Goal: Task Accomplishment & Management: Complete application form

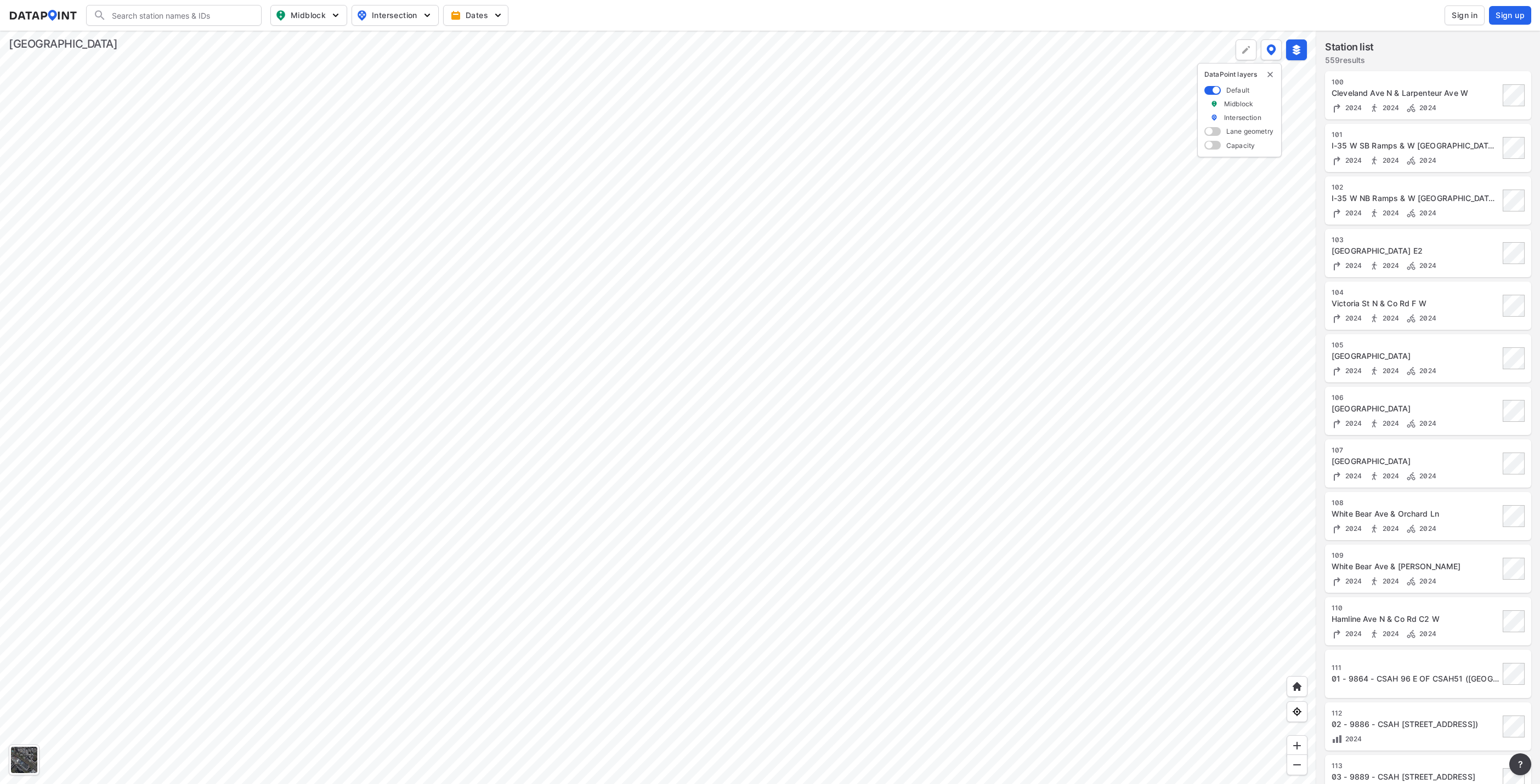
click at [174, 22] on input "Search" at bounding box center [181, 14] width 148 height 17
type input "+"
click at [176, 30] on li "( 2331 ) MarylandEdgertonStr" at bounding box center [174, 38] width 175 height 20
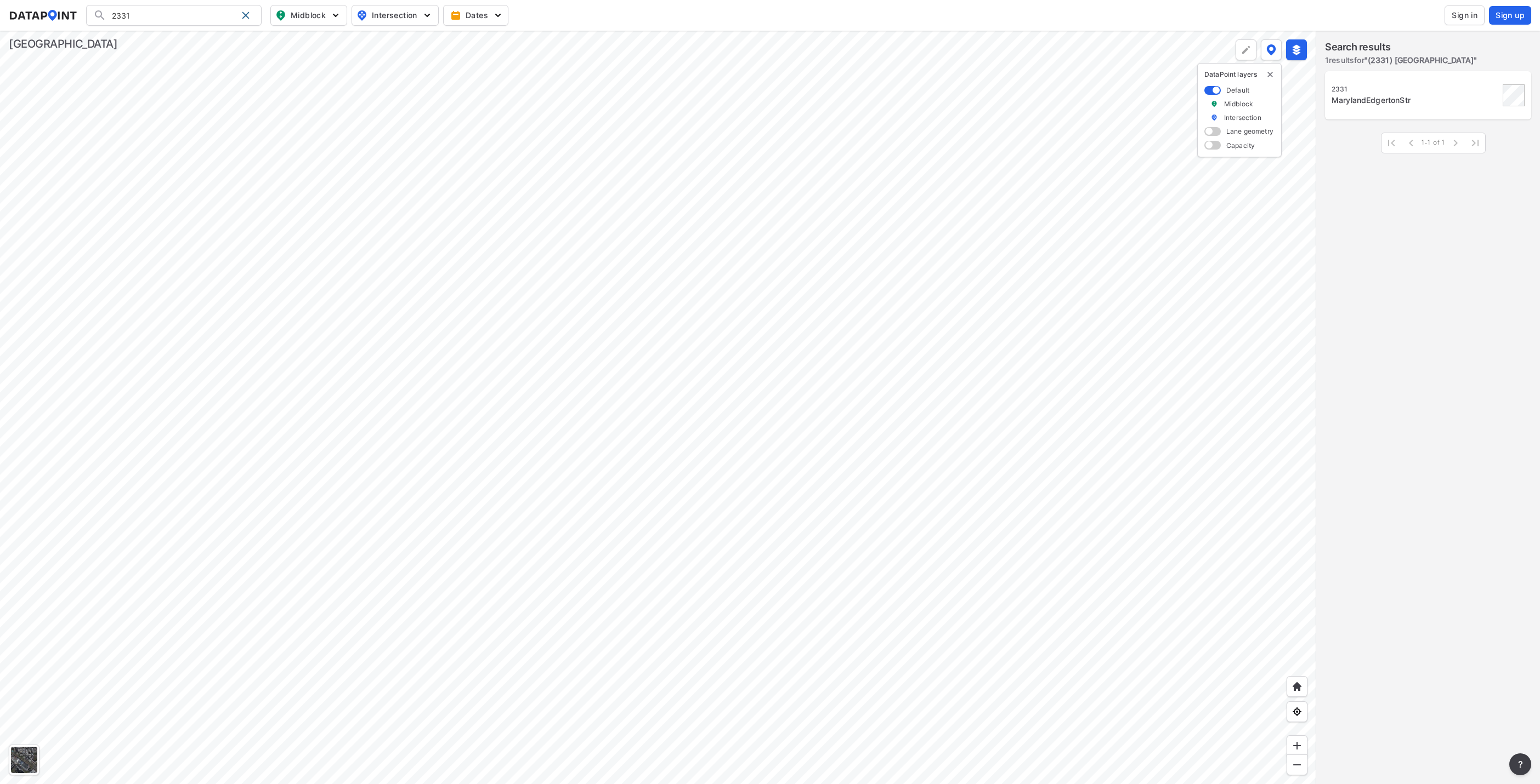
type input "(2331) MarylandEdgertonStr"
click at [1372, 97] on div "MarylandEdgertonStr" at bounding box center [1415, 100] width 168 height 11
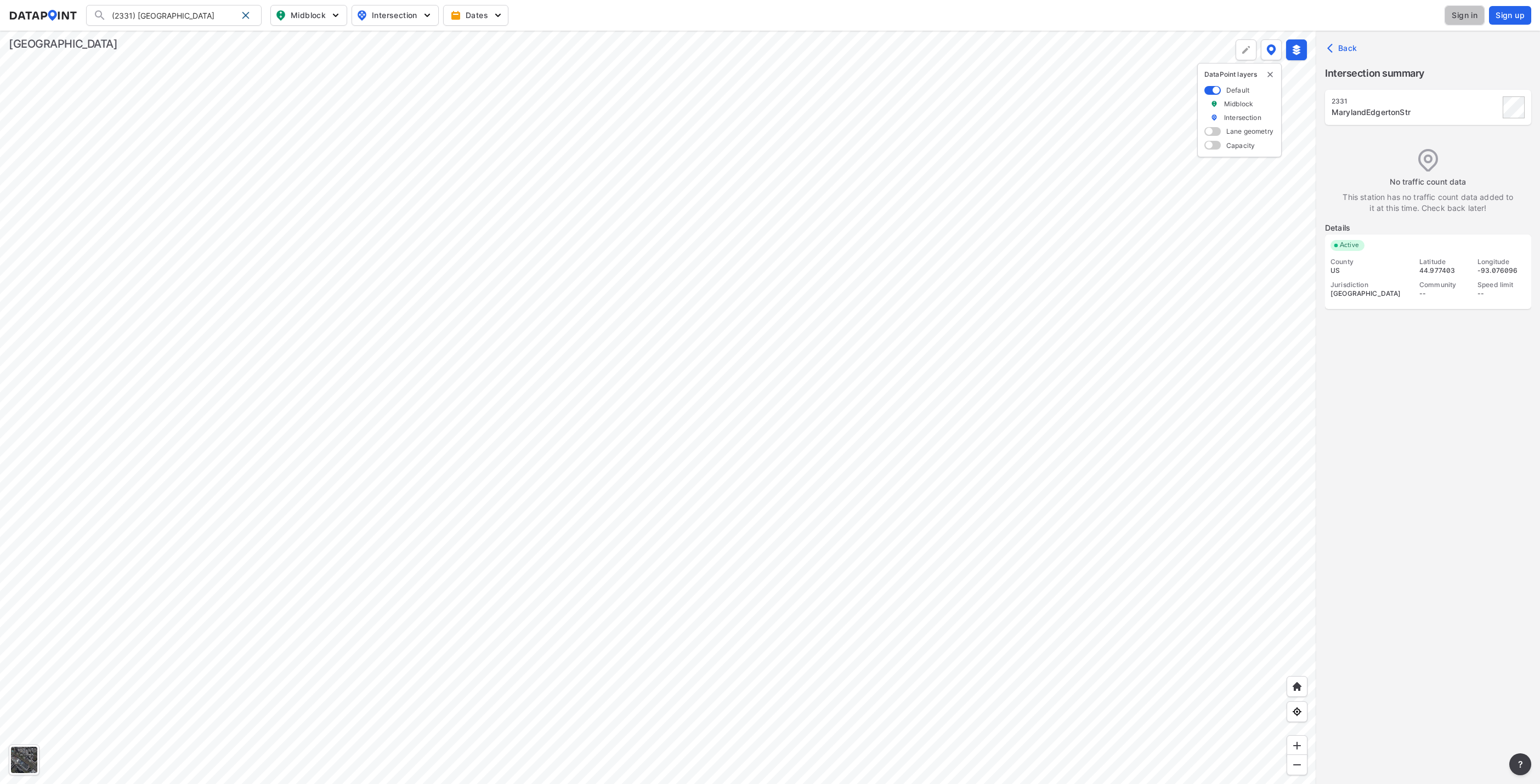
click at [1470, 11] on span "Sign in" at bounding box center [1464, 15] width 26 height 11
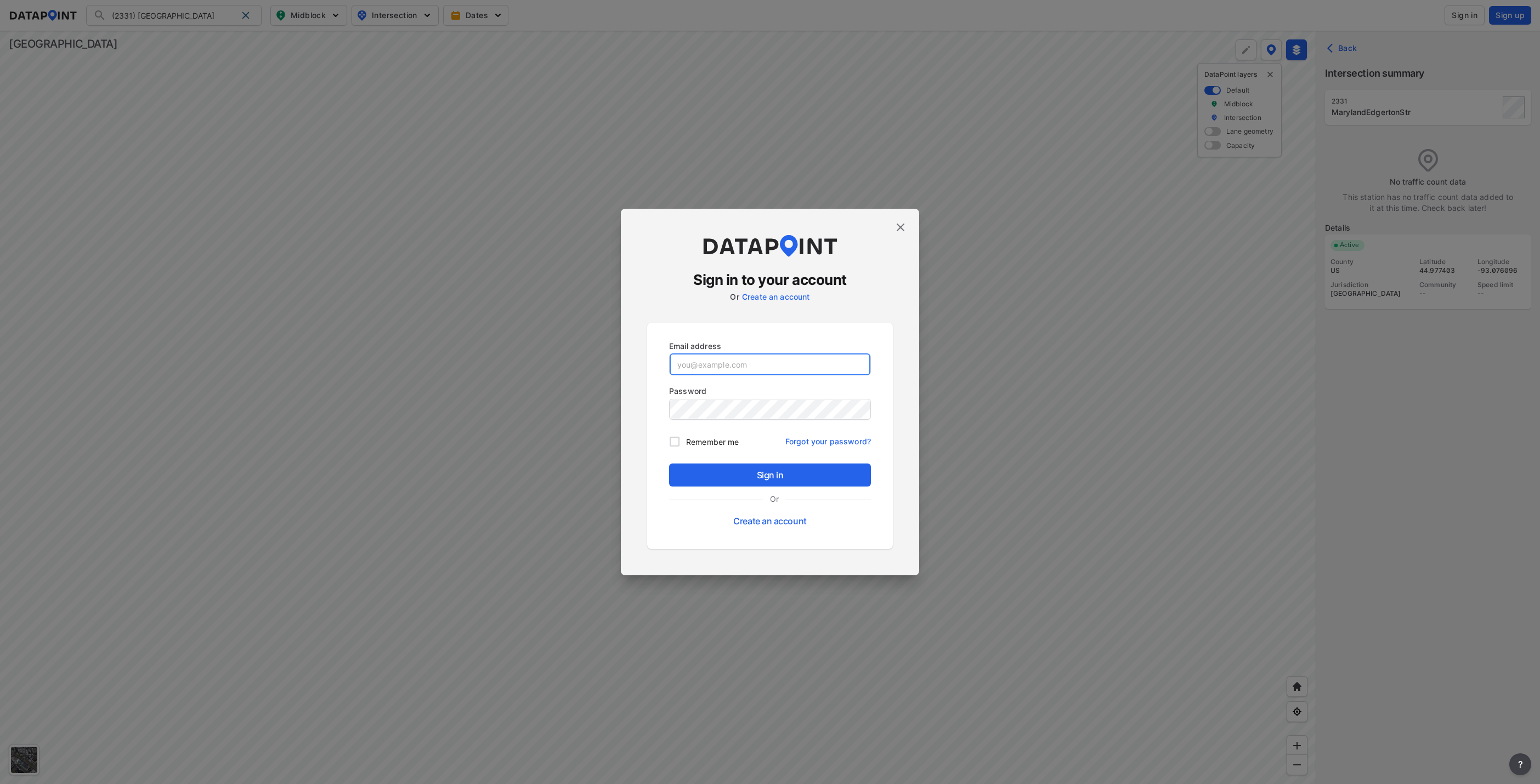
type input "Opeyemi.Alamutu@co.ramsey.mn.us"
click at [800, 478] on span "Sign in" at bounding box center [770, 475] width 184 height 14
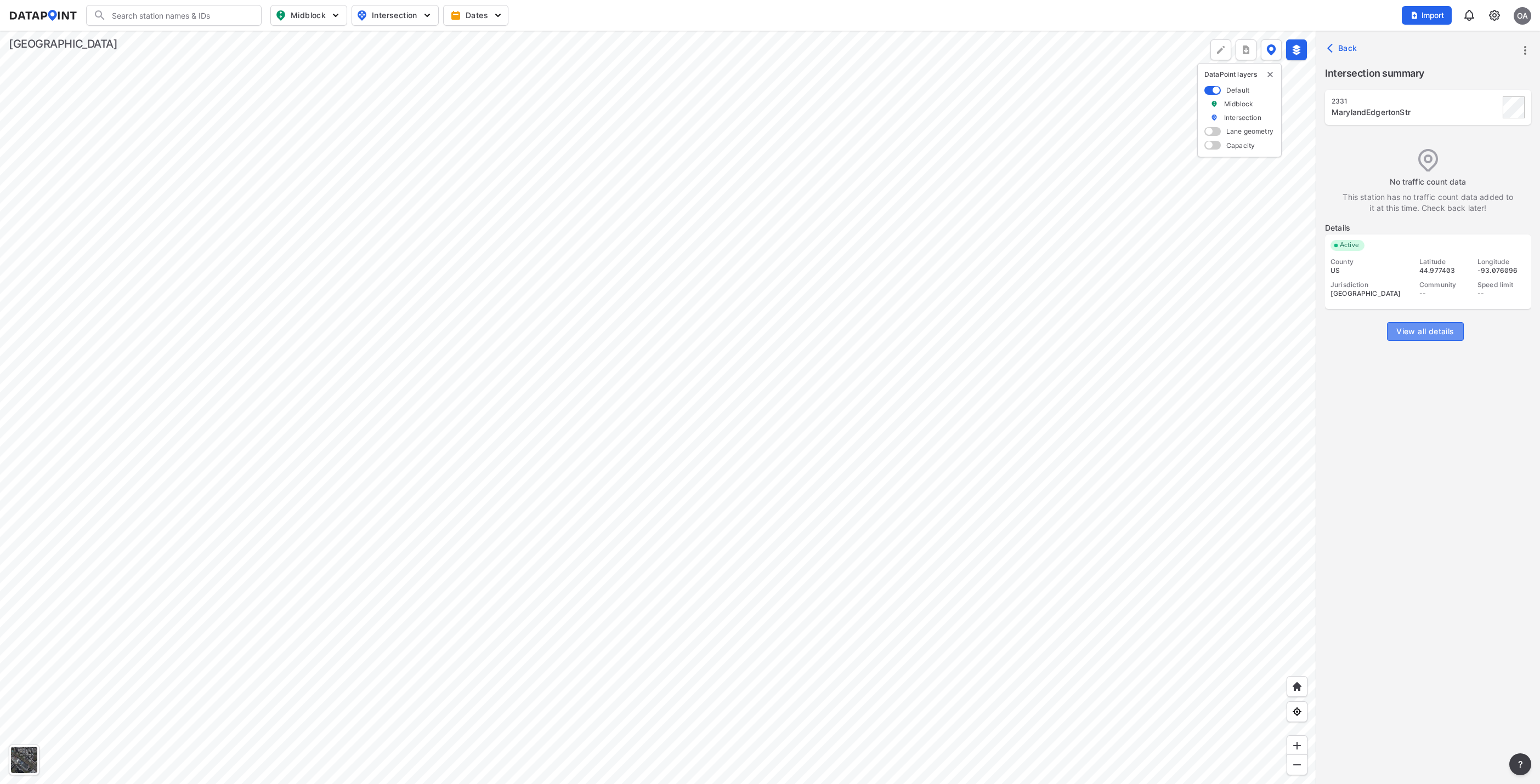
click at [1435, 333] on span "View all details" at bounding box center [1425, 332] width 58 height 11
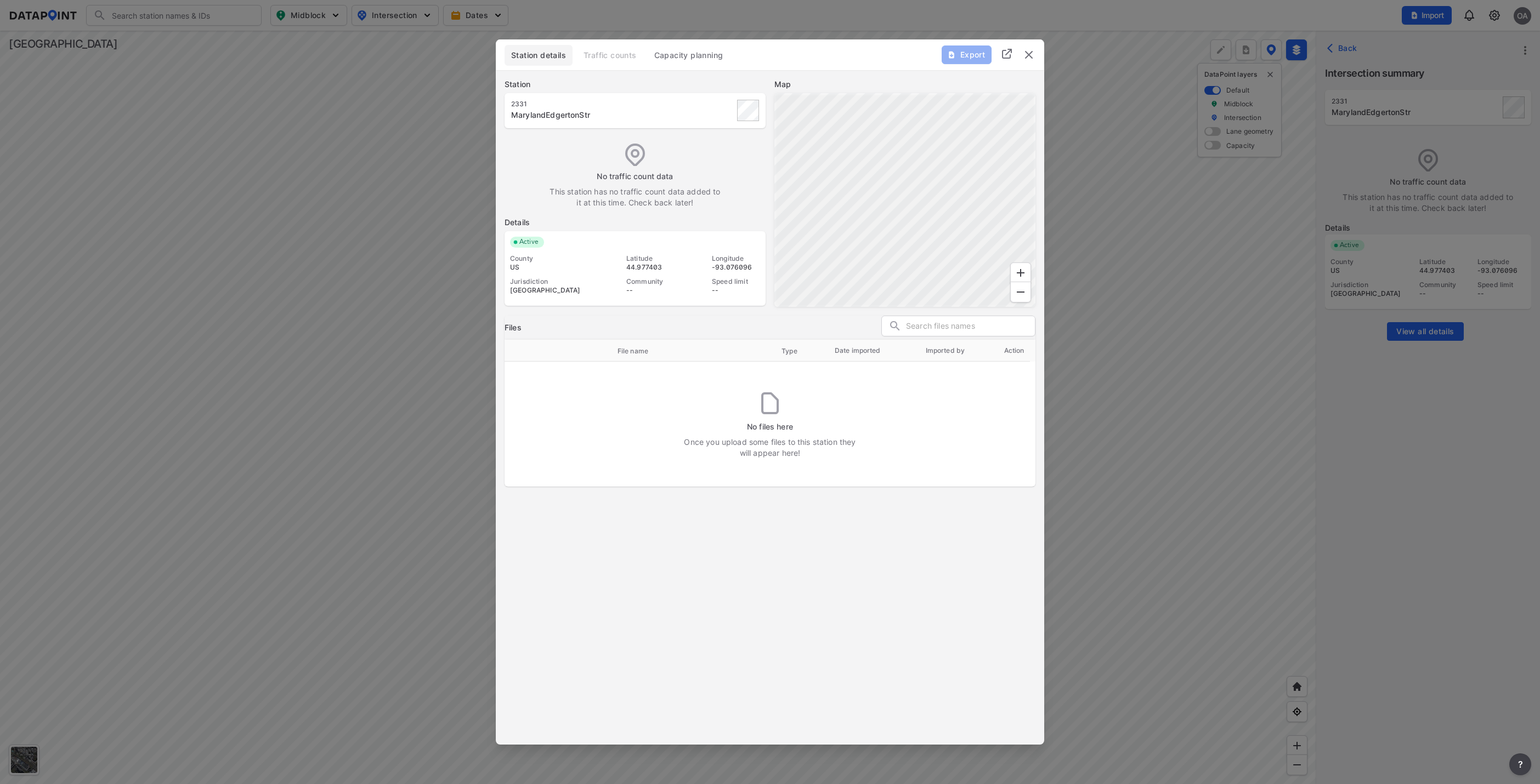
click at [1030, 54] on img "delete" at bounding box center [1029, 54] width 14 height 14
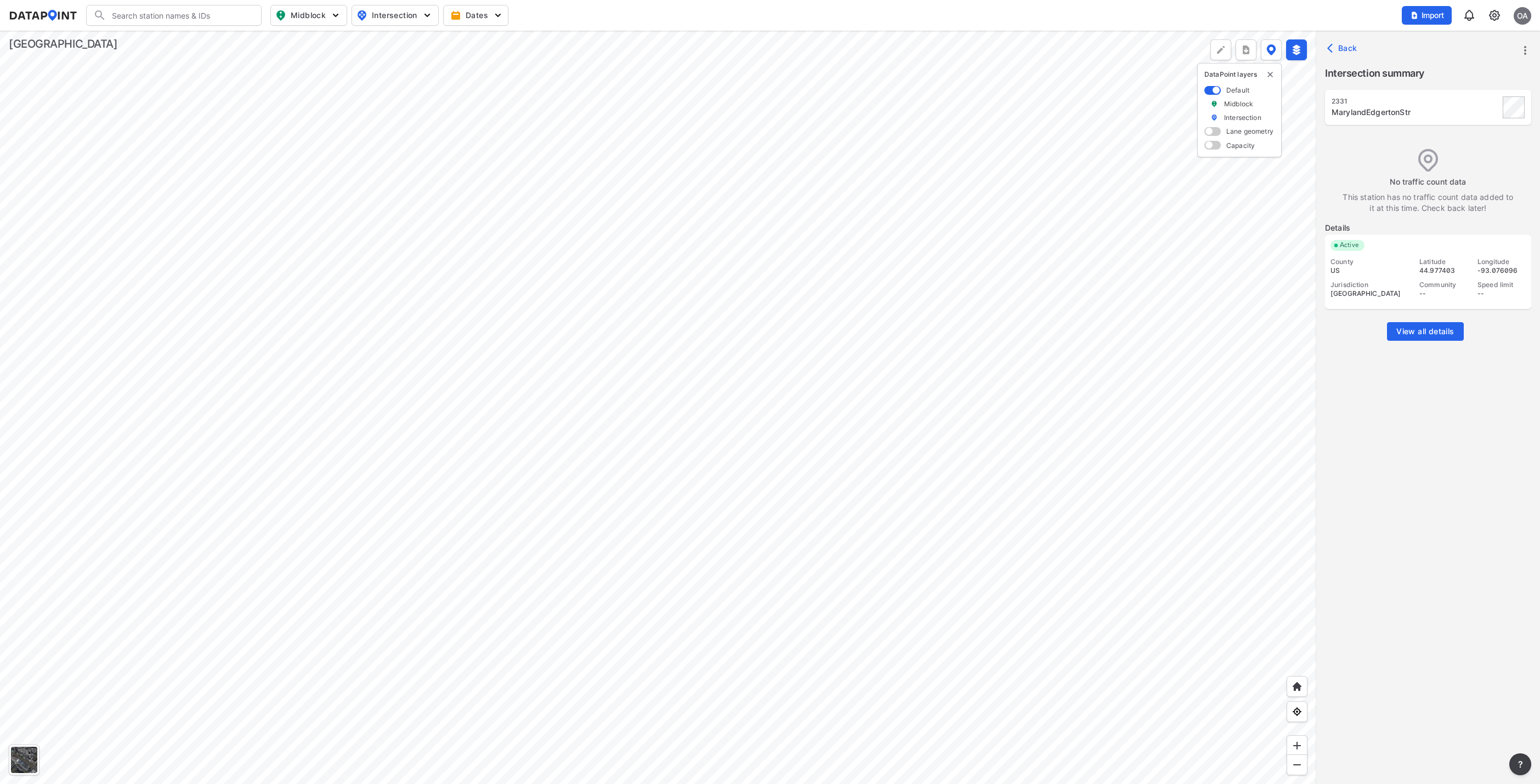
click at [1481, 115] on div "MarylandEdgertonStr" at bounding box center [1415, 112] width 168 height 11
click at [1527, 50] on icon "more" at bounding box center [1525, 51] width 14 height 14
click at [1469, 73] on link "Import" at bounding box center [1456, 75] width 42 height 11
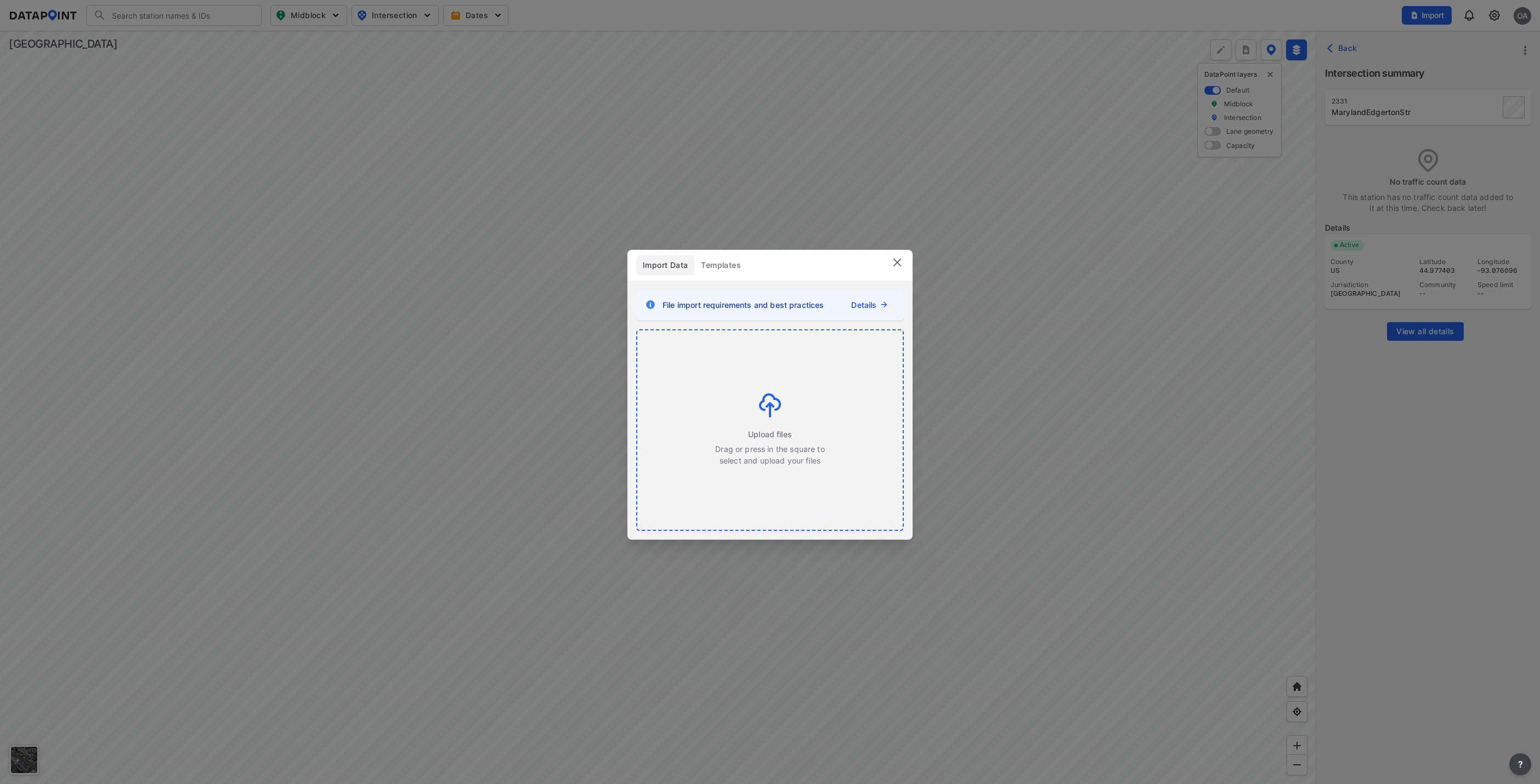
click at [768, 405] on img at bounding box center [770, 405] width 22 height 24
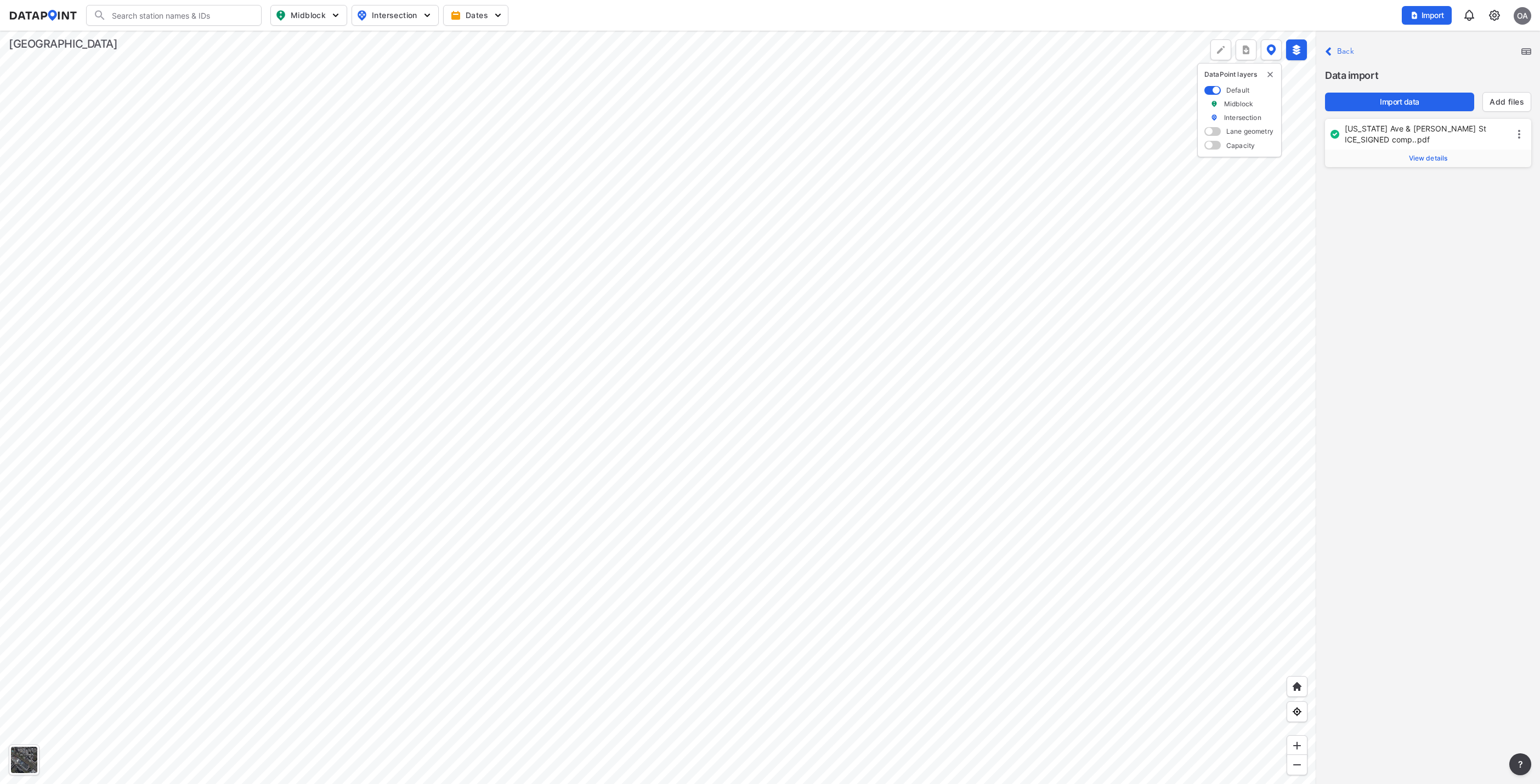
click at [1433, 157] on span "View details" at bounding box center [1428, 159] width 39 height 9
click at [1407, 103] on span "Import data" at bounding box center [1400, 102] width 132 height 11
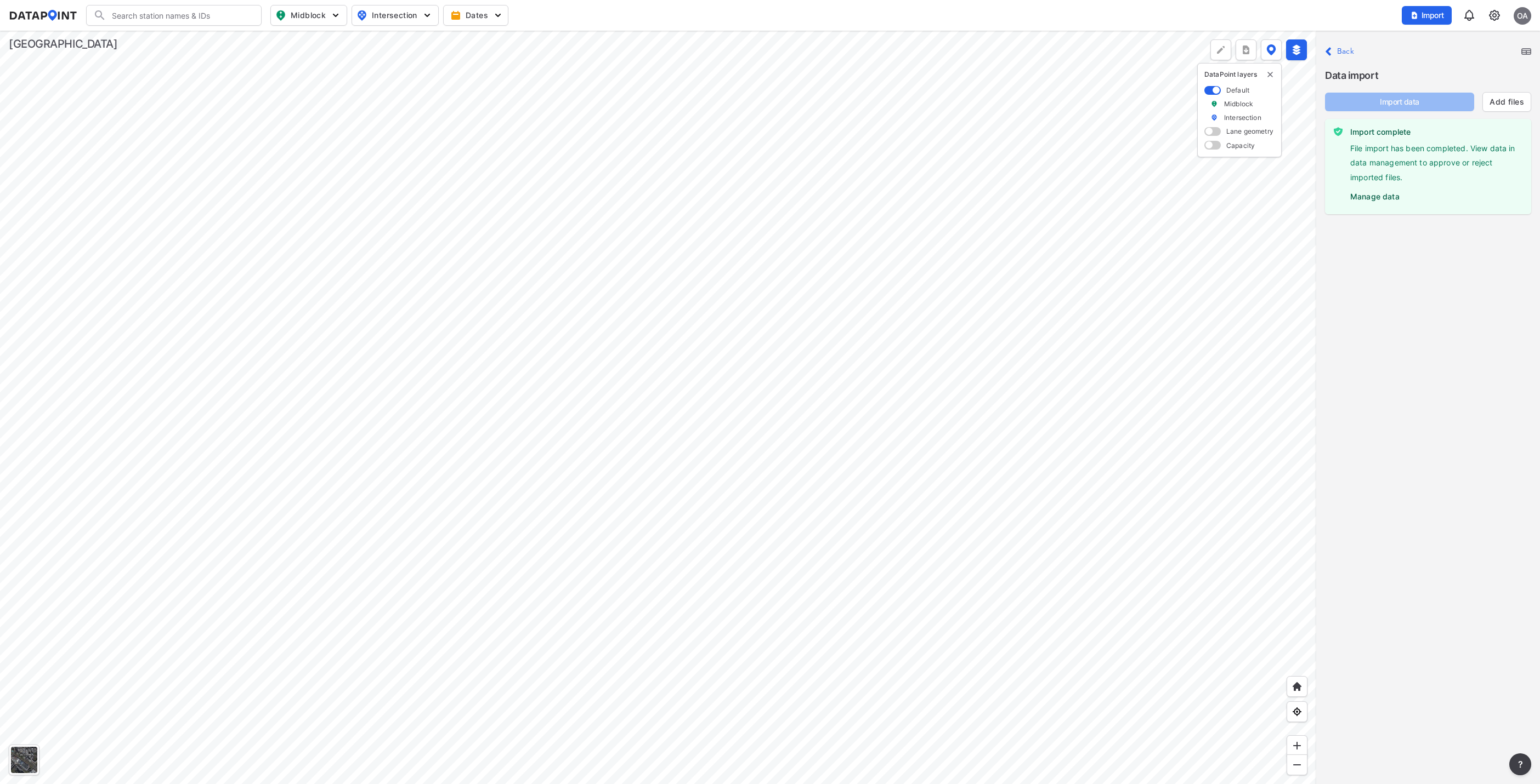
click at [1376, 199] on label "Manage data" at bounding box center [1436, 194] width 172 height 16
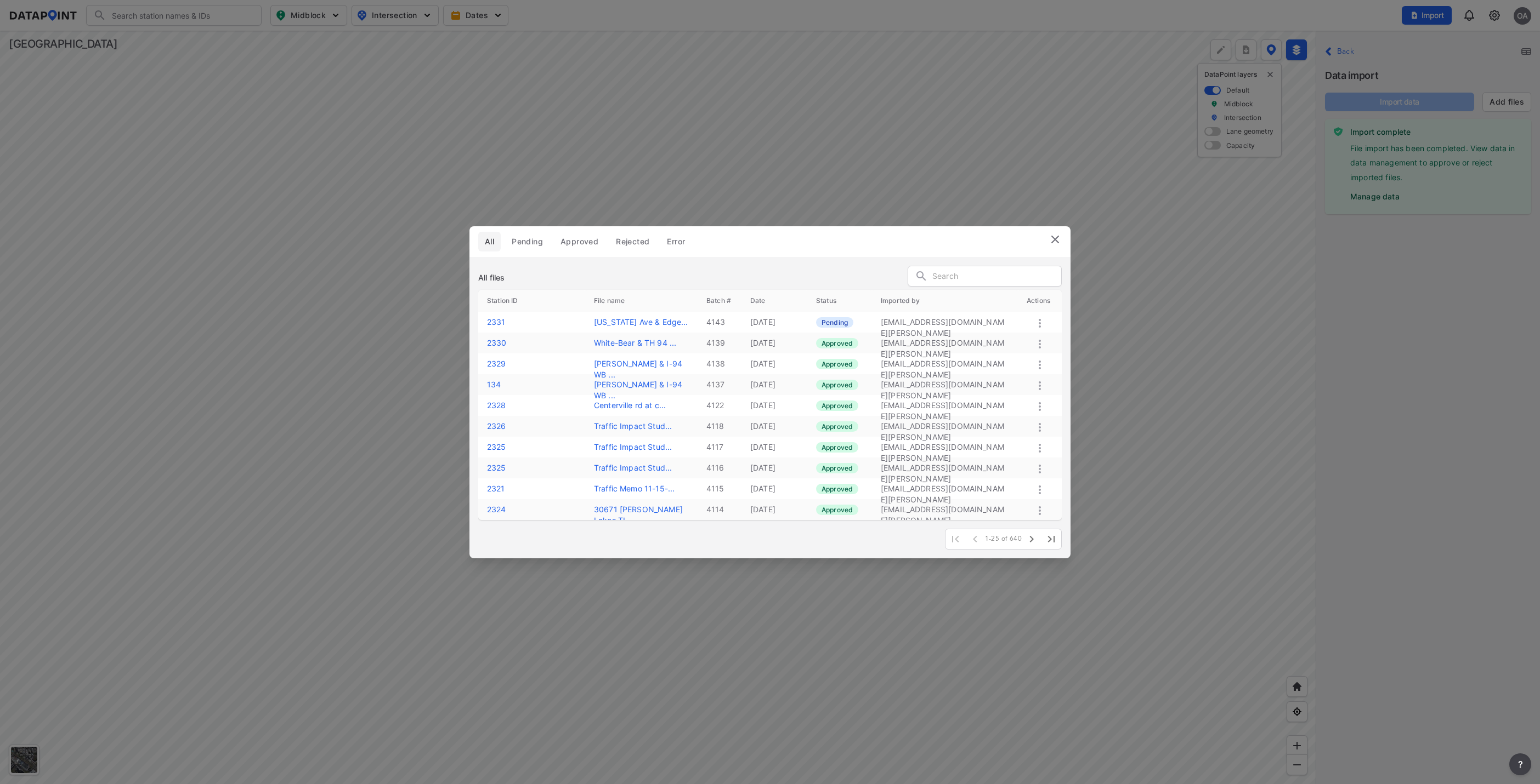
click at [1035, 323] on icon at bounding box center [1040, 323] width 14 height 14
click at [1025, 336] on label "Approve" at bounding box center [1020, 335] width 32 height 11
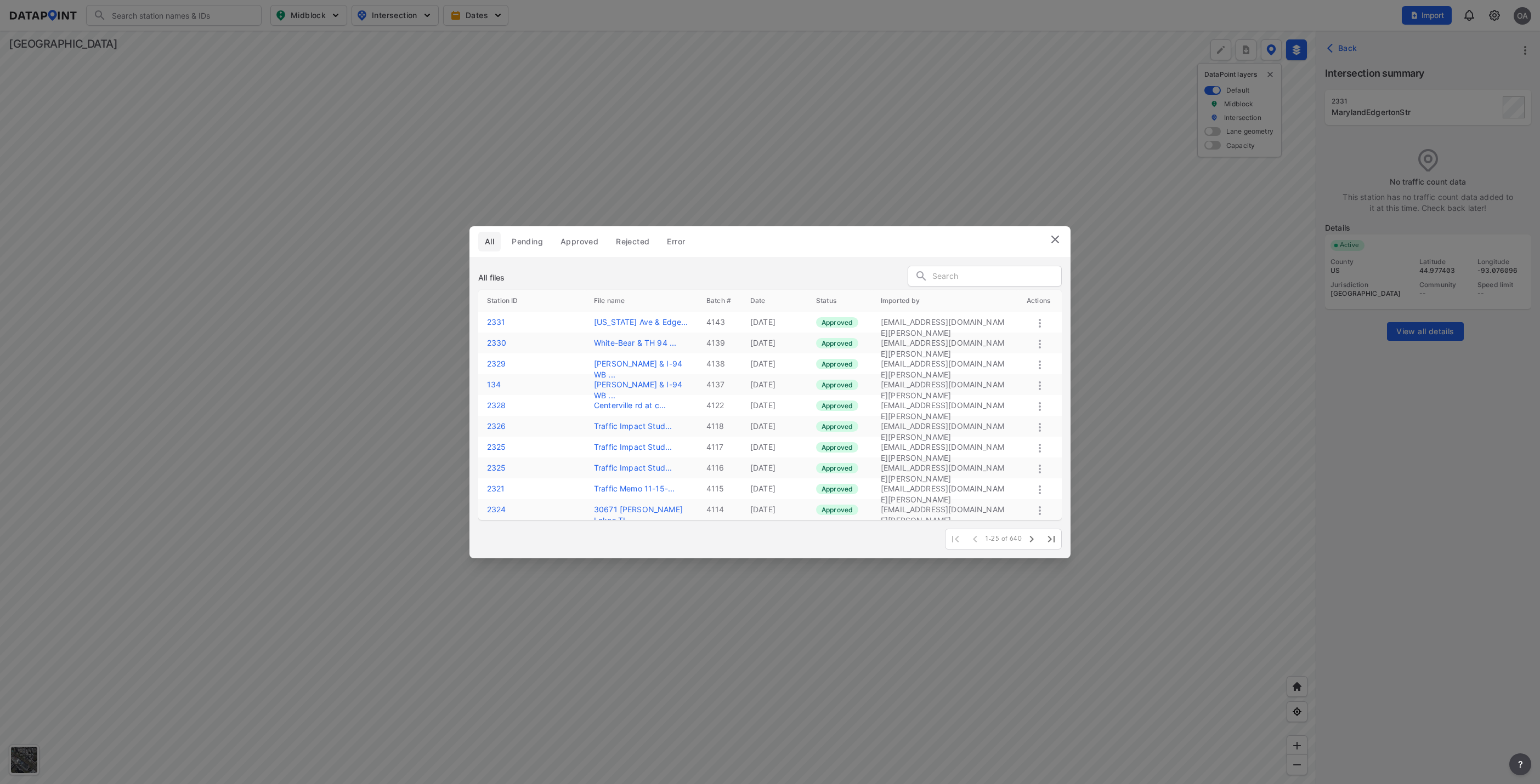
click at [1052, 244] on img at bounding box center [1055, 239] width 14 height 14
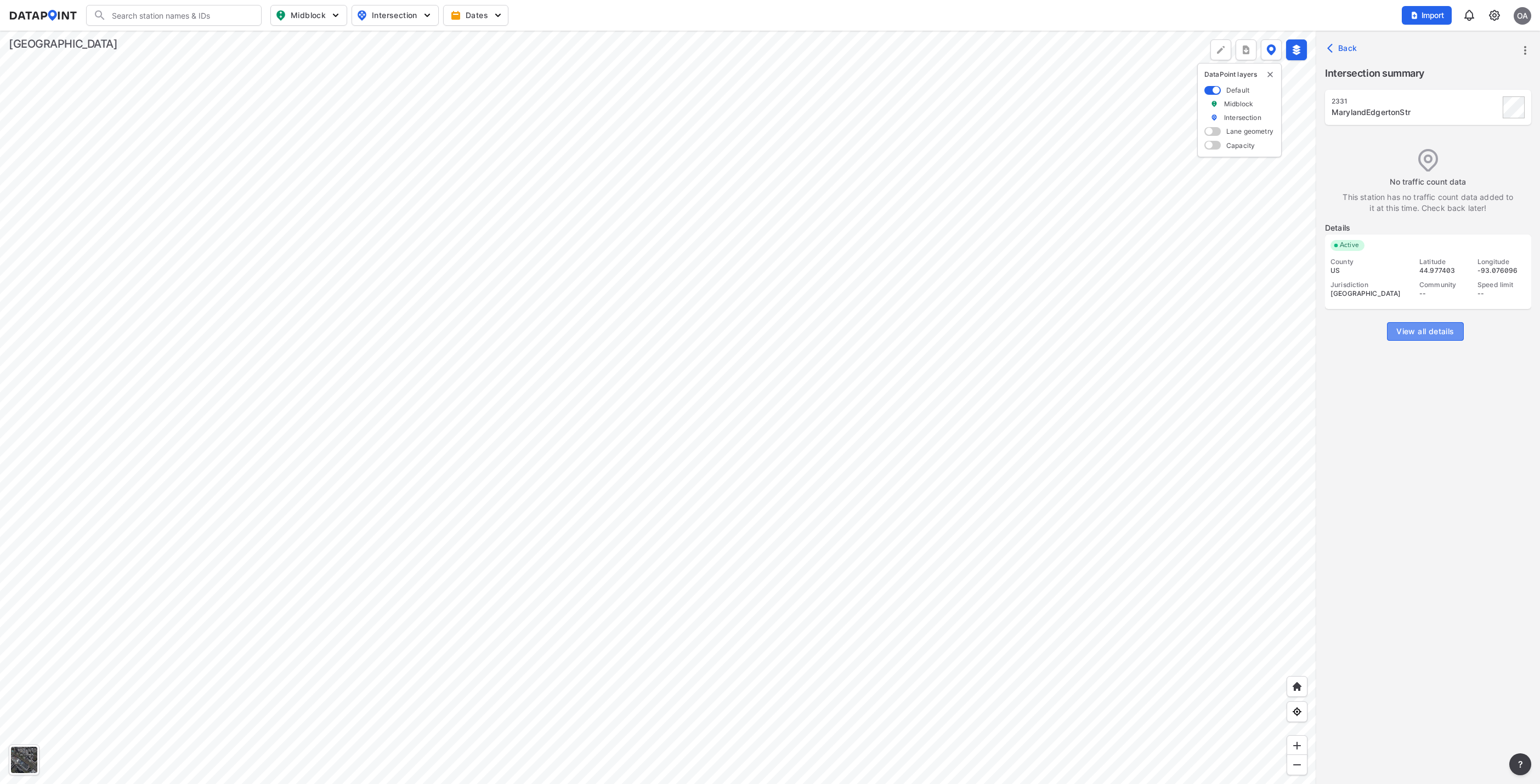
click at [1431, 327] on span "View all details" at bounding box center [1425, 332] width 58 height 11
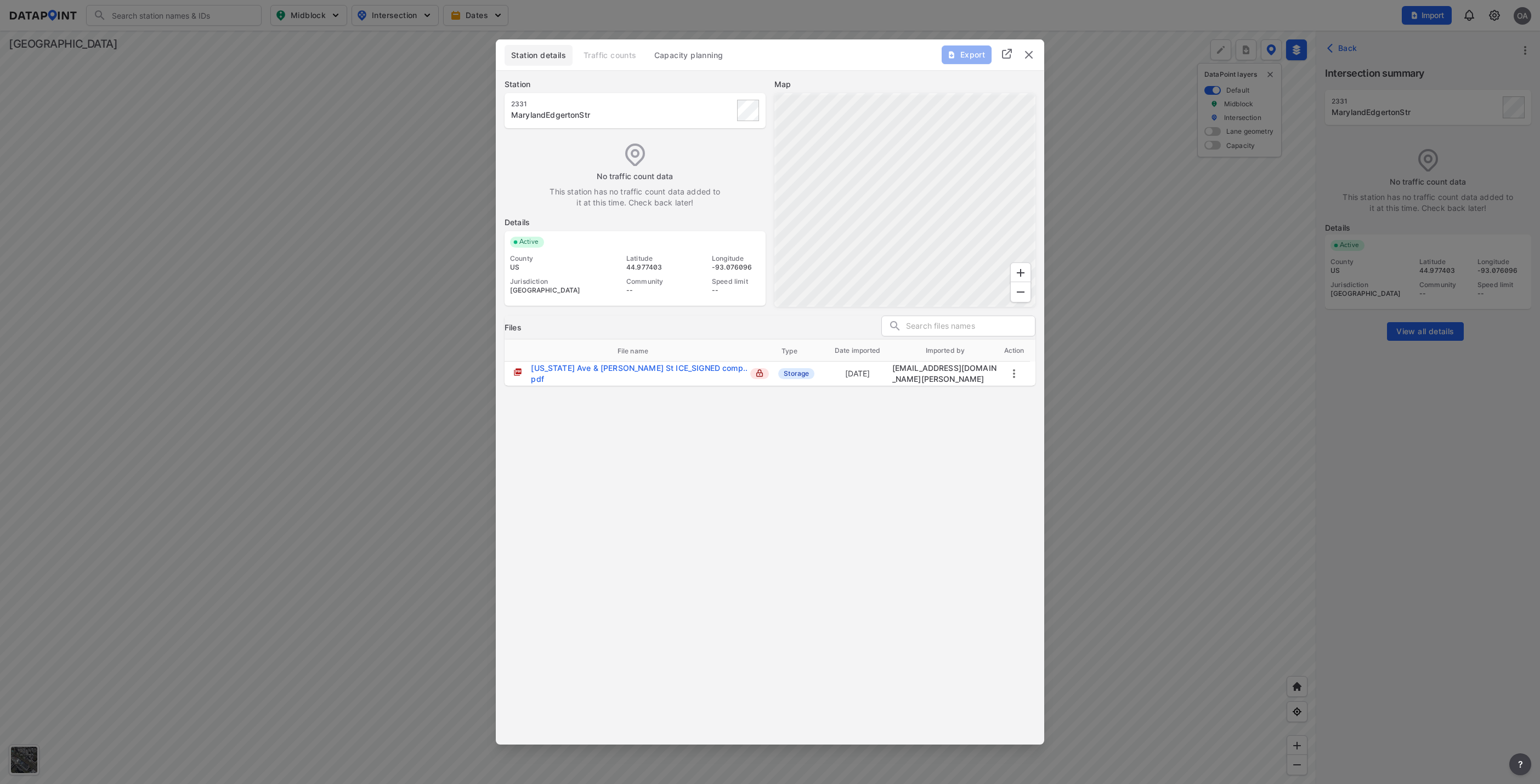
click at [1025, 53] on img "delete" at bounding box center [1029, 54] width 14 height 14
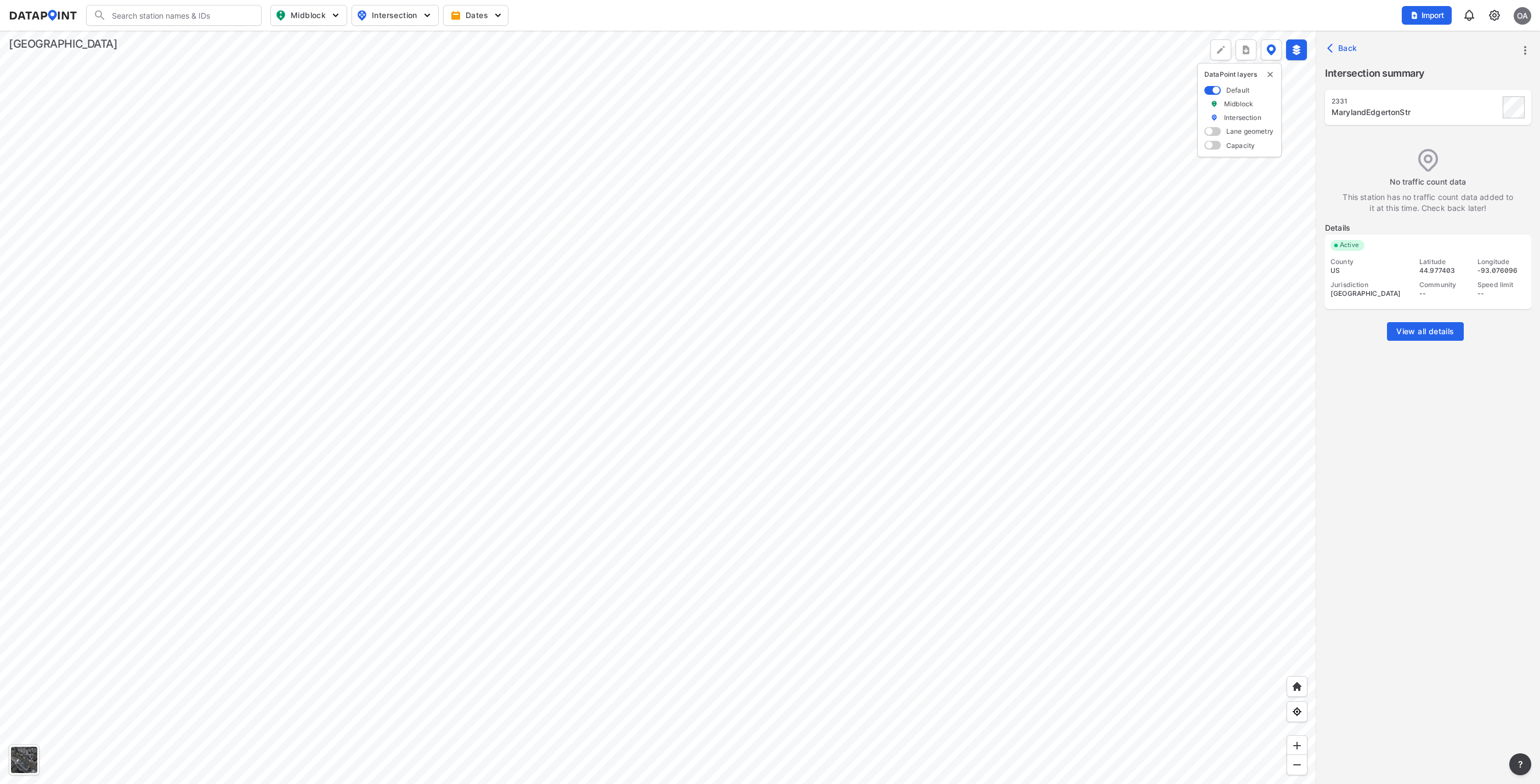
click at [43, 10] on img at bounding box center [43, 15] width 69 height 11
click at [1499, 14] on img at bounding box center [1494, 15] width 14 height 14
click at [1439, 78] on link "Station management" at bounding box center [1447, 81] width 95 height 11
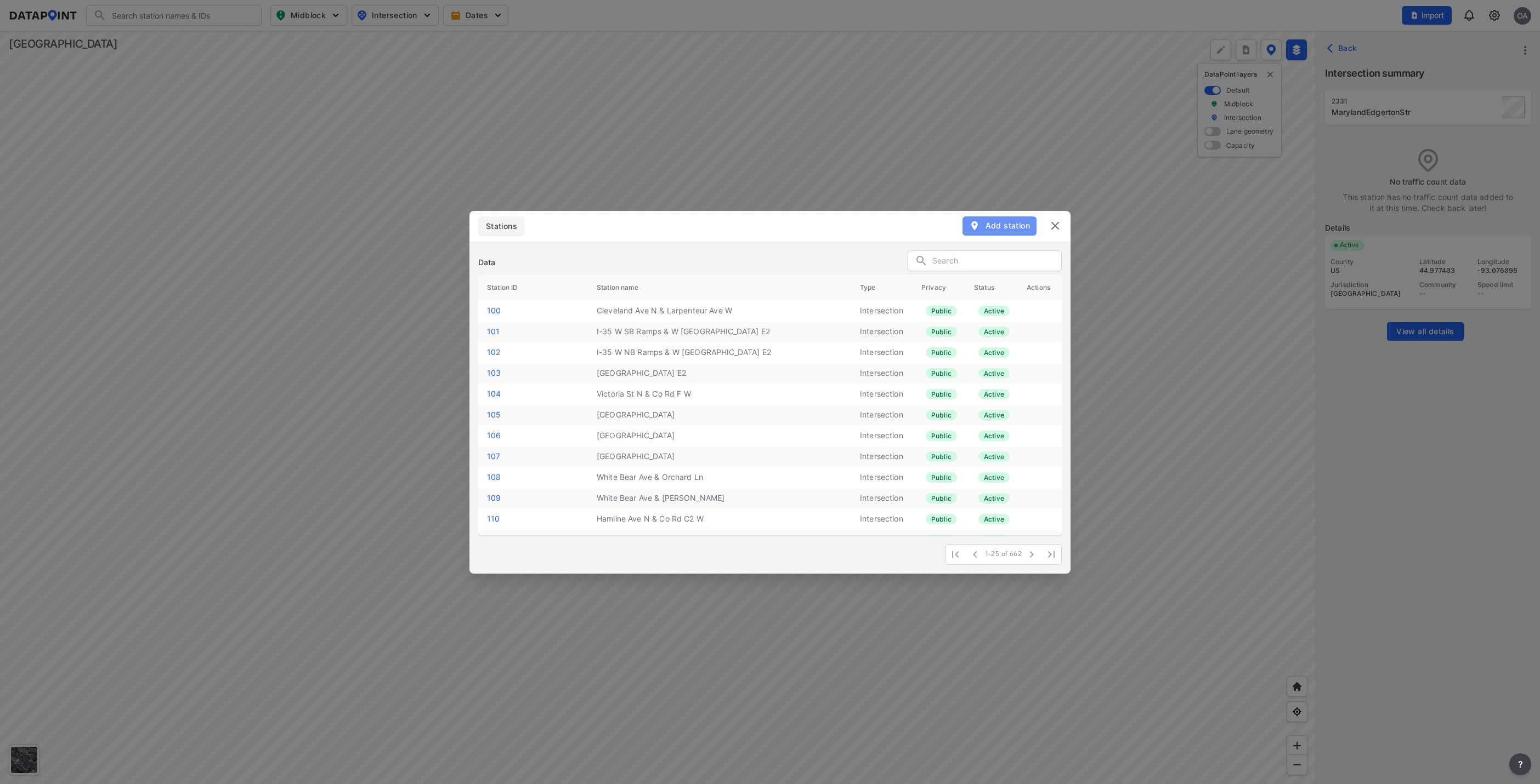
click at [1004, 228] on span "Add station" at bounding box center [999, 226] width 60 height 11
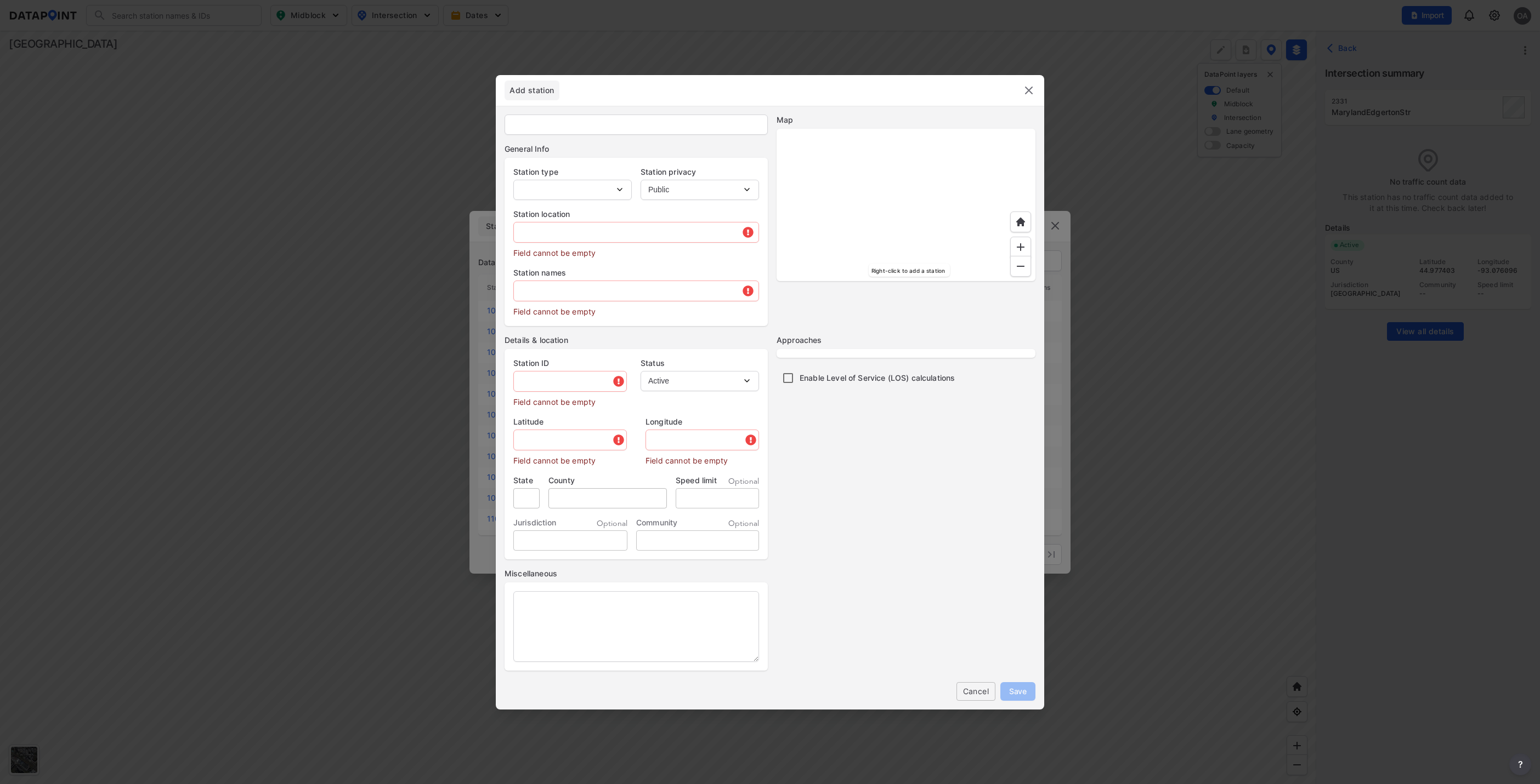
type input "112"
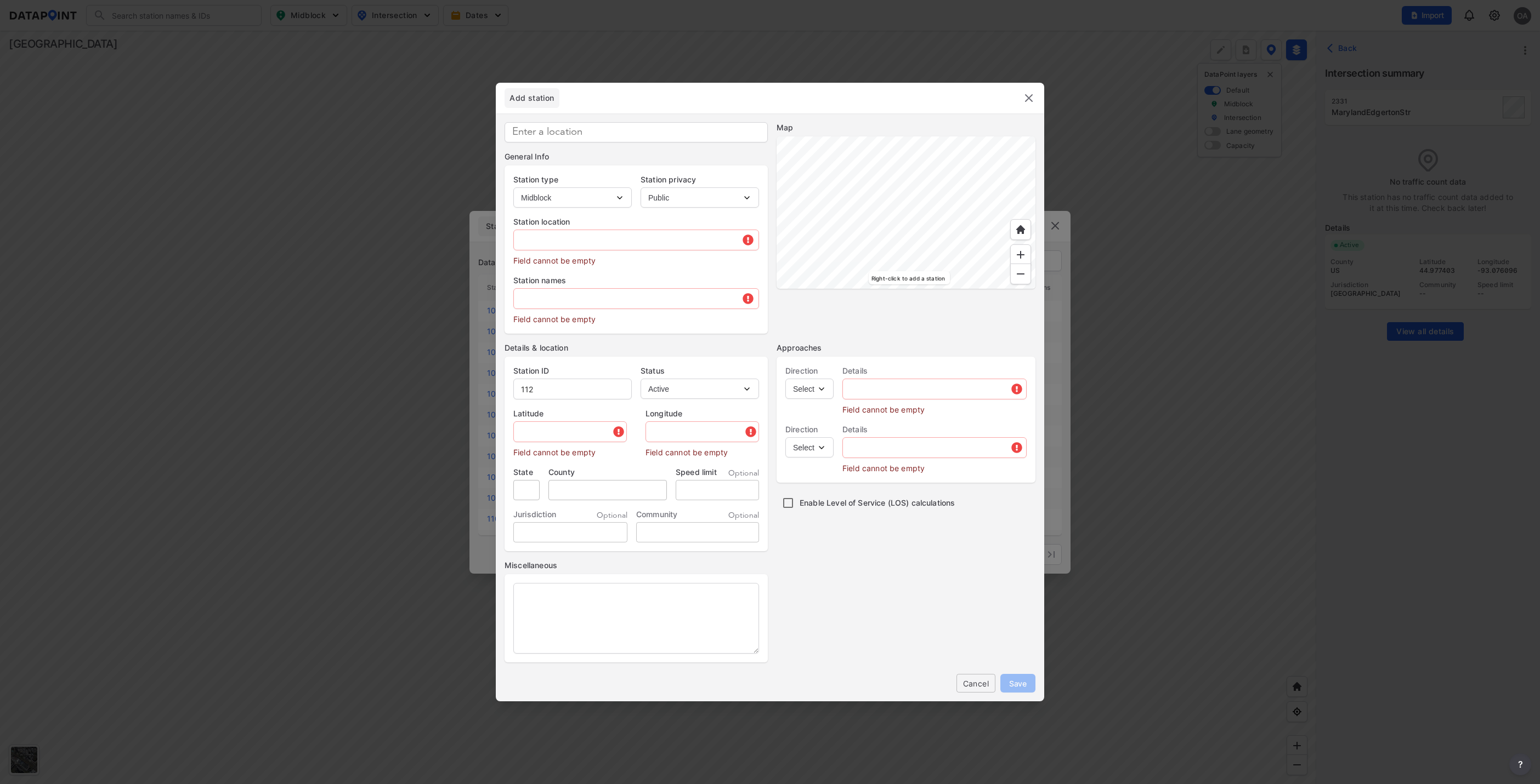
click at [918, 136] on div at bounding box center [905, 212] width 259 height 152
click at [1023, 254] on img at bounding box center [1021, 254] width 11 height 11
click at [912, 289] on div at bounding box center [905, 212] width 259 height 152
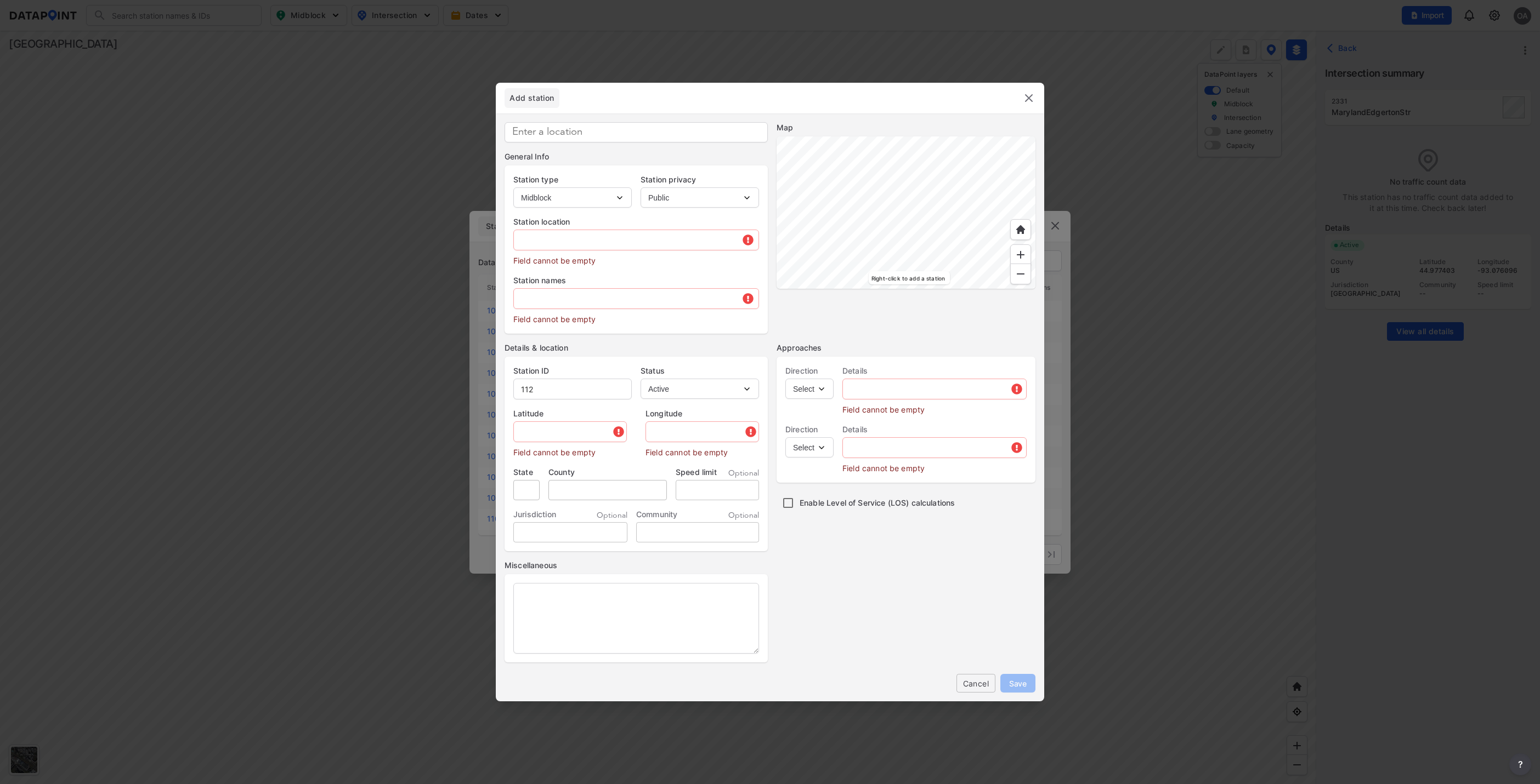
click at [936, 289] on div at bounding box center [905, 212] width 259 height 152
click at [957, 136] on div at bounding box center [905, 212] width 259 height 152
click at [953, 150] on div at bounding box center [905, 212] width 259 height 152
click at [978, 232] on div at bounding box center [905, 212] width 259 height 152
click at [883, 136] on div at bounding box center [905, 212] width 259 height 152
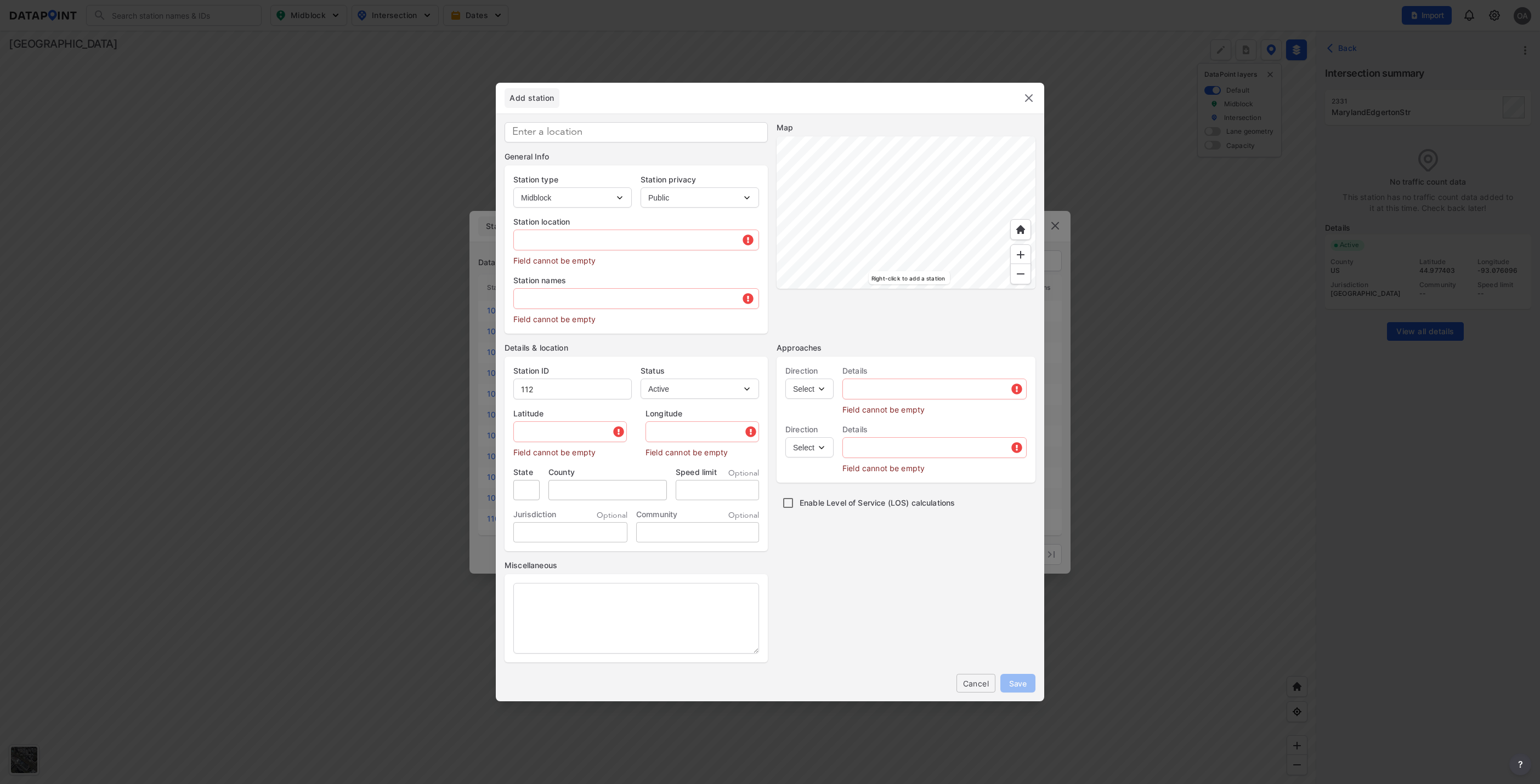
click at [1022, 257] on img at bounding box center [1021, 254] width 11 height 11
click at [931, 289] on div at bounding box center [905, 212] width 259 height 152
click at [840, 289] on div at bounding box center [905, 212] width 259 height 152
click at [876, 274] on div at bounding box center [905, 212] width 259 height 152
click at [969, 289] on div at bounding box center [905, 212] width 259 height 152
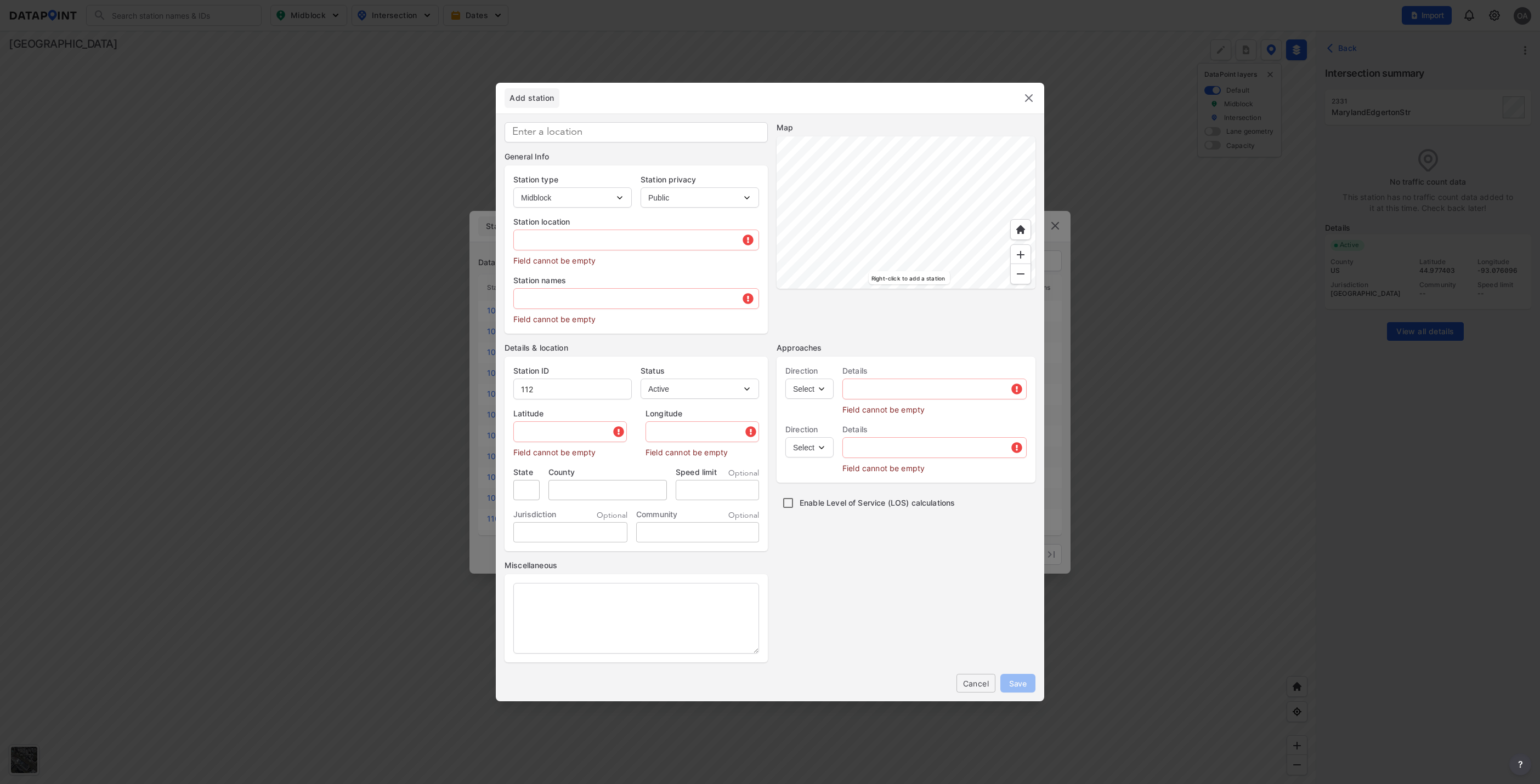
click at [978, 217] on div at bounding box center [905, 212] width 259 height 152
click at [953, 136] on div at bounding box center [905, 212] width 259 height 152
click at [856, 234] on div at bounding box center [905, 212] width 259 height 152
click at [860, 273] on div at bounding box center [905, 212] width 259 height 152
click at [1024, 254] on img at bounding box center [1021, 254] width 11 height 11
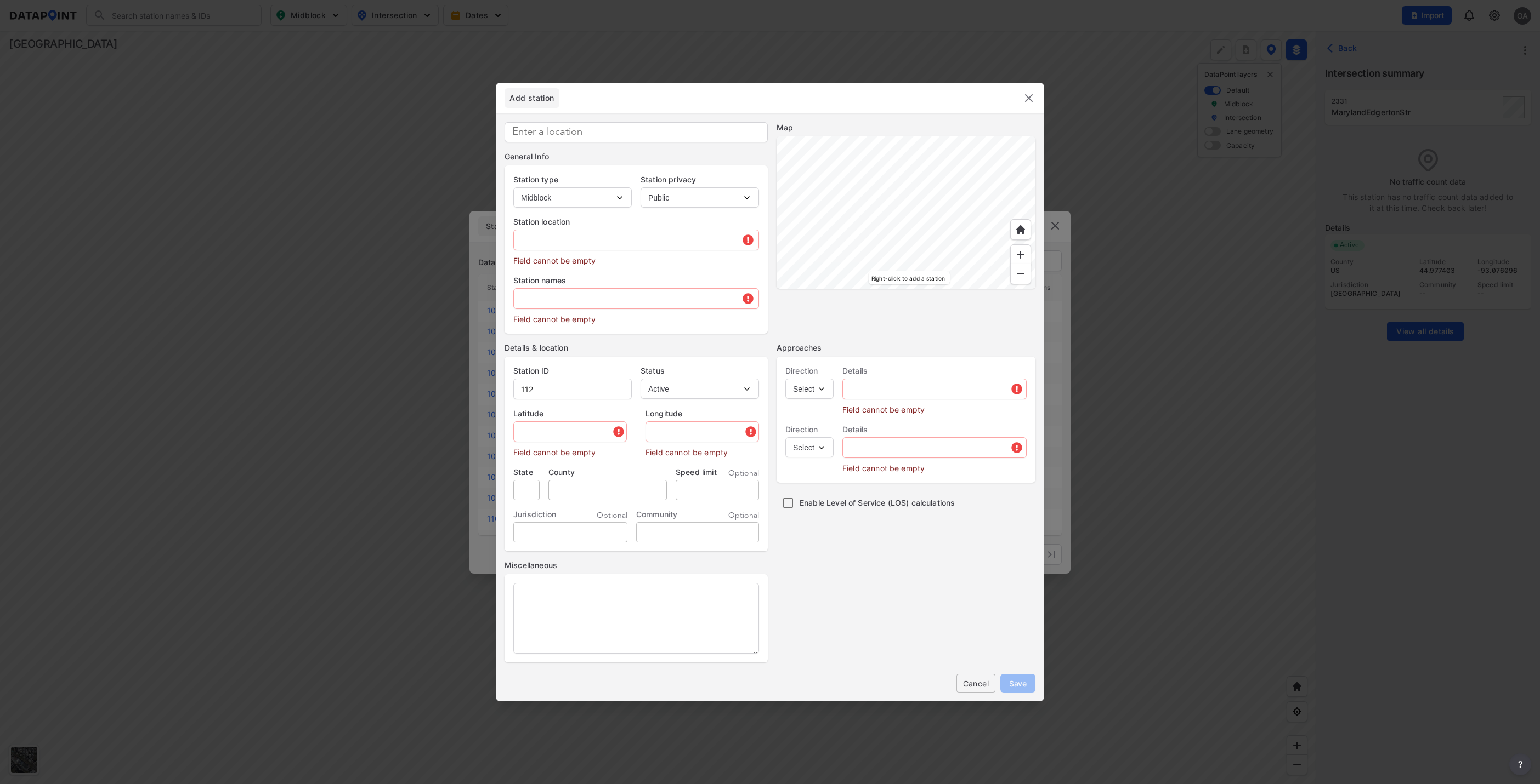
click at [856, 281] on div at bounding box center [905, 212] width 259 height 152
click at [884, 234] on div at bounding box center [905, 212] width 259 height 152
click at [858, 216] on div at bounding box center [905, 212] width 259 height 152
click at [1017, 255] on img at bounding box center [1021, 254] width 11 height 11
click at [890, 228] on div at bounding box center [905, 212] width 259 height 152
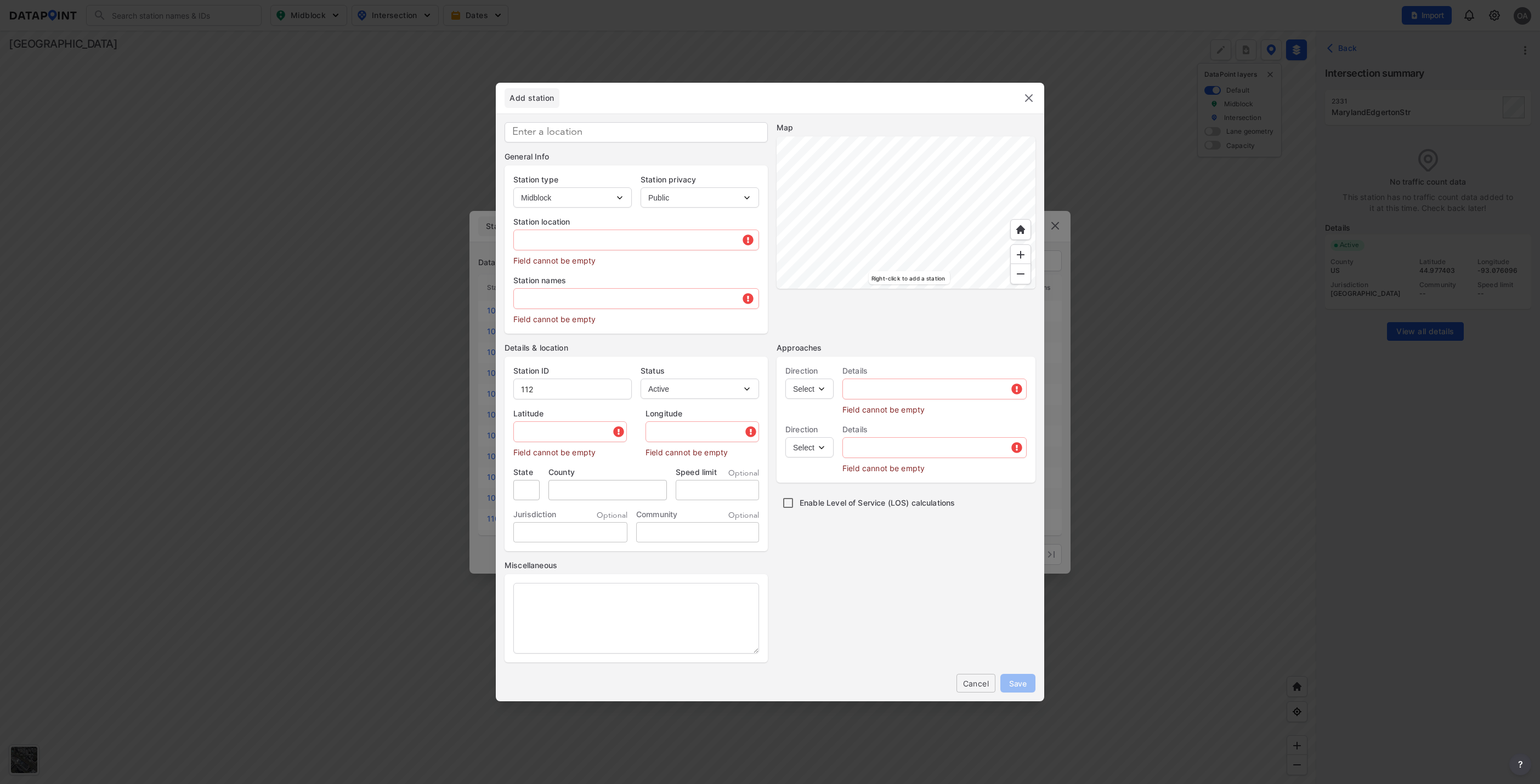
click at [922, 197] on div at bounding box center [905, 212] width 259 height 152
click at [617, 198] on select "Intersection Midblock" at bounding box center [572, 198] width 118 height 20
select select "2"
click at [514, 188] on select "Intersection Midblock" at bounding box center [572, 198] width 118 height 20
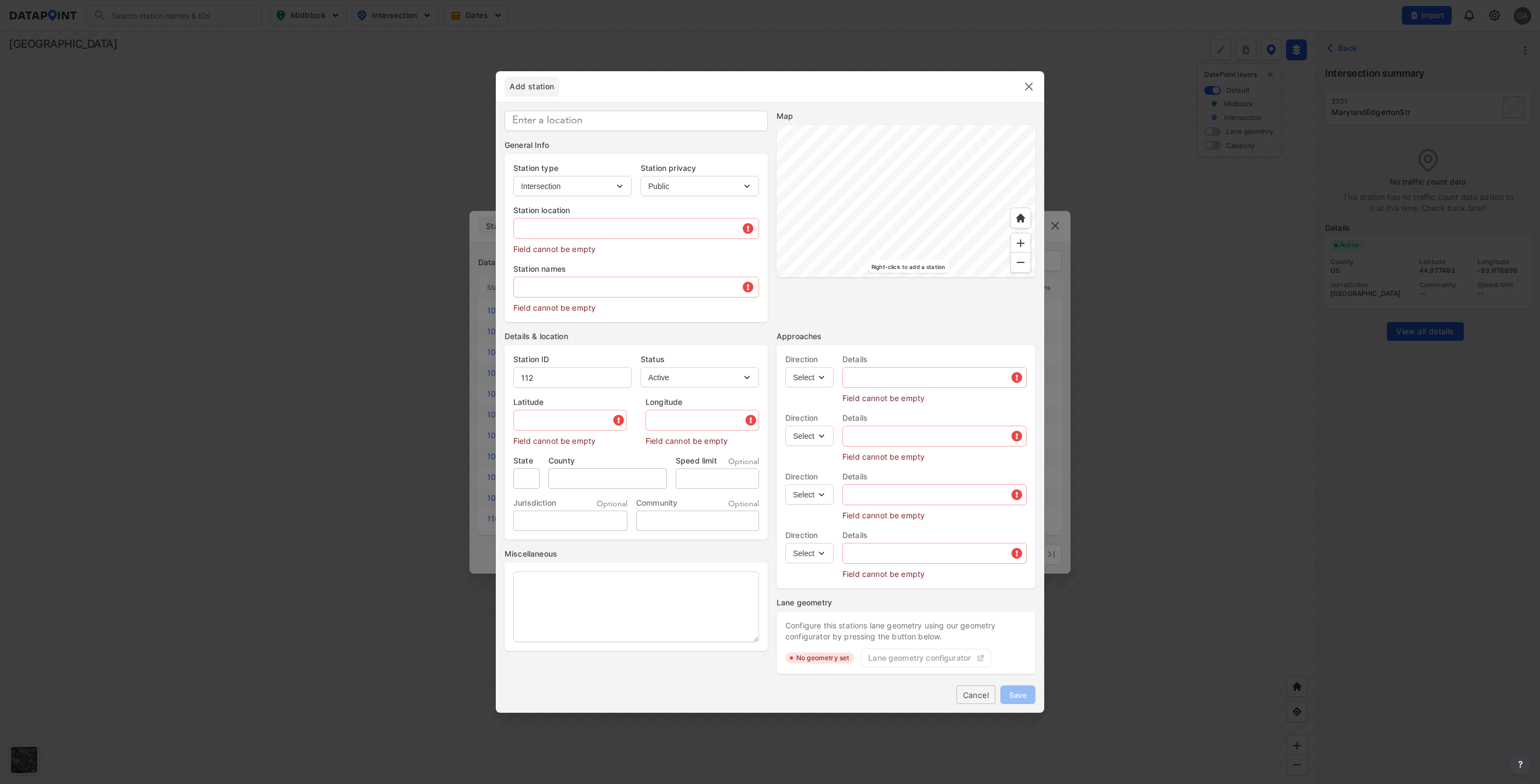
type input "2332"
click at [873, 169] on div at bounding box center [905, 201] width 259 height 152
type input "44.938424"
type input "-93.082602"
type input "Robert St S & Plato Blvd E, St Paul, MN 55107, USA"
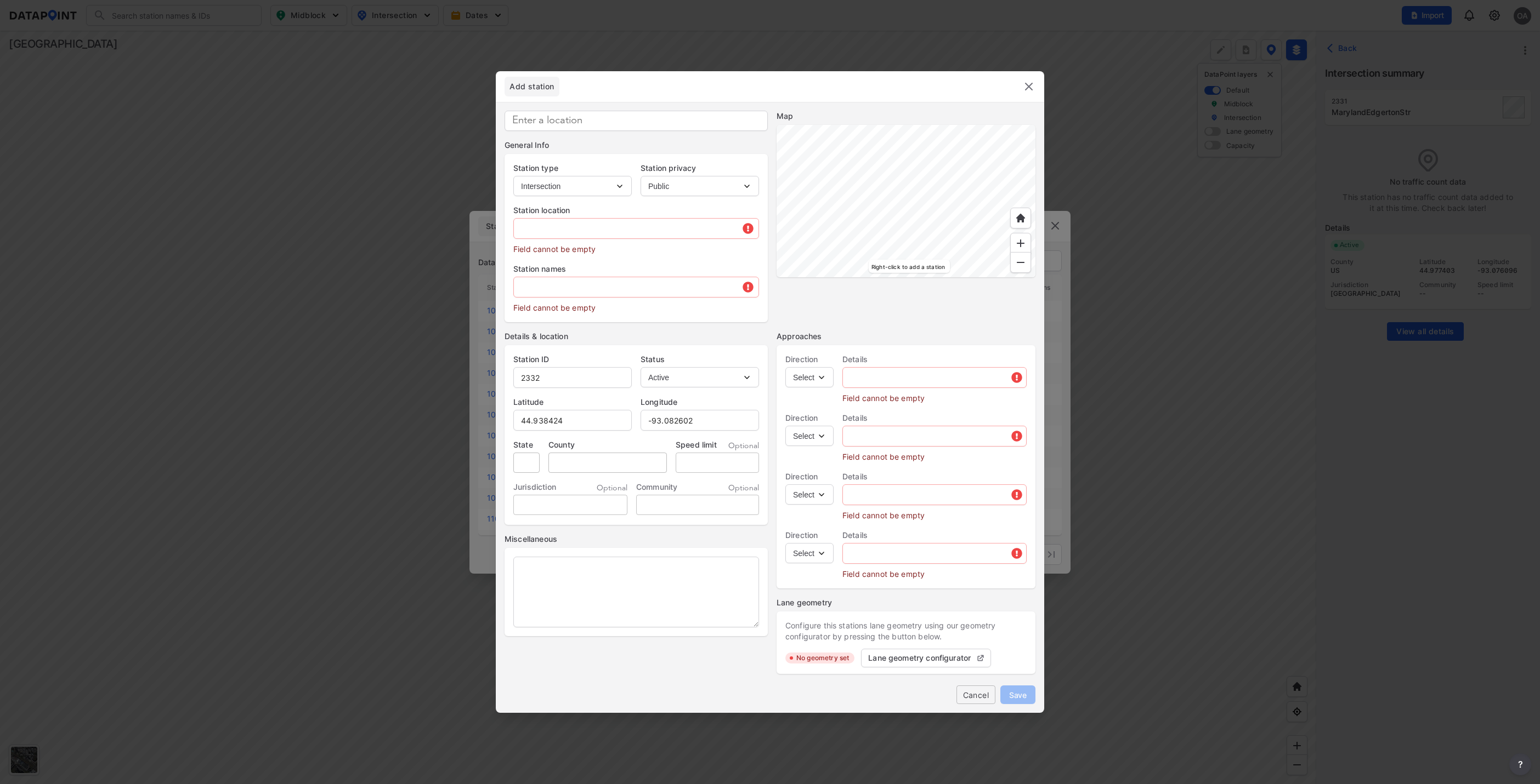
type input "MN"
type input "US"
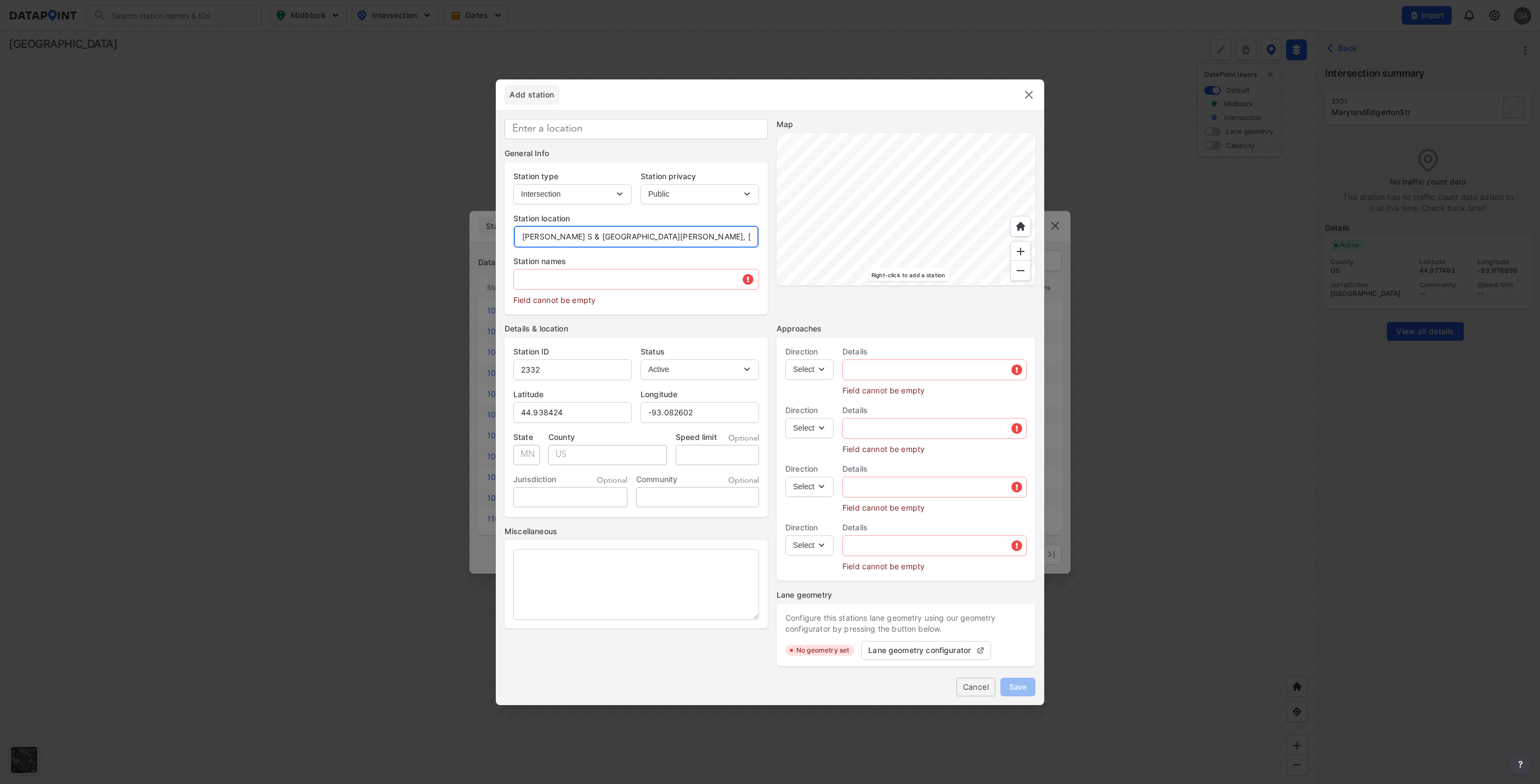
drag, startPoint x: 718, startPoint y: 237, endPoint x: 503, endPoint y: 247, distance: 215.2
click at [503, 247] on div "General Info Station type Intersection Midblock Station privacy Public Private …" at bounding box center [770, 390] width 549 height 559
click at [533, 280] on input "text" at bounding box center [635, 280] width 245 height 22
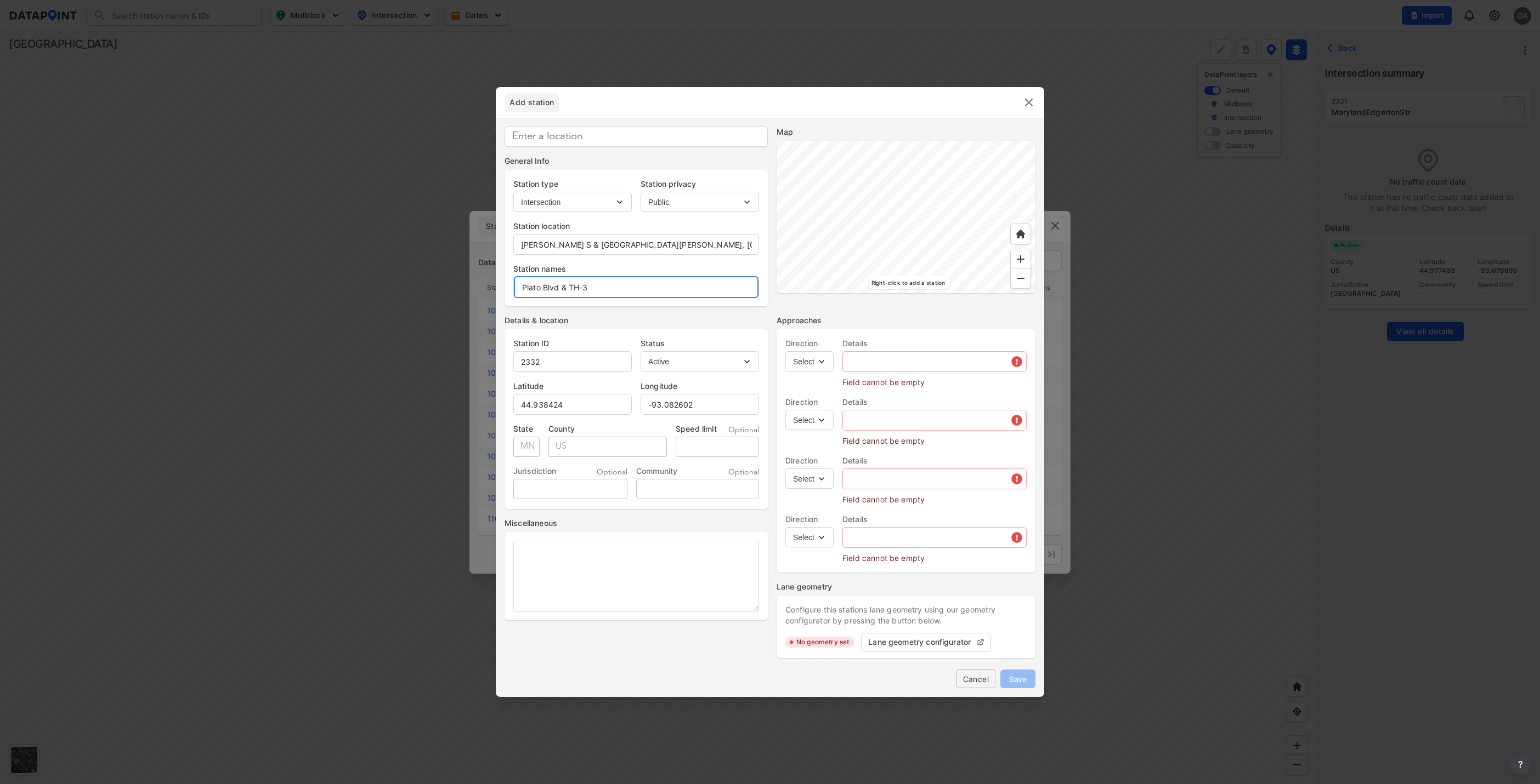
type input "Plato Blvd & TH-3"
click at [821, 362] on select "Select EB NB SB WB" at bounding box center [809, 361] width 48 height 20
select select "NB"
click at [785, 351] on select "Select EB NB SB WB" at bounding box center [809, 361] width 48 height 20
click at [903, 370] on input "text" at bounding box center [934, 362] width 183 height 22
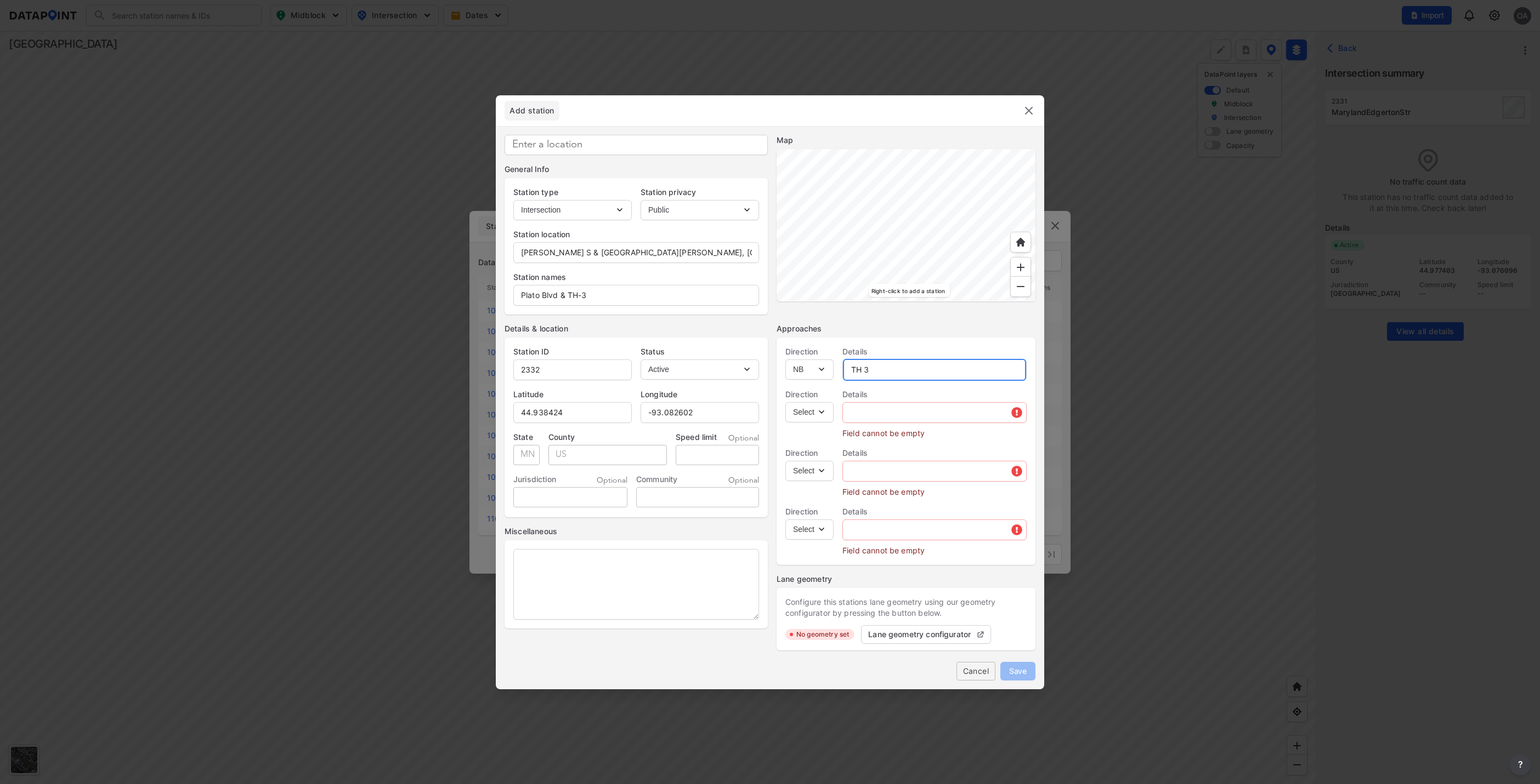
type input "TH 3"
click at [821, 416] on select "Select EB NB SB WB" at bounding box center [809, 412] width 48 height 20
select select "SB"
click at [785, 402] on select "Select EB NB SB WB" at bounding box center [809, 412] width 48 height 20
click at [879, 417] on input "text" at bounding box center [934, 412] width 183 height 22
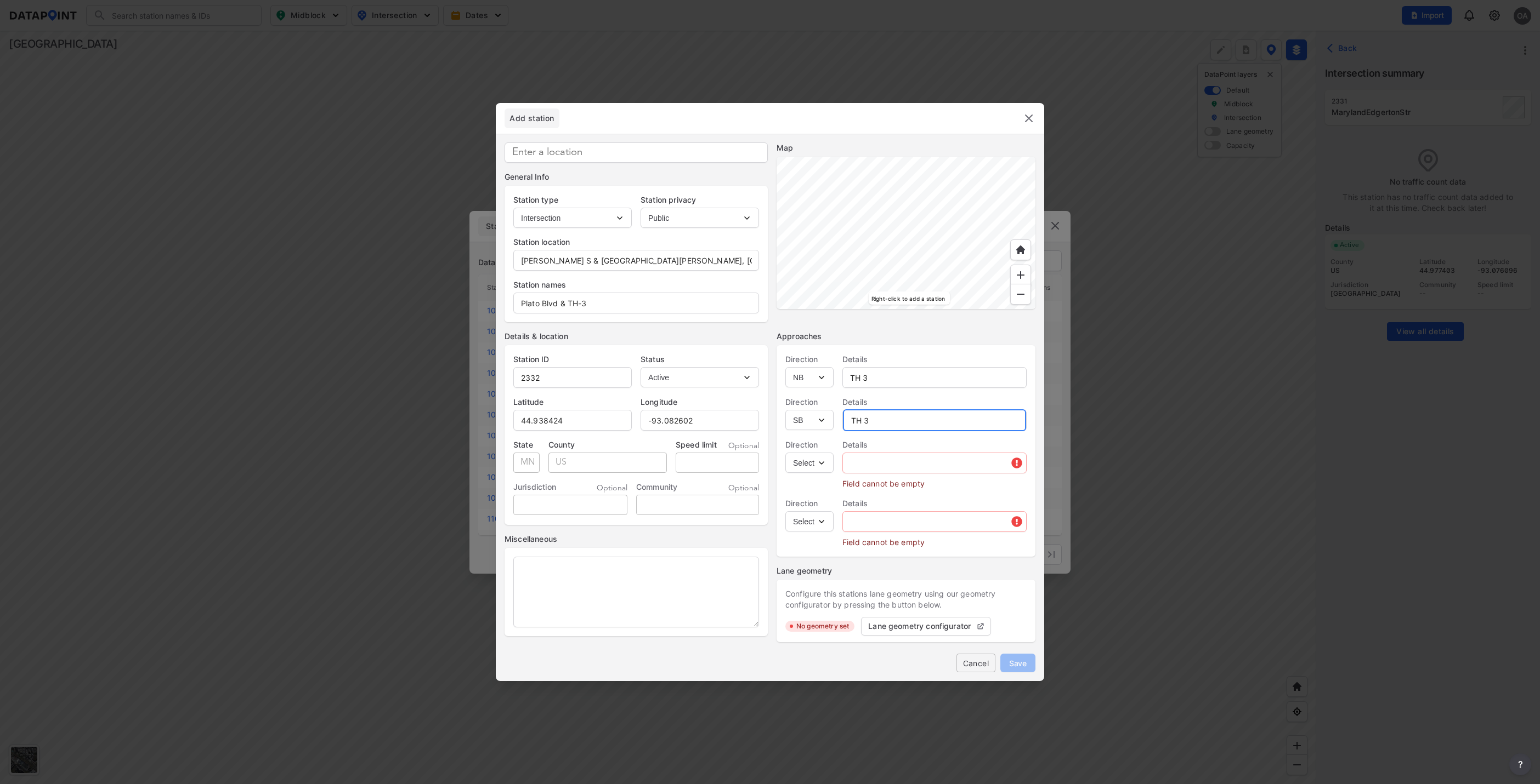
type input "TH 3"
click at [820, 463] on select "Select EB NB SB WB" at bounding box center [809, 463] width 48 height 20
select select "EB"
click at [785, 453] on select "Select EB NB SB WB" at bounding box center [809, 463] width 48 height 20
click at [869, 467] on input "text" at bounding box center [934, 463] width 183 height 22
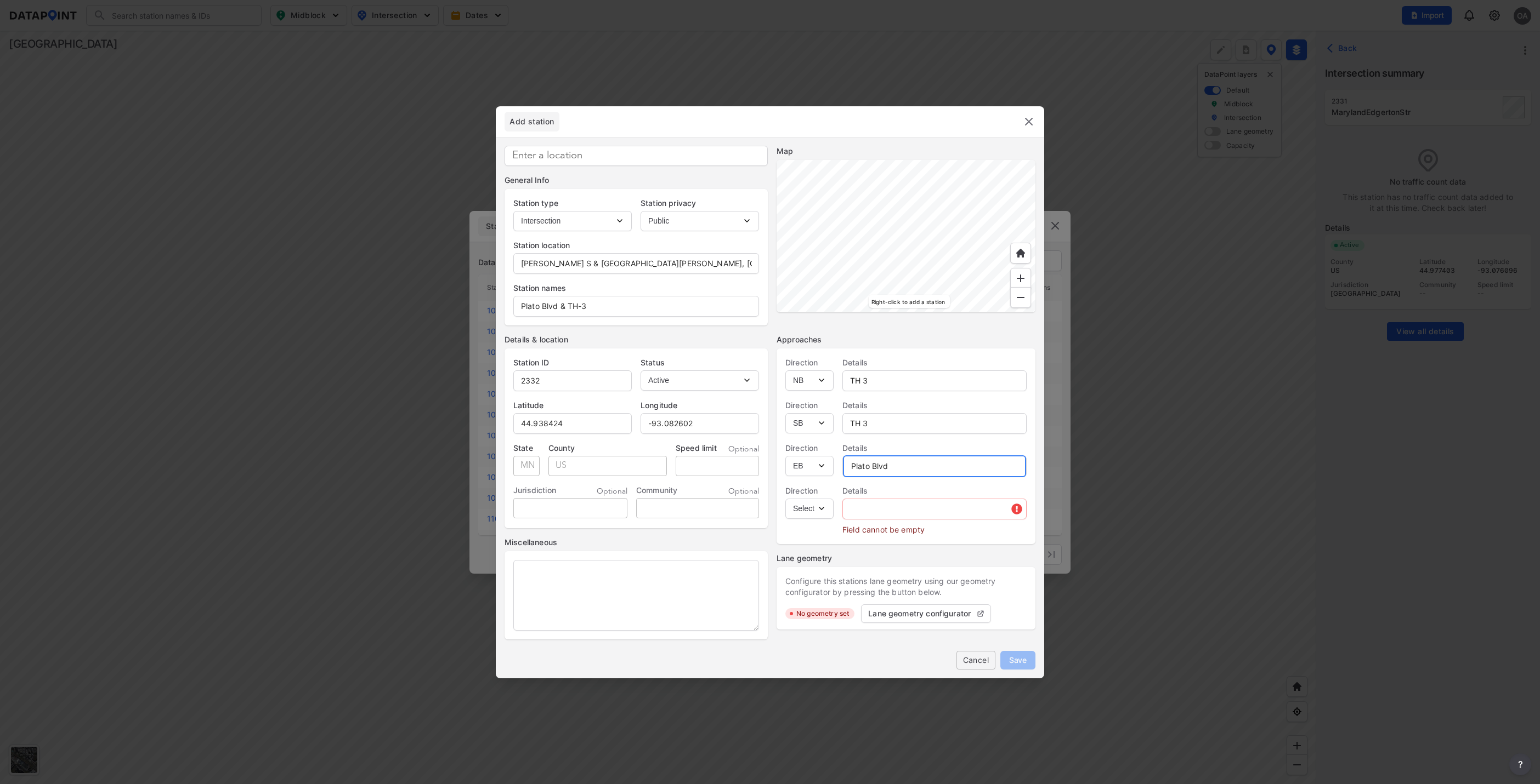
type input "Plato Blvd"
click at [879, 509] on input "text" at bounding box center [934, 509] width 183 height 22
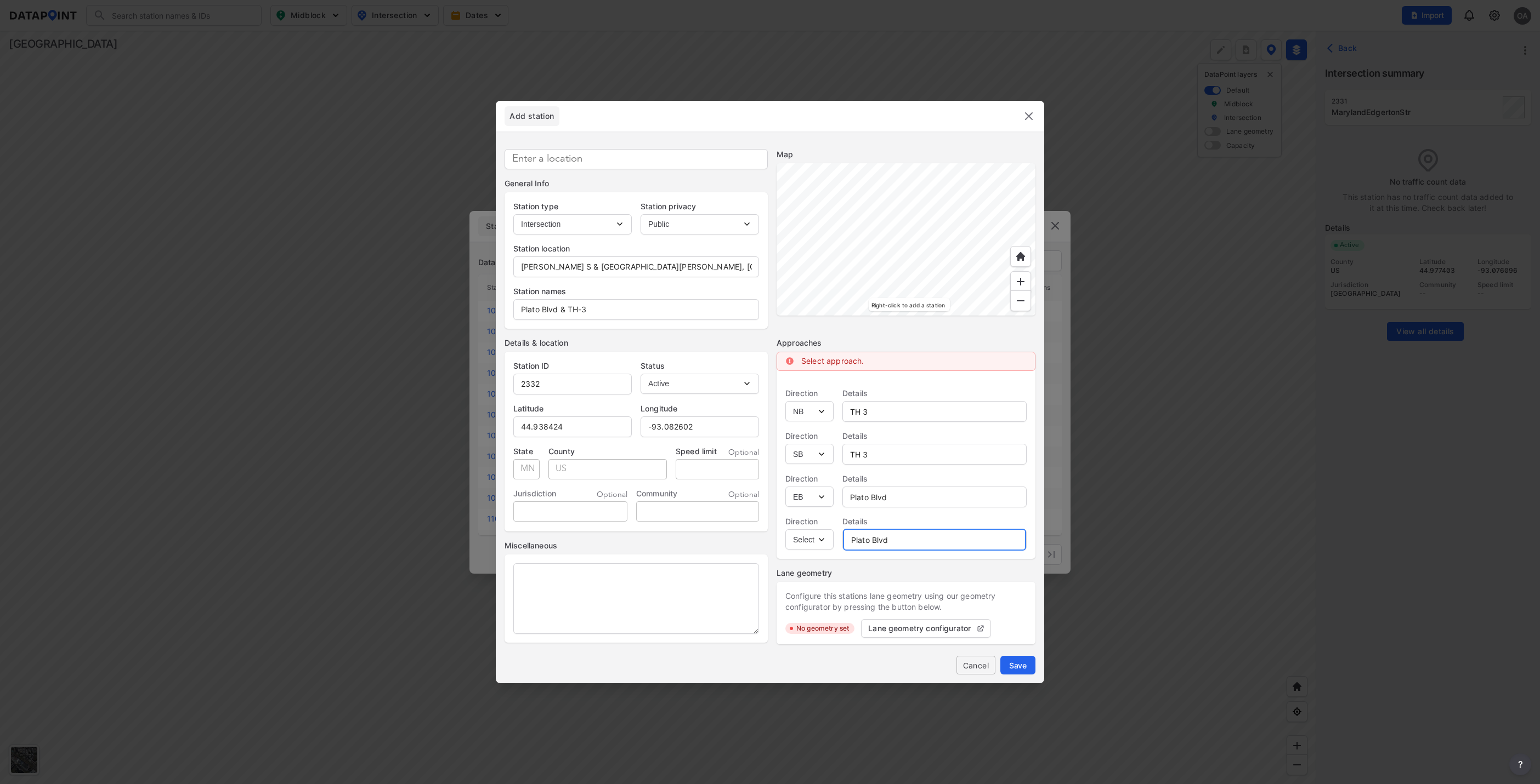
type input "Plato Blvd"
click at [828, 548] on select "Select EB NB SB WB" at bounding box center [809, 540] width 48 height 20
select select "WB"
click at [785, 530] on select "Select EB NB SB WB" at bounding box center [809, 540] width 48 height 20
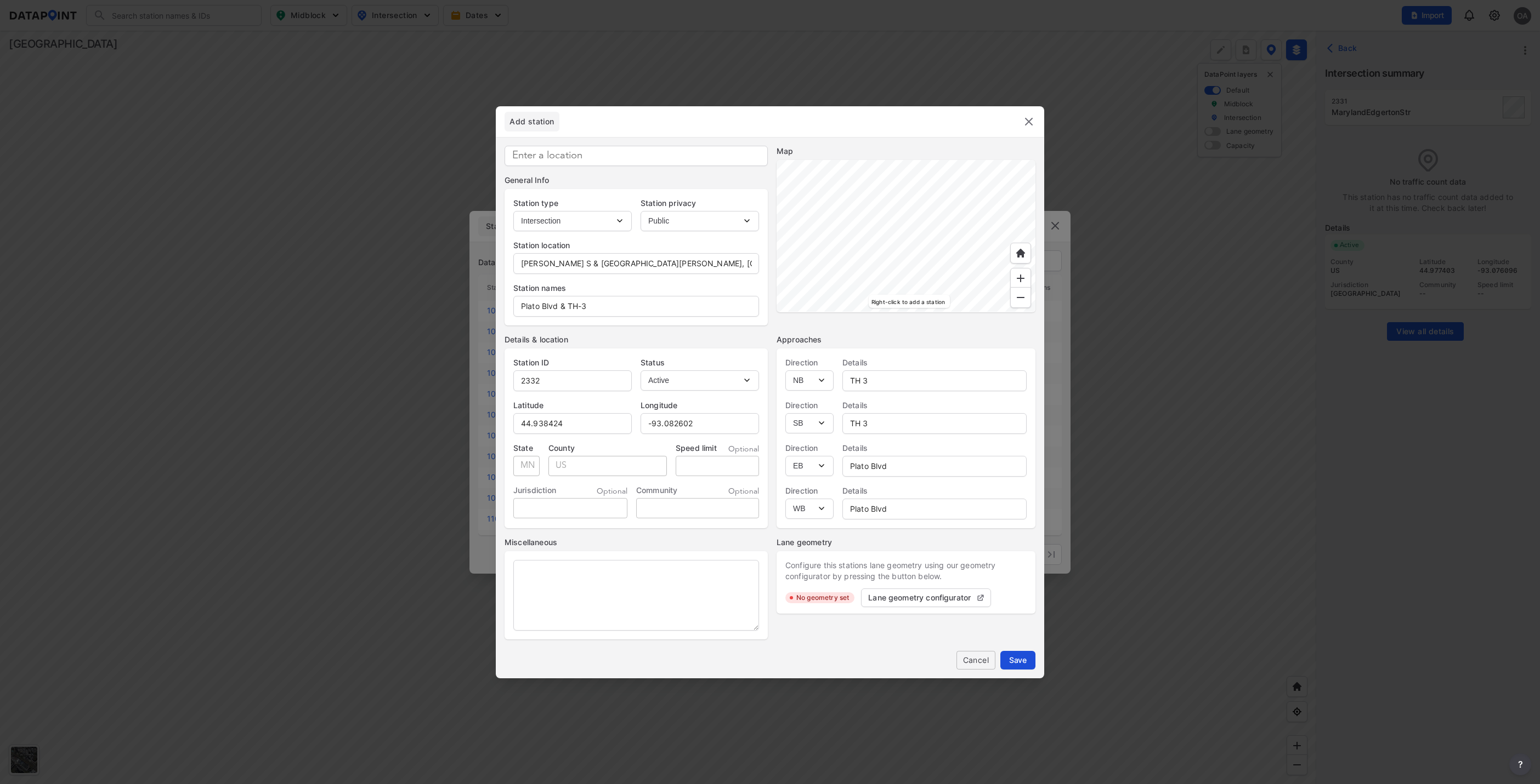
click at [1019, 659] on span "Save" at bounding box center [1017, 659] width 17 height 12
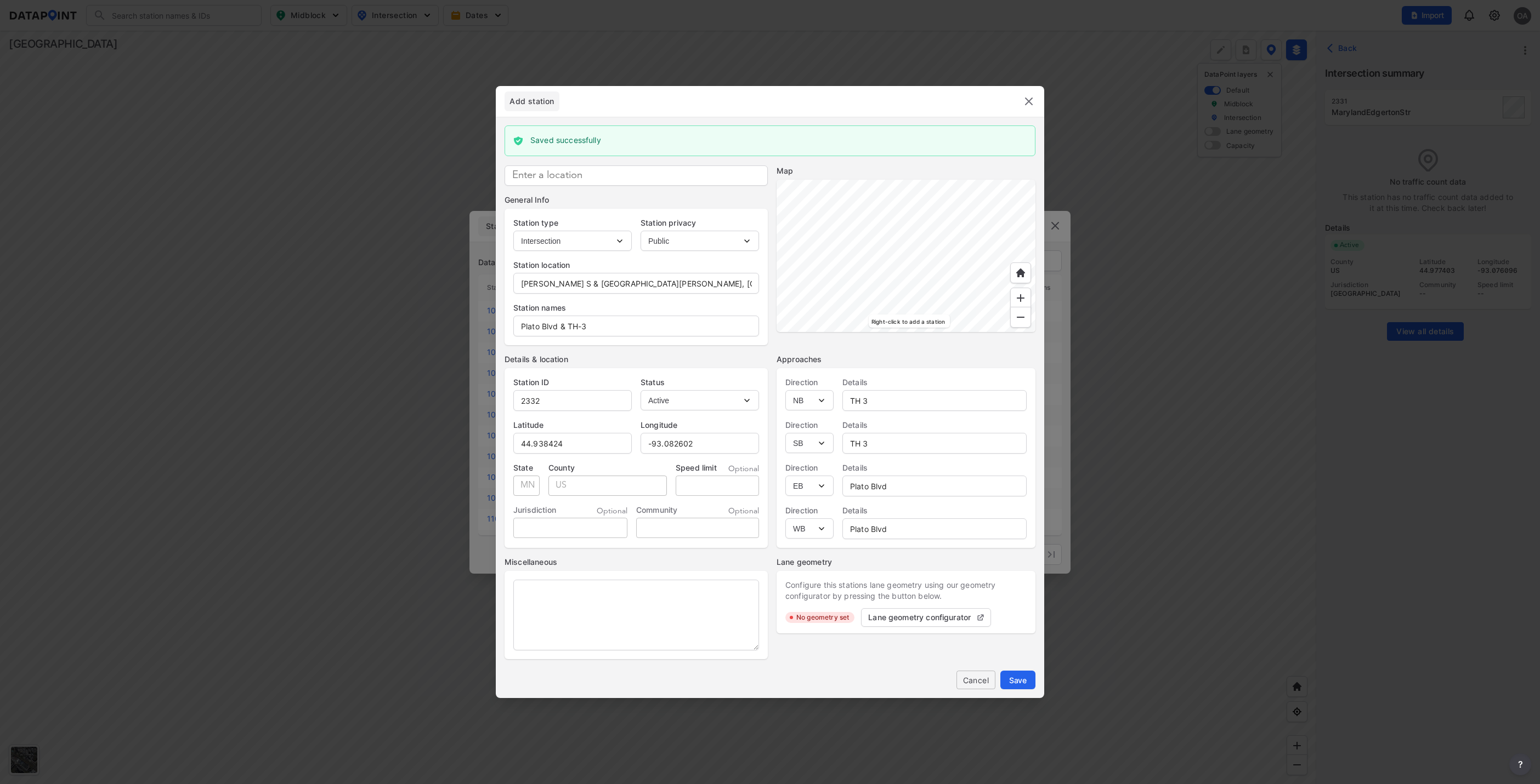
click at [1032, 103] on img at bounding box center [1029, 101] width 14 height 14
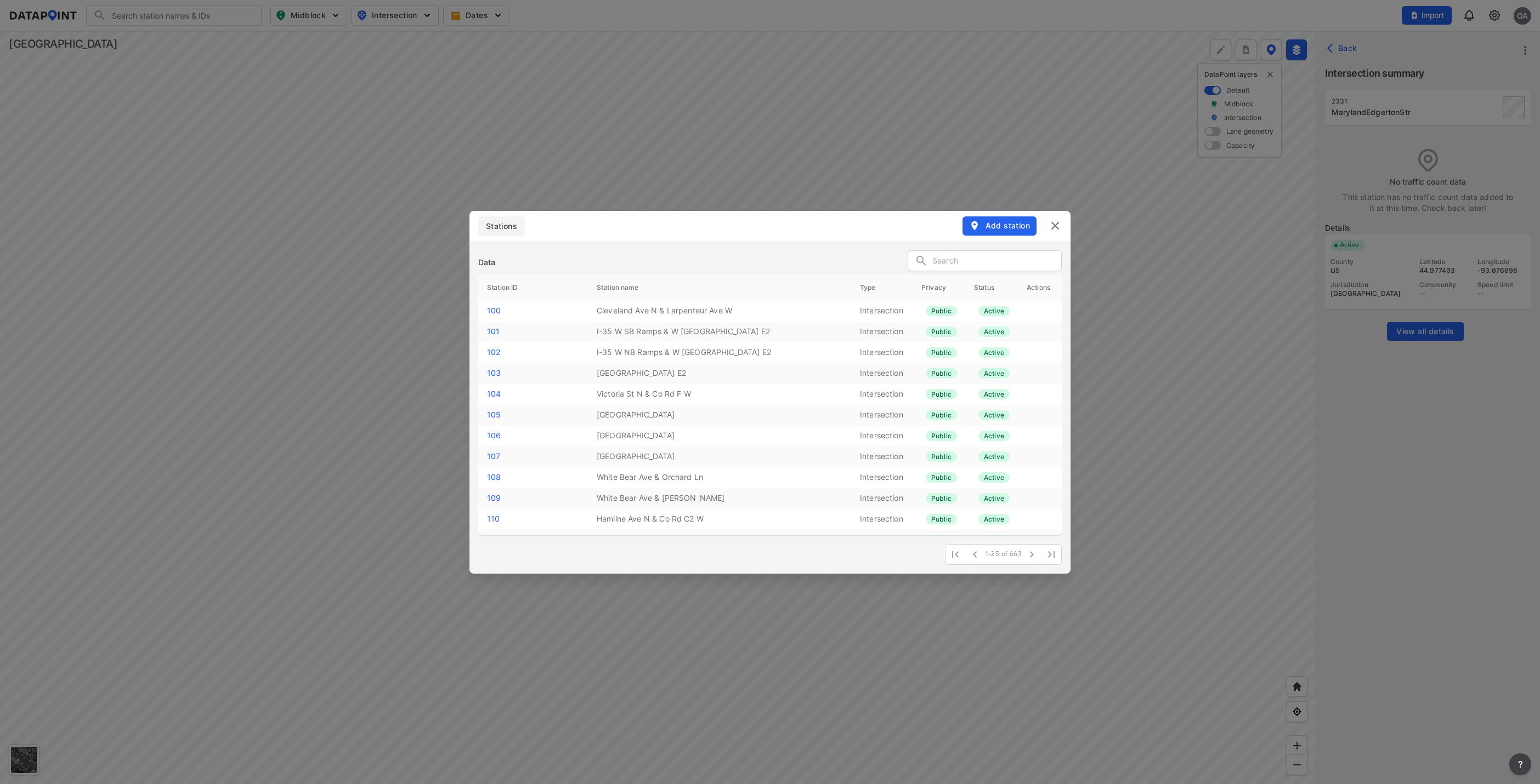
click at [1053, 233] on div "Add station" at bounding box center [1012, 226] width 99 height 19
click at [1054, 225] on img at bounding box center [1055, 226] width 14 height 14
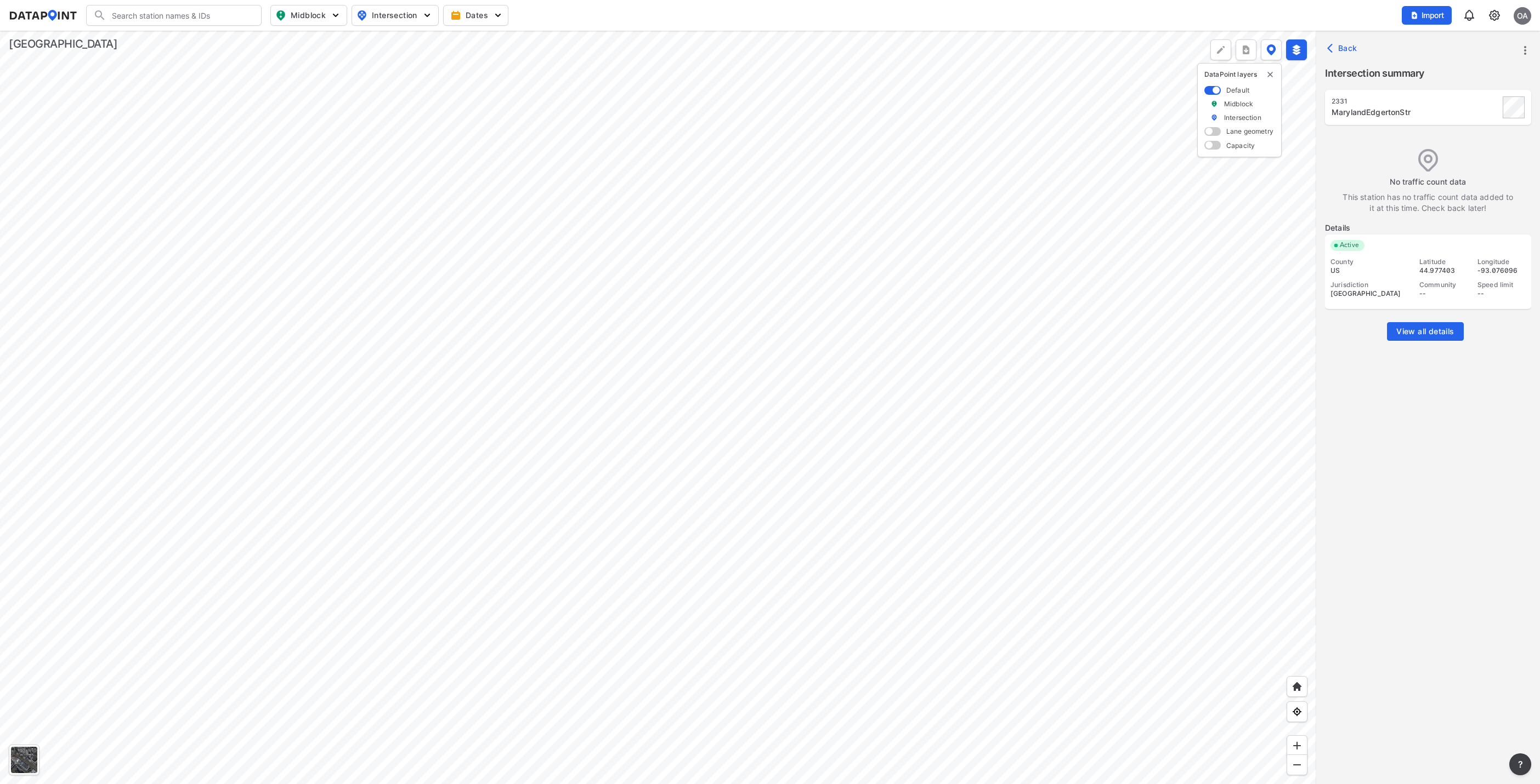
click at [229, 9] on input "Search" at bounding box center [181, 14] width 148 height 17
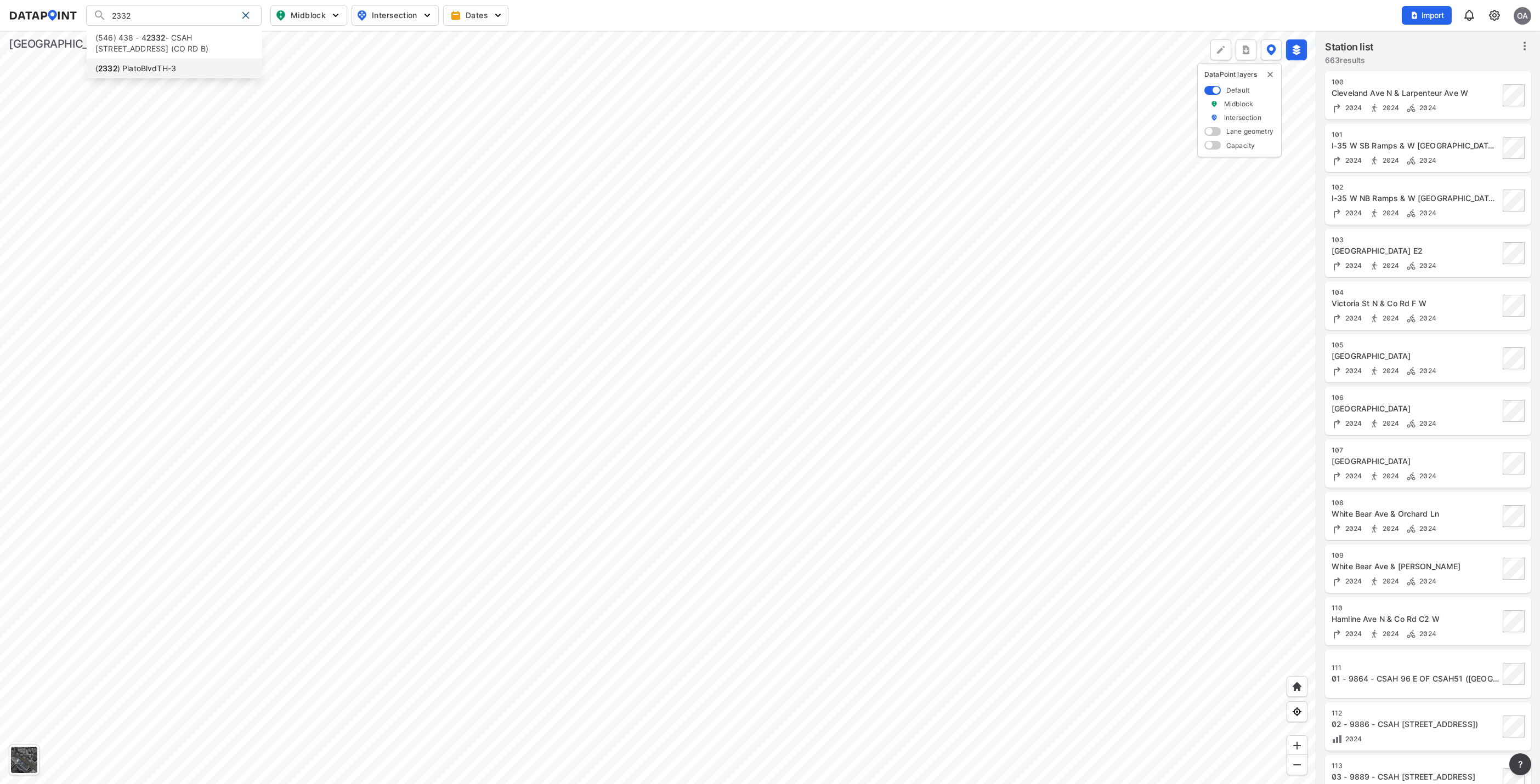
click at [165, 69] on li "( 2332 ) PlatoBlvdTH-3" at bounding box center [174, 69] width 175 height 20
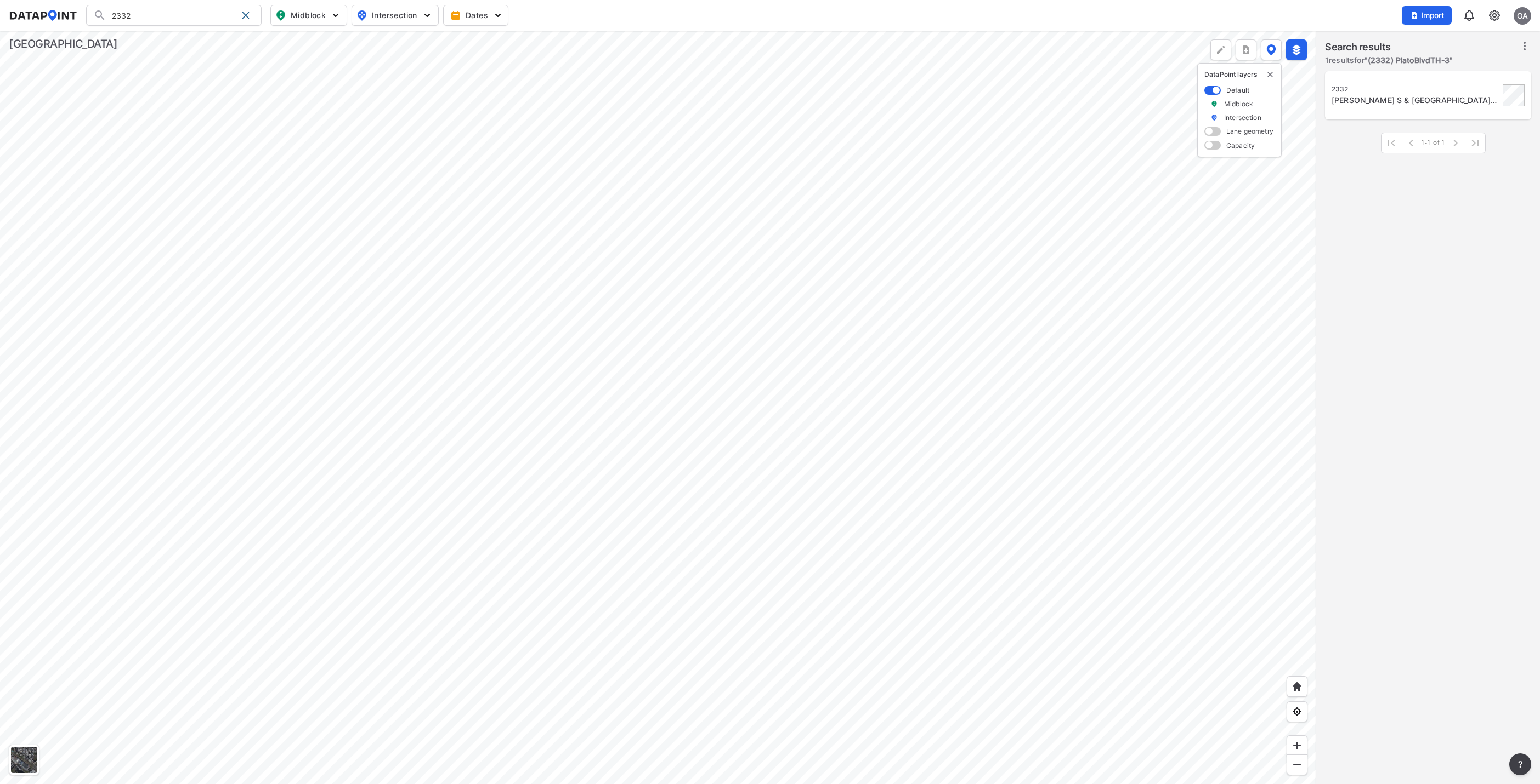
type input "(2332) PlatoBlvdTH-3"
click at [1409, 91] on div "2332" at bounding box center [1415, 89] width 168 height 9
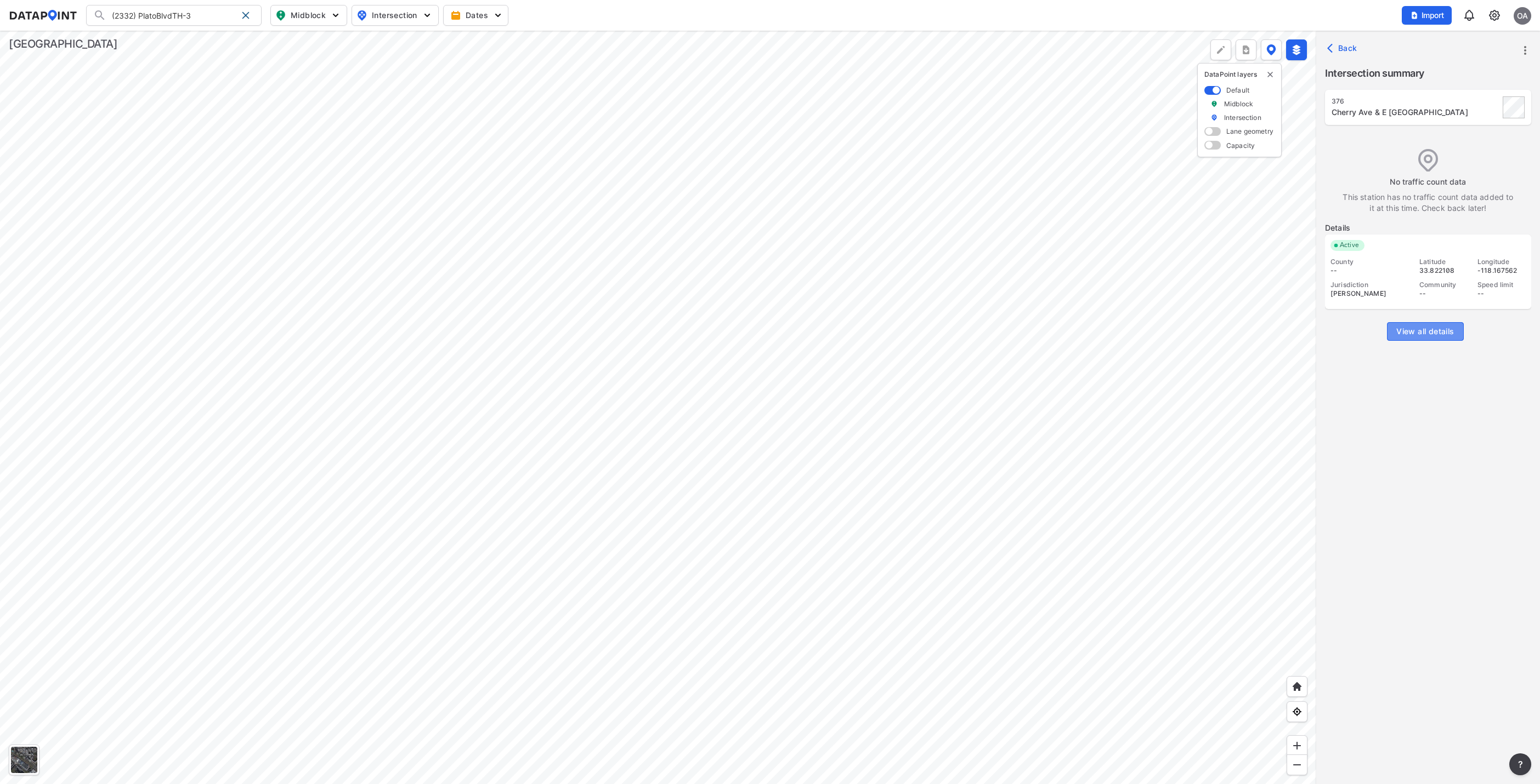
click at [1433, 329] on span "View all details" at bounding box center [1425, 332] width 58 height 11
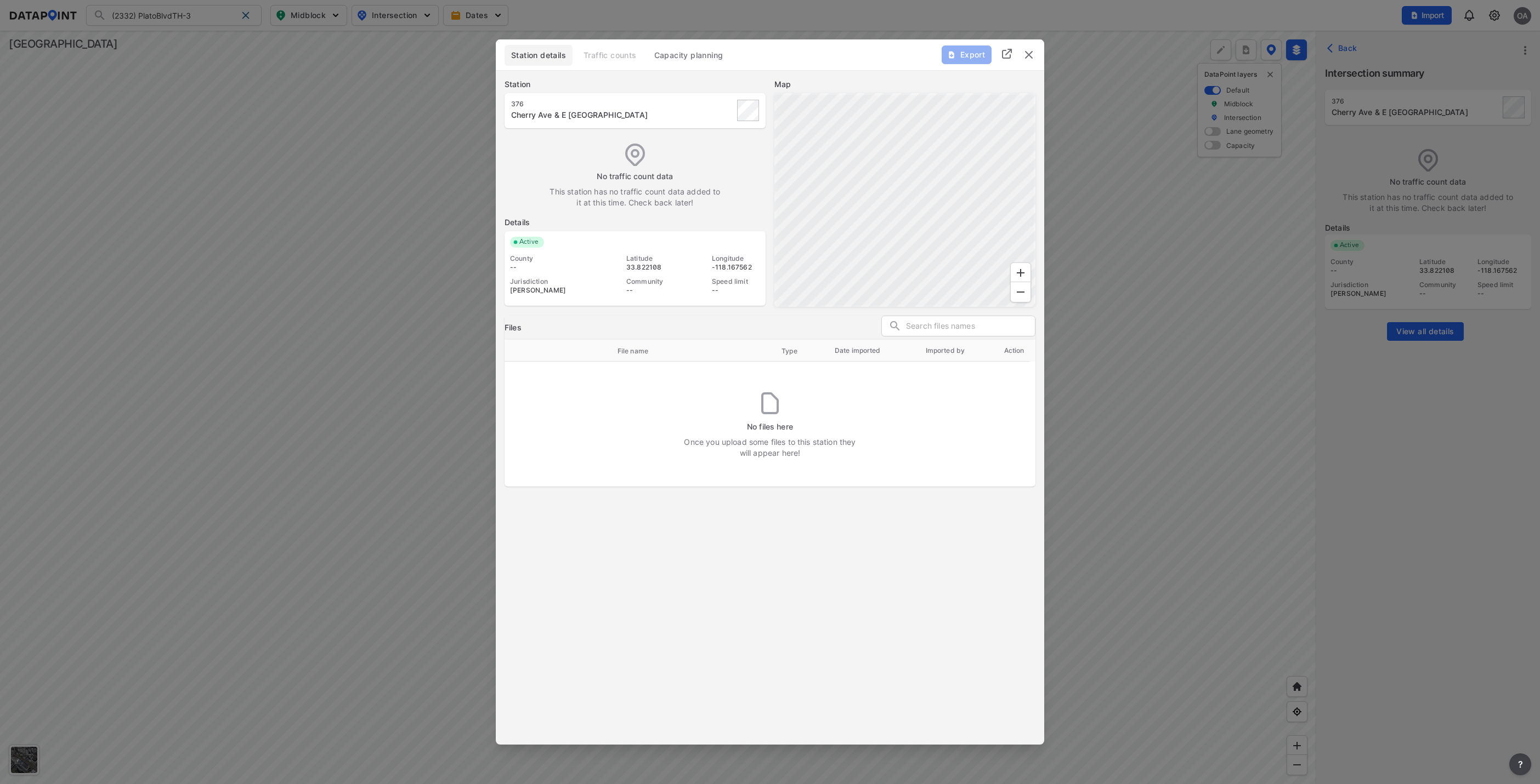
click at [1034, 57] on img "delete" at bounding box center [1029, 54] width 14 height 14
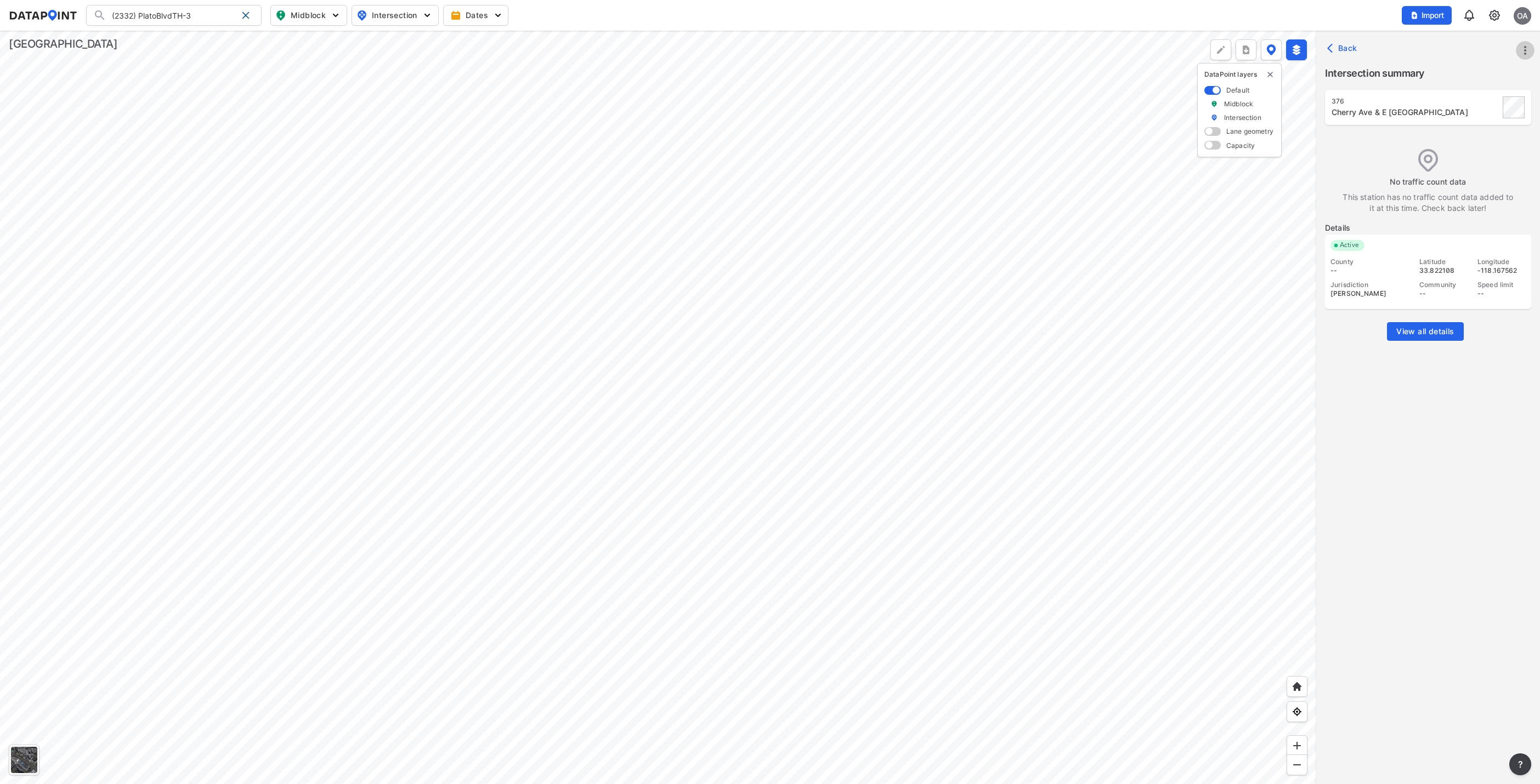
click at [1523, 53] on icon "more" at bounding box center [1525, 51] width 14 height 14
click at [1476, 69] on link "Import" at bounding box center [1456, 75] width 42 height 11
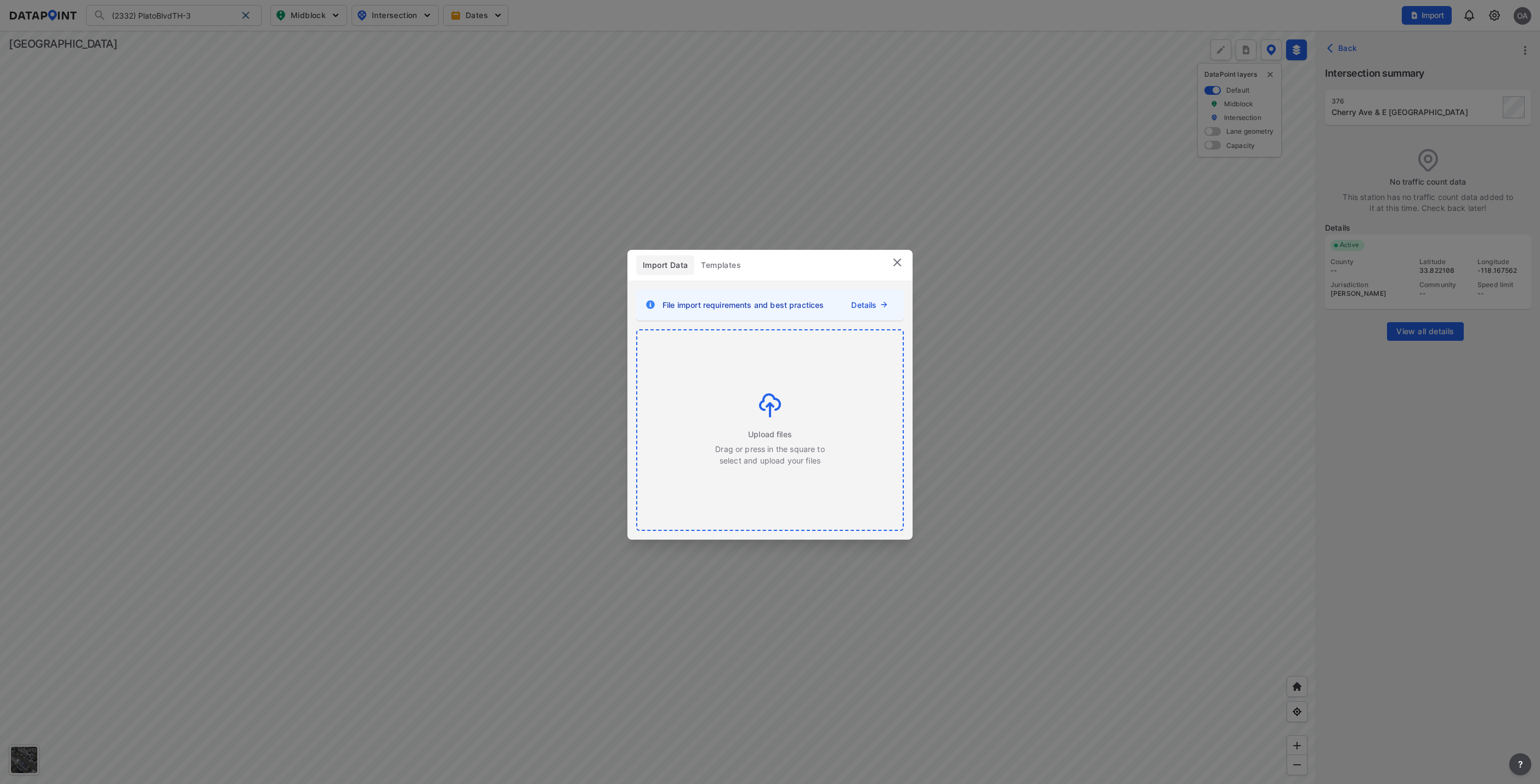
click at [772, 411] on img at bounding box center [770, 405] width 22 height 24
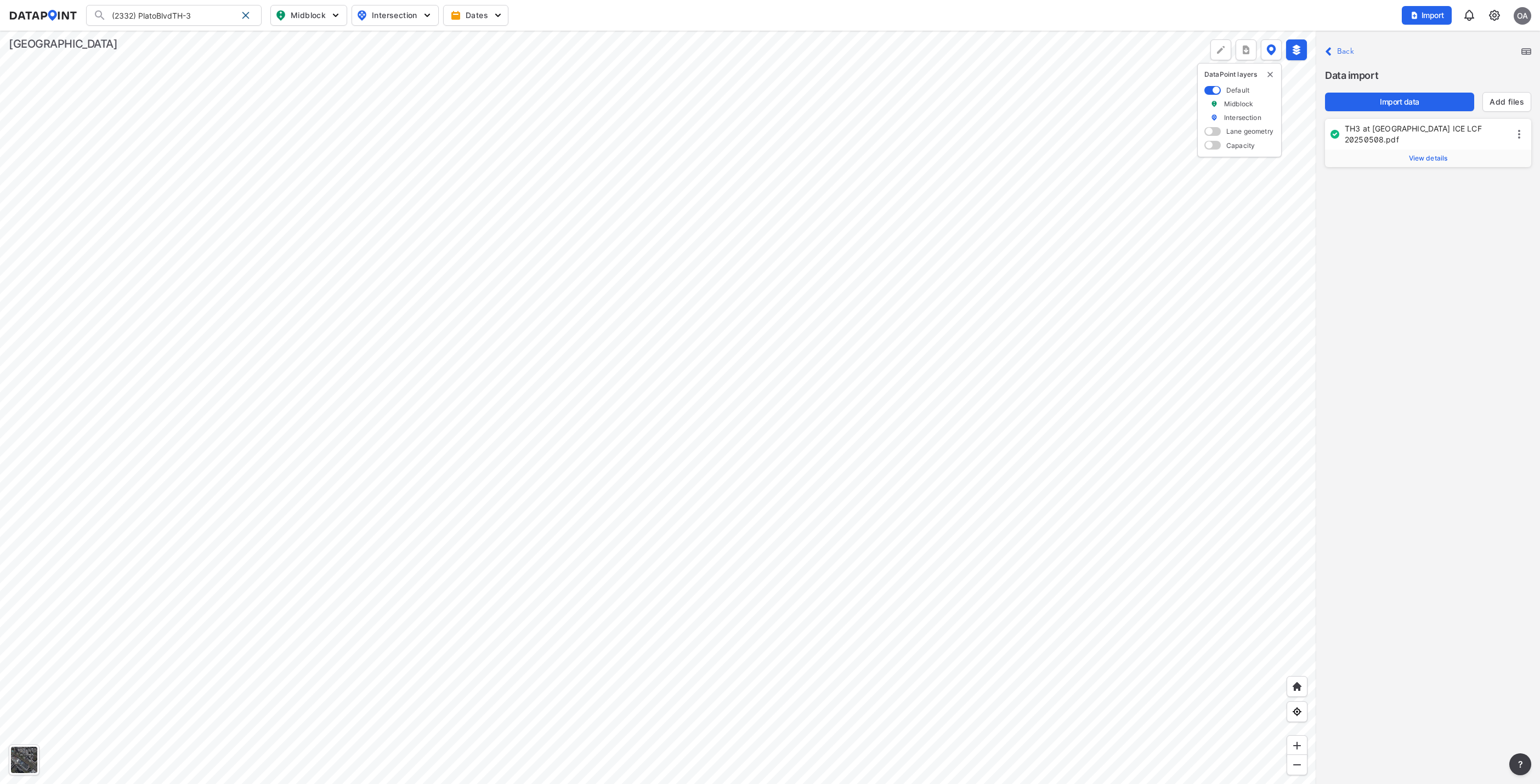
click at [1431, 154] on span "View details" at bounding box center [1428, 159] width 39 height 9
click at [1431, 181] on input "376" at bounding box center [1460, 186] width 114 height 17
click at [1389, 237] on span ") PlatoBlvdTH-3" at bounding box center [1368, 237] width 59 height 9
type input "2332"
click at [1414, 102] on span "Import data" at bounding box center [1400, 102] width 132 height 11
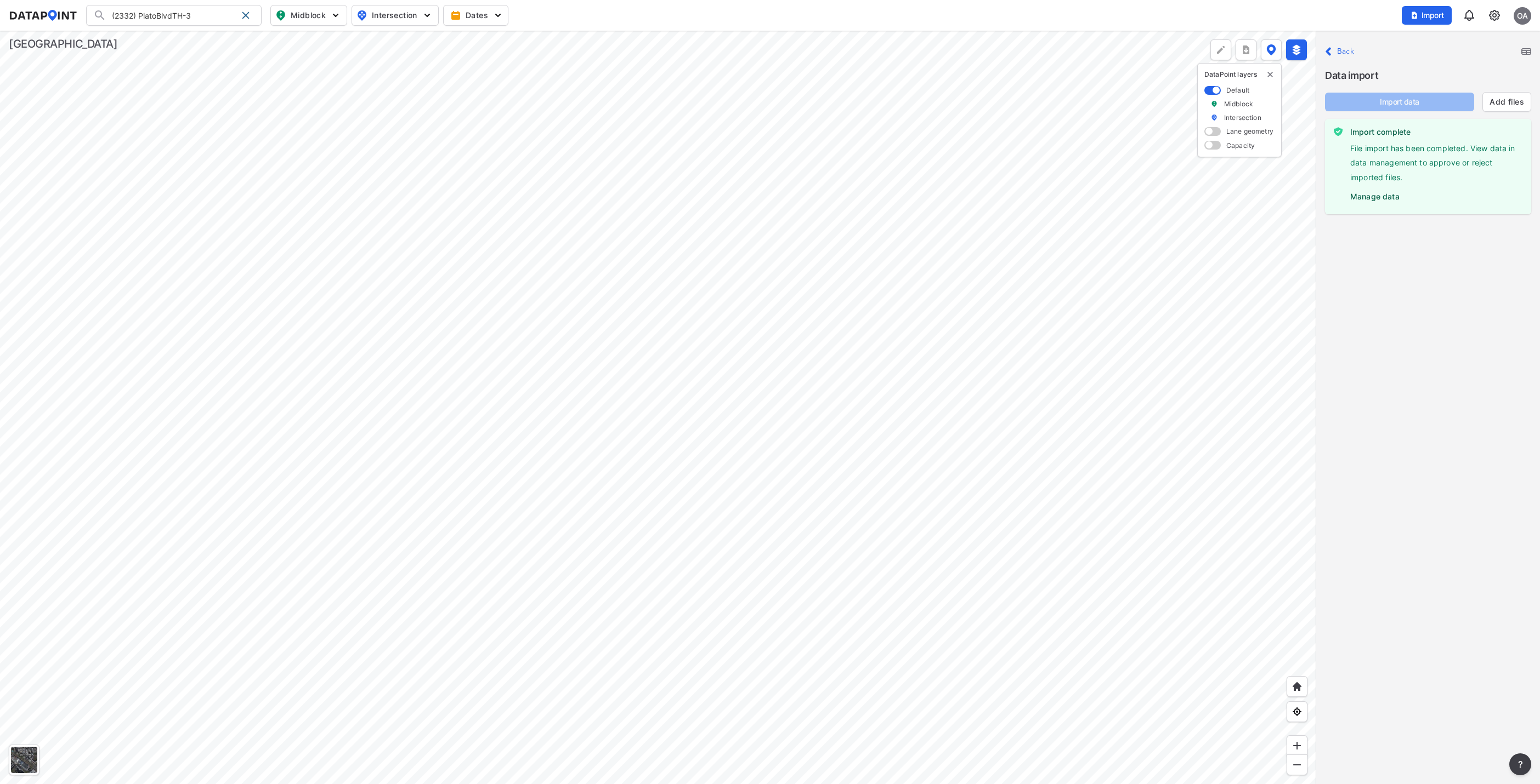
click at [1378, 198] on label "Manage data" at bounding box center [1436, 194] width 172 height 16
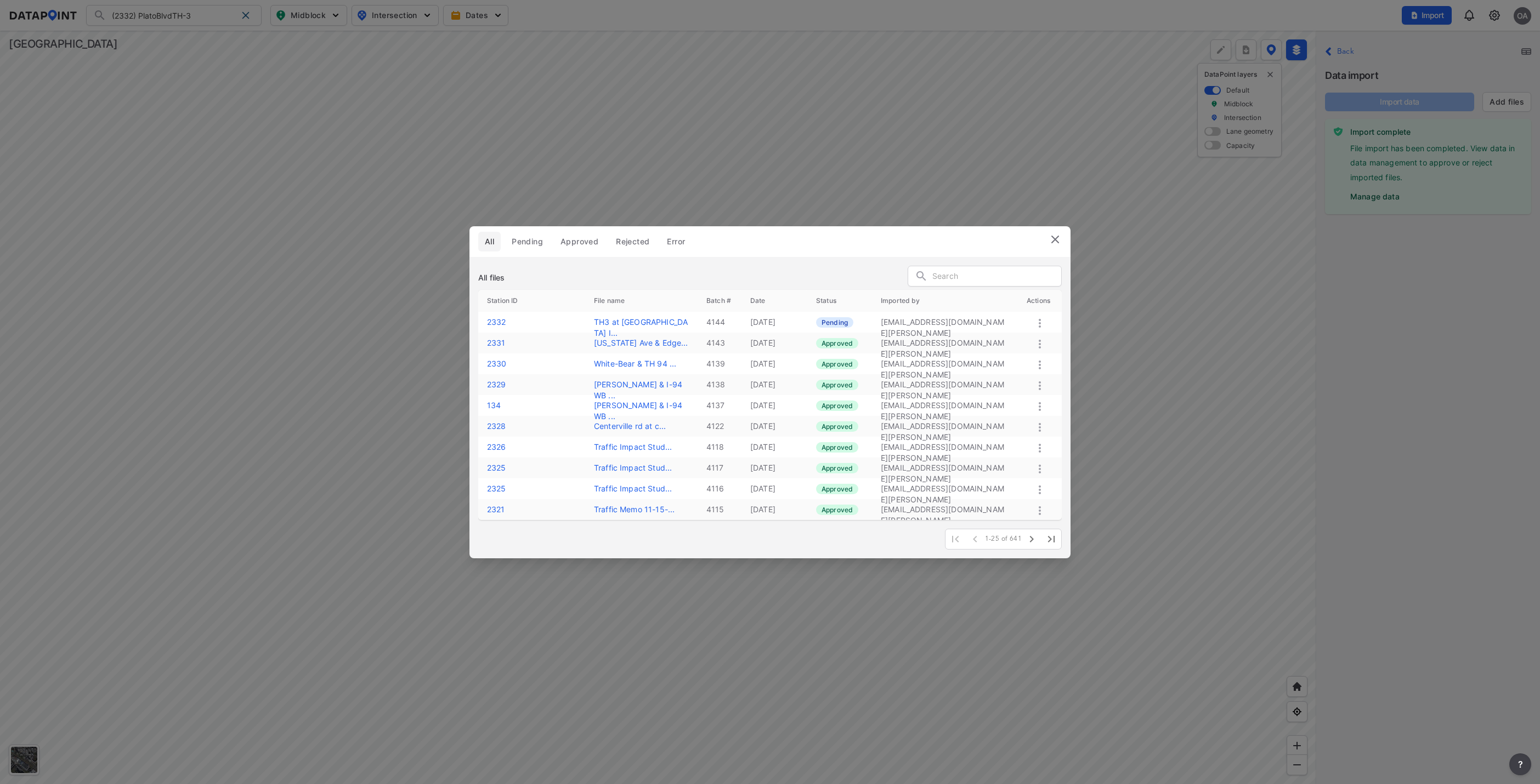
click at [1040, 320] on icon at bounding box center [1040, 324] width 2 height 9
click at [1014, 337] on label "Approve" at bounding box center [1025, 333] width 32 height 11
click at [1053, 242] on img at bounding box center [1055, 239] width 14 height 14
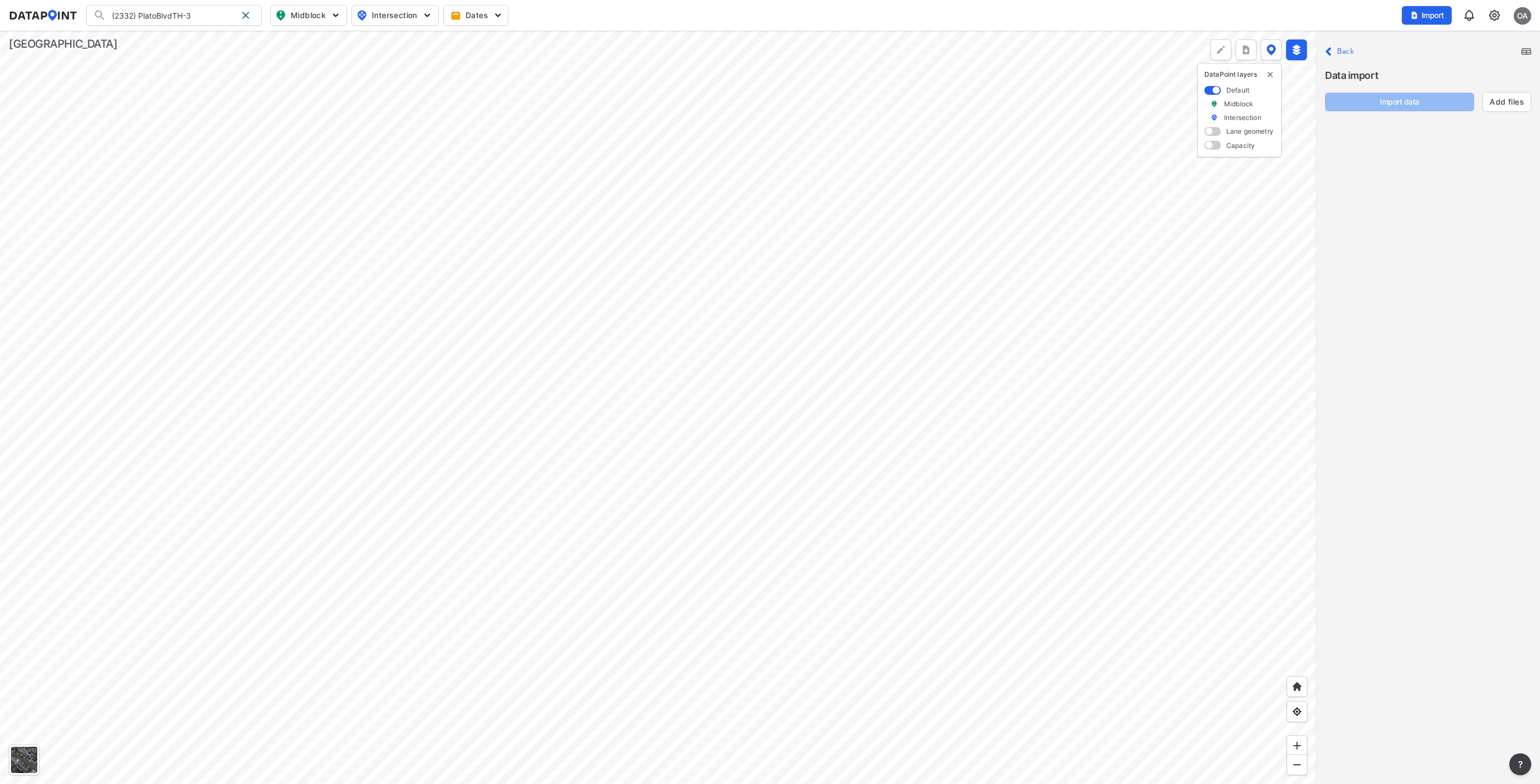
click at [37, 16] on img at bounding box center [43, 15] width 69 height 11
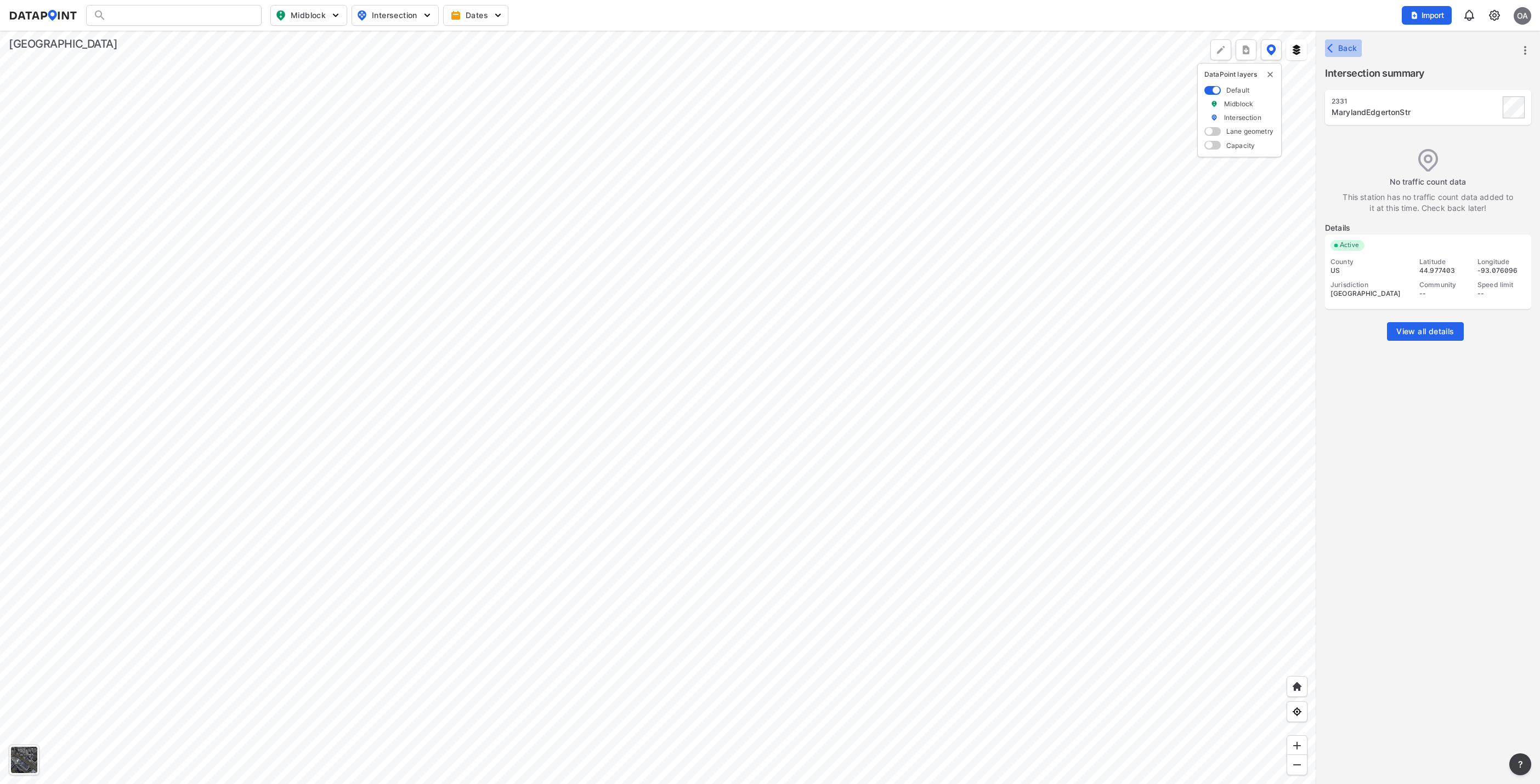
click at [1338, 40] on button "Back" at bounding box center [1343, 48] width 37 height 17
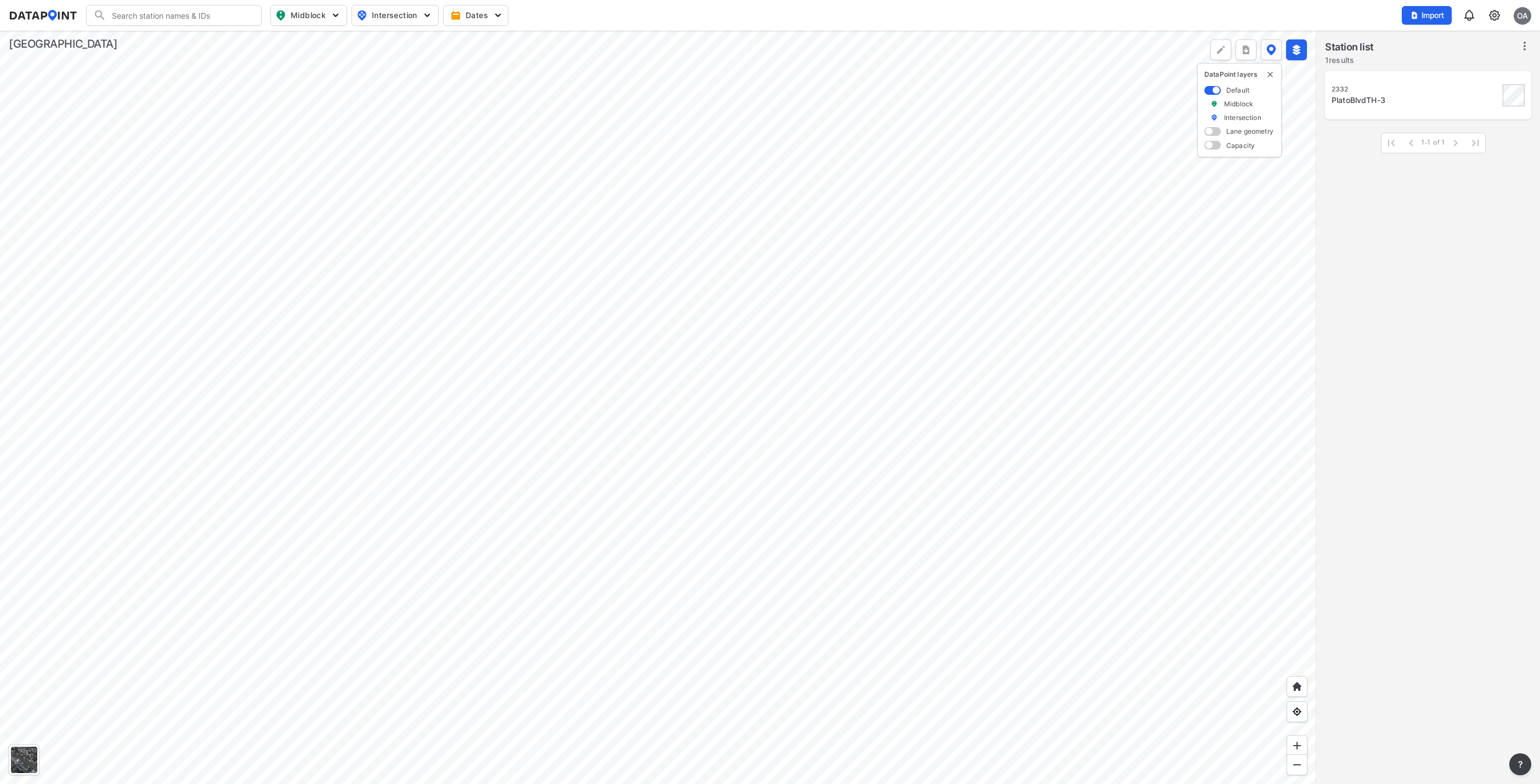
click at [1493, 14] on img at bounding box center [1494, 15] width 14 height 14
click at [1438, 86] on link "Station management" at bounding box center [1447, 81] width 95 height 11
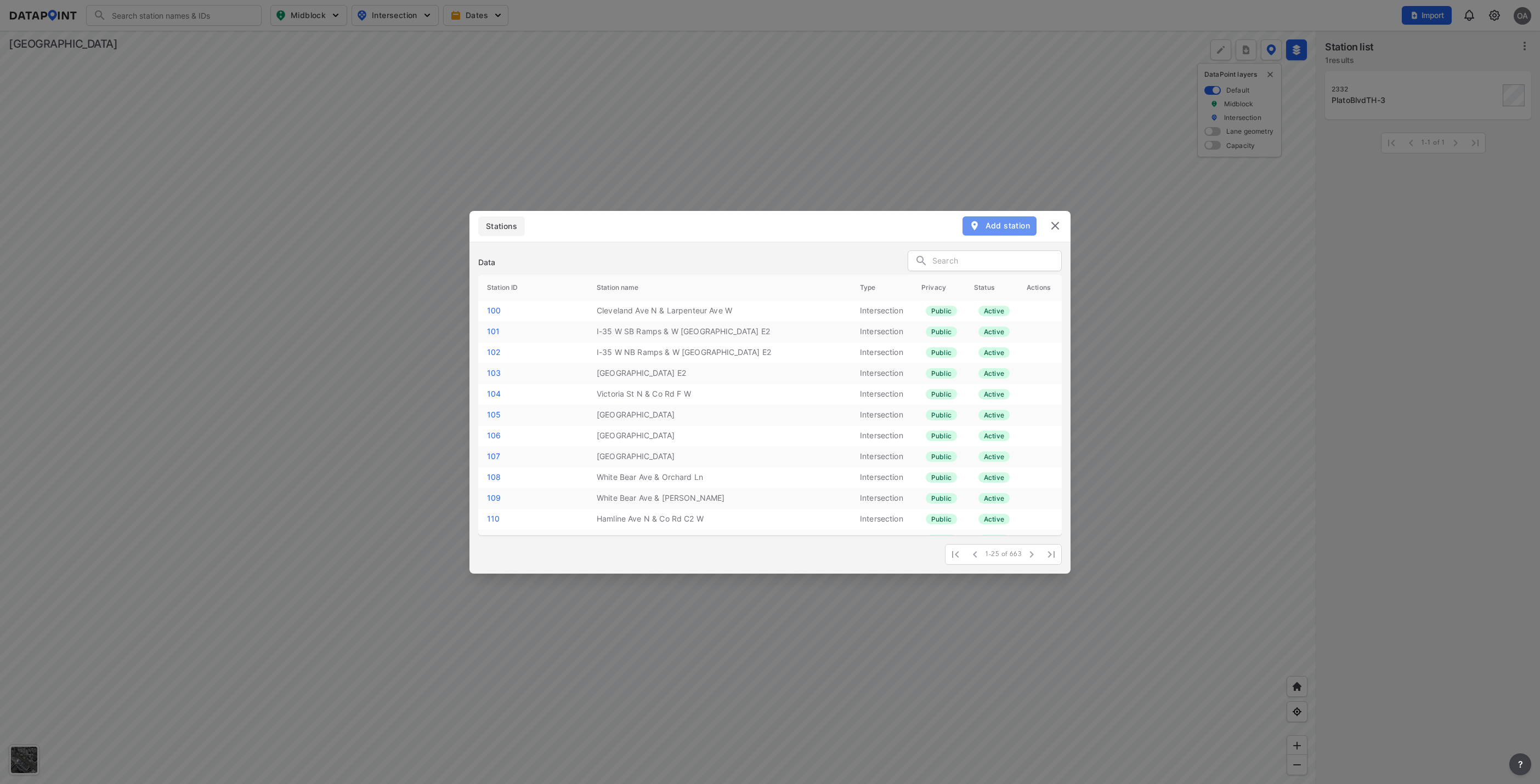
click at [995, 226] on span "Add station" at bounding box center [999, 226] width 60 height 11
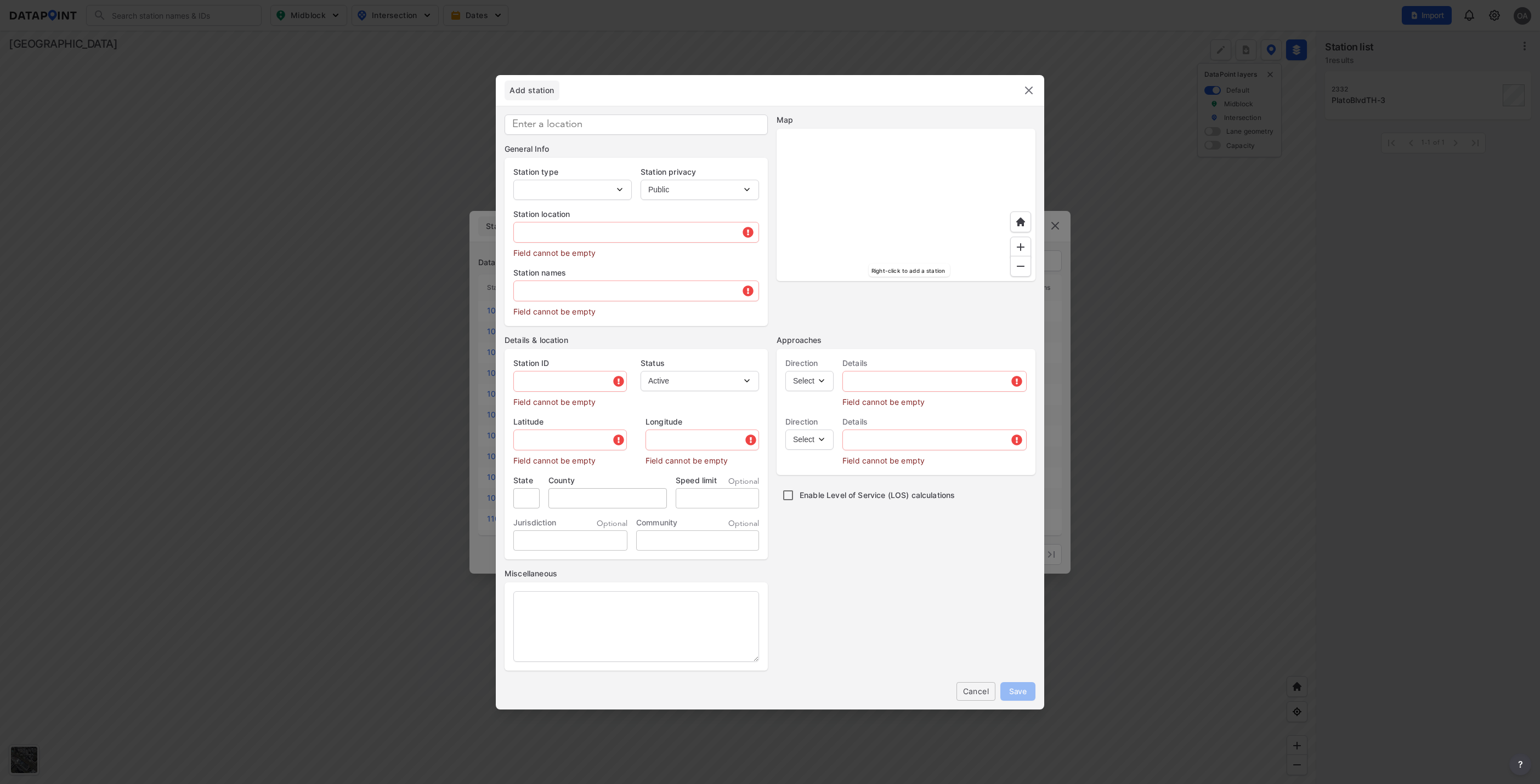
type input "112"
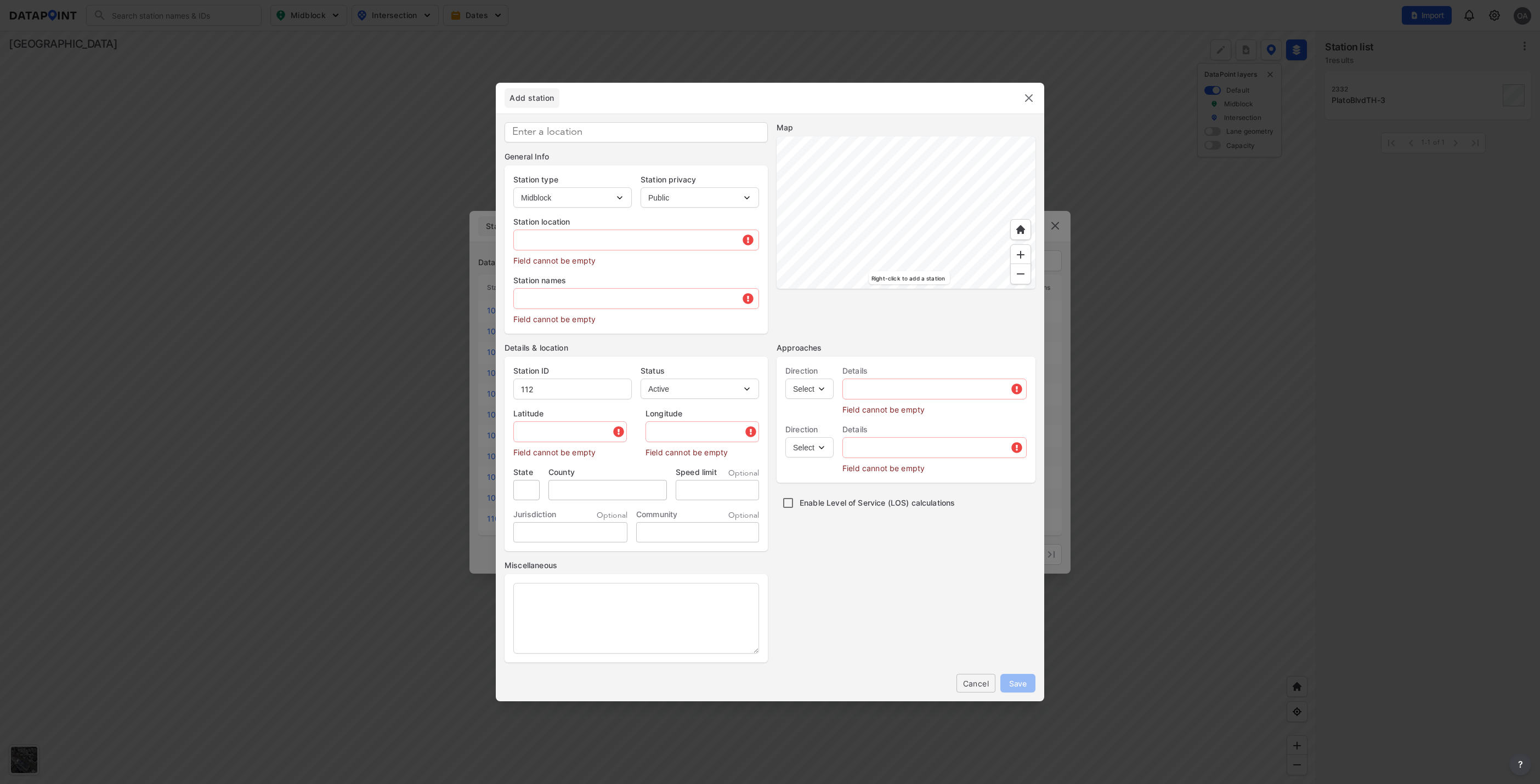
click at [878, 153] on div at bounding box center [905, 212] width 259 height 152
click at [880, 208] on div at bounding box center [905, 212] width 259 height 152
click at [1021, 255] on img at bounding box center [1021, 254] width 11 height 11
drag, startPoint x: 1021, startPoint y: 255, endPoint x: 1006, endPoint y: 245, distance: 18.0
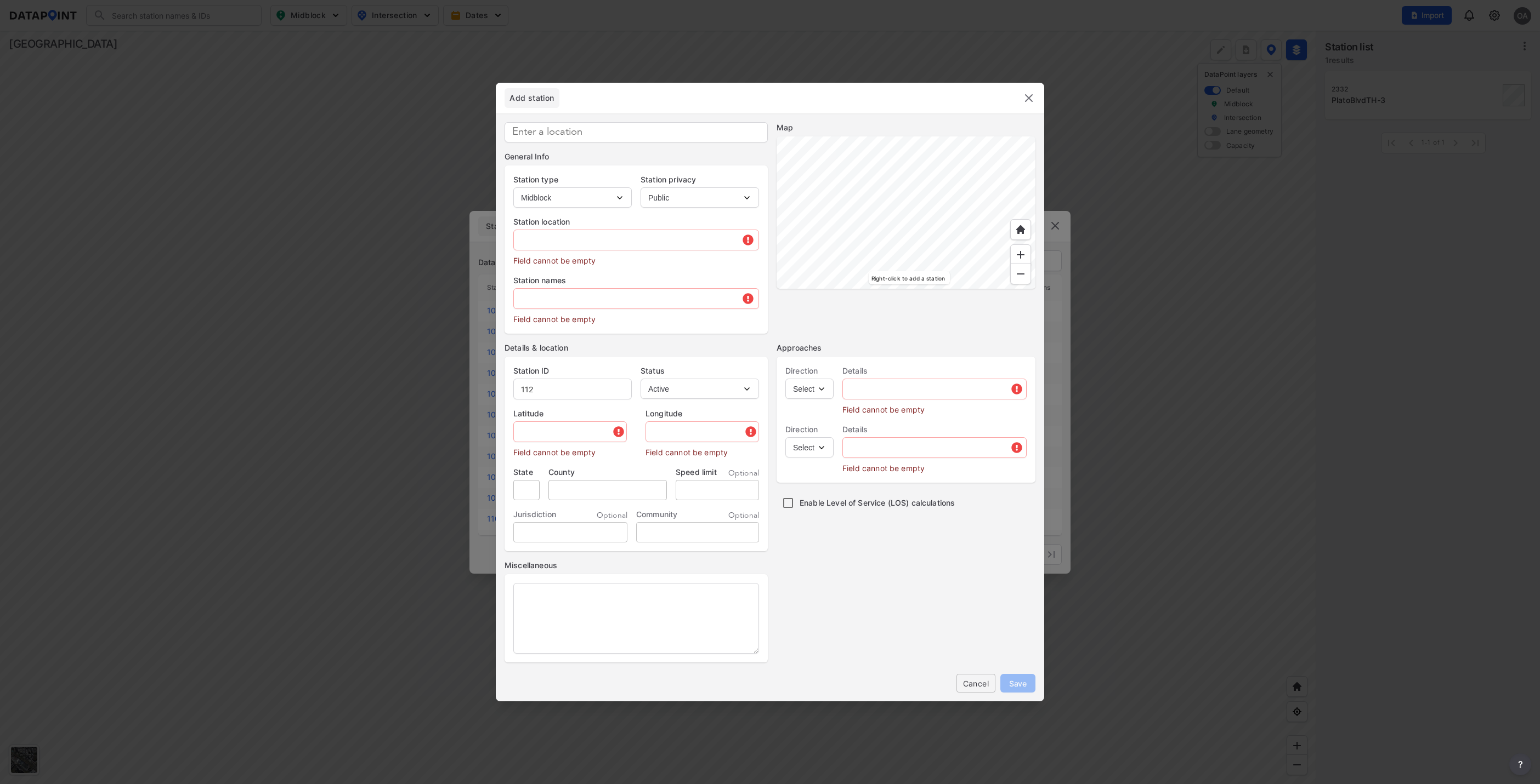
click at [1006, 245] on div at bounding box center [905, 212] width 259 height 152
click at [867, 231] on div at bounding box center [905, 212] width 259 height 152
click at [1027, 272] on div at bounding box center [905, 212] width 259 height 152
click at [904, 221] on div at bounding box center [905, 212] width 259 height 152
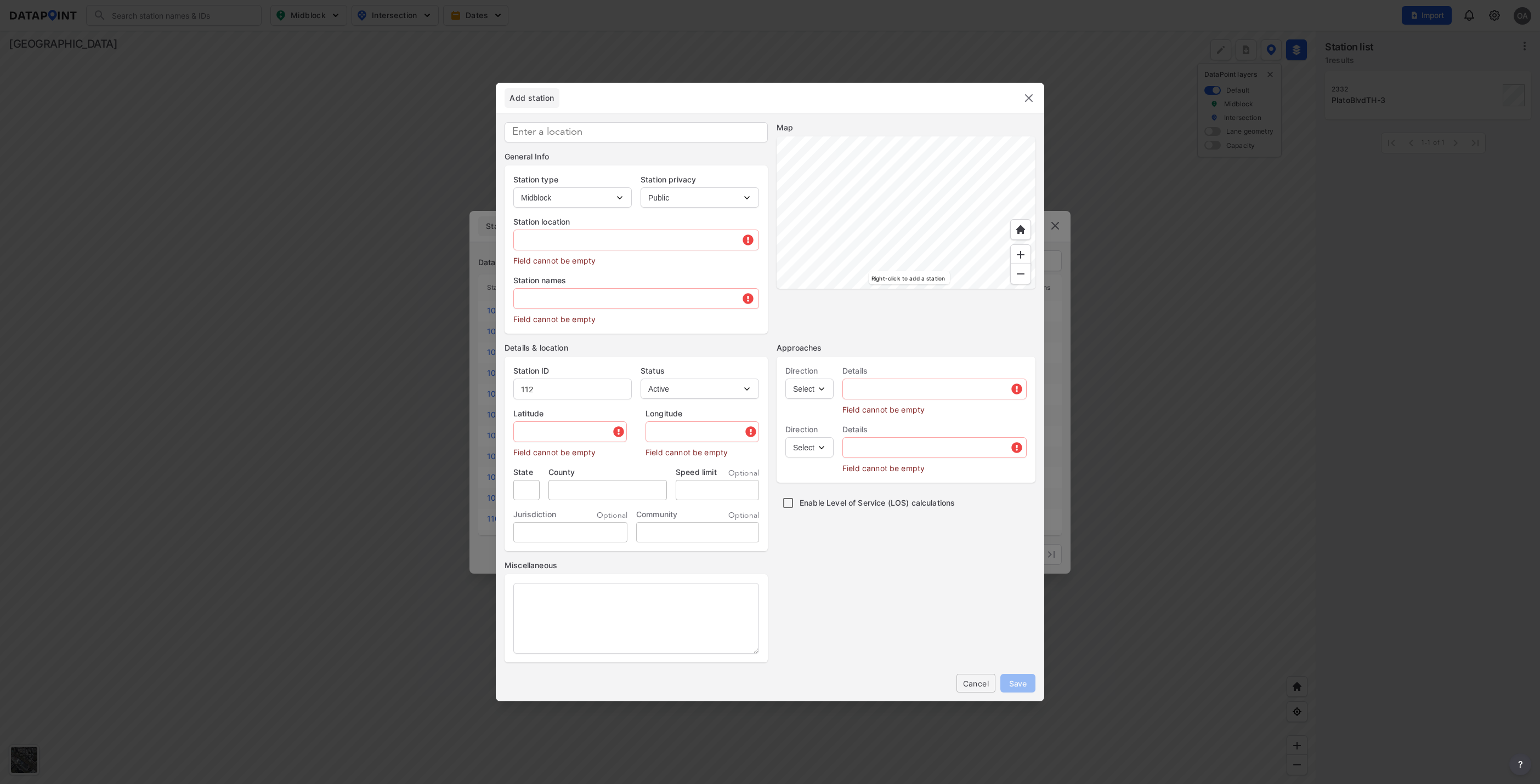
click at [904, 221] on div at bounding box center [905, 212] width 259 height 152
click at [936, 190] on div at bounding box center [905, 212] width 259 height 152
click at [922, 204] on div at bounding box center [905, 212] width 259 height 152
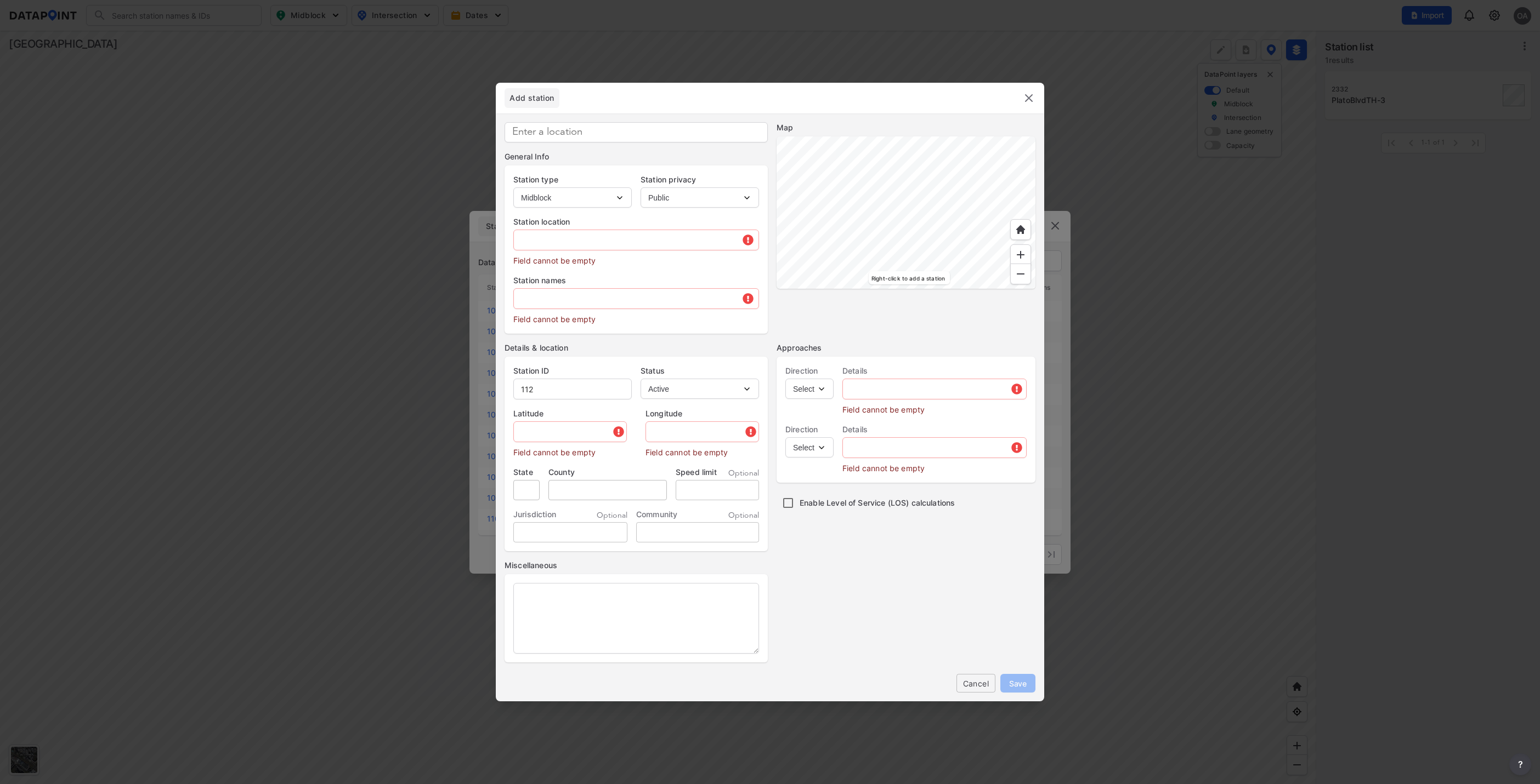
click at [922, 204] on div at bounding box center [905, 212] width 259 height 152
click at [954, 218] on div at bounding box center [905, 212] width 259 height 152
click at [621, 191] on select "Intersection Midblock" at bounding box center [572, 198] width 118 height 20
select select "2"
click at [514, 188] on select "Intersection Midblock" at bounding box center [572, 198] width 118 height 20
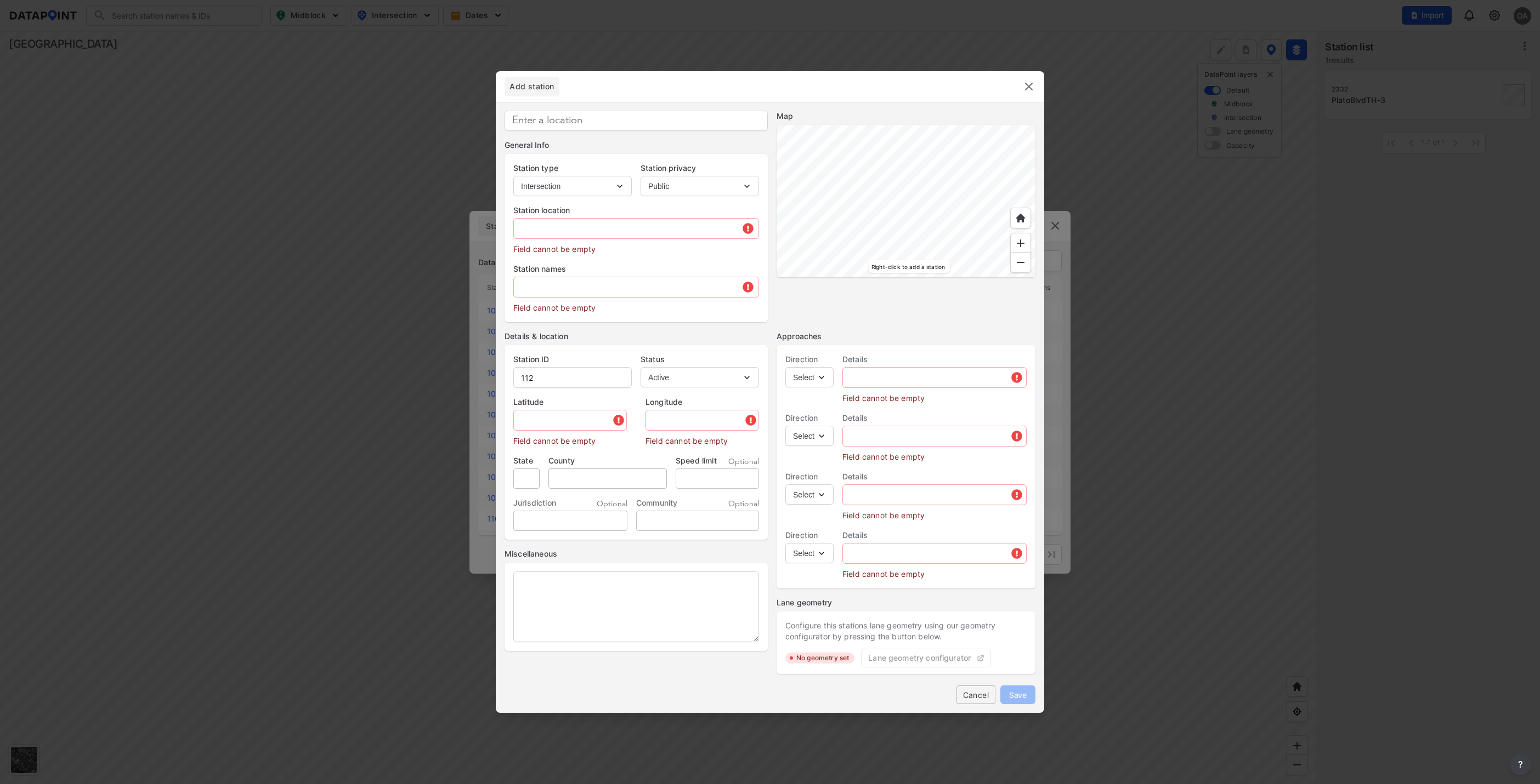
type input "2333"
click at [932, 209] on div at bounding box center [905, 201] width 259 height 152
click at [602, 222] on input "text" at bounding box center [635, 228] width 245 height 22
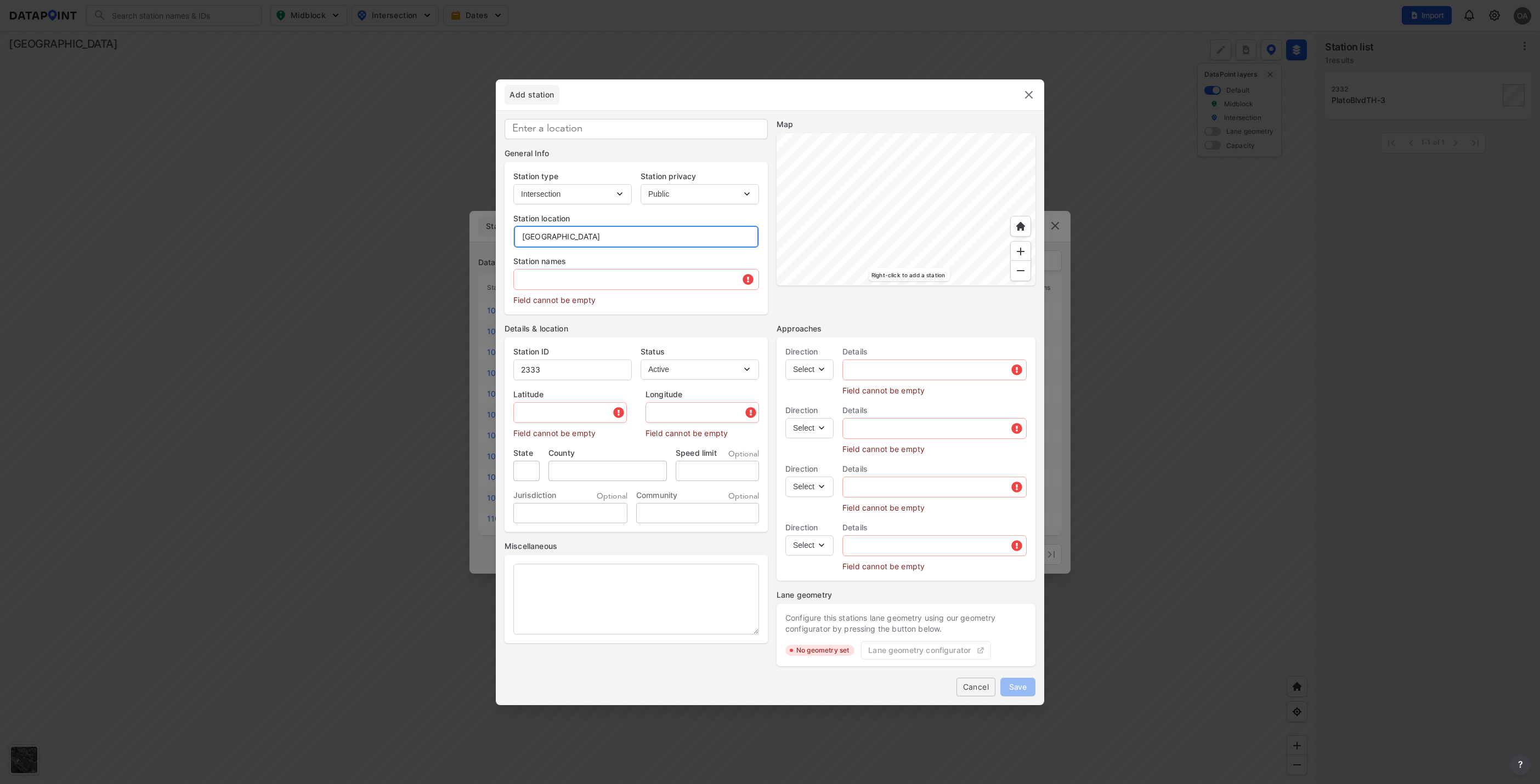
drag, startPoint x: 613, startPoint y: 238, endPoint x: 510, endPoint y: 238, distance: 103.0
click at [510, 238] on div "Station location Burns Ave & Hwy 61" at bounding box center [636, 226] width 264 height 42
type input "Burns Ave & Hwy 61"
click at [555, 125] on input at bounding box center [636, 129] width 264 height 20
paste input "Burns Ave & Hwy 61"
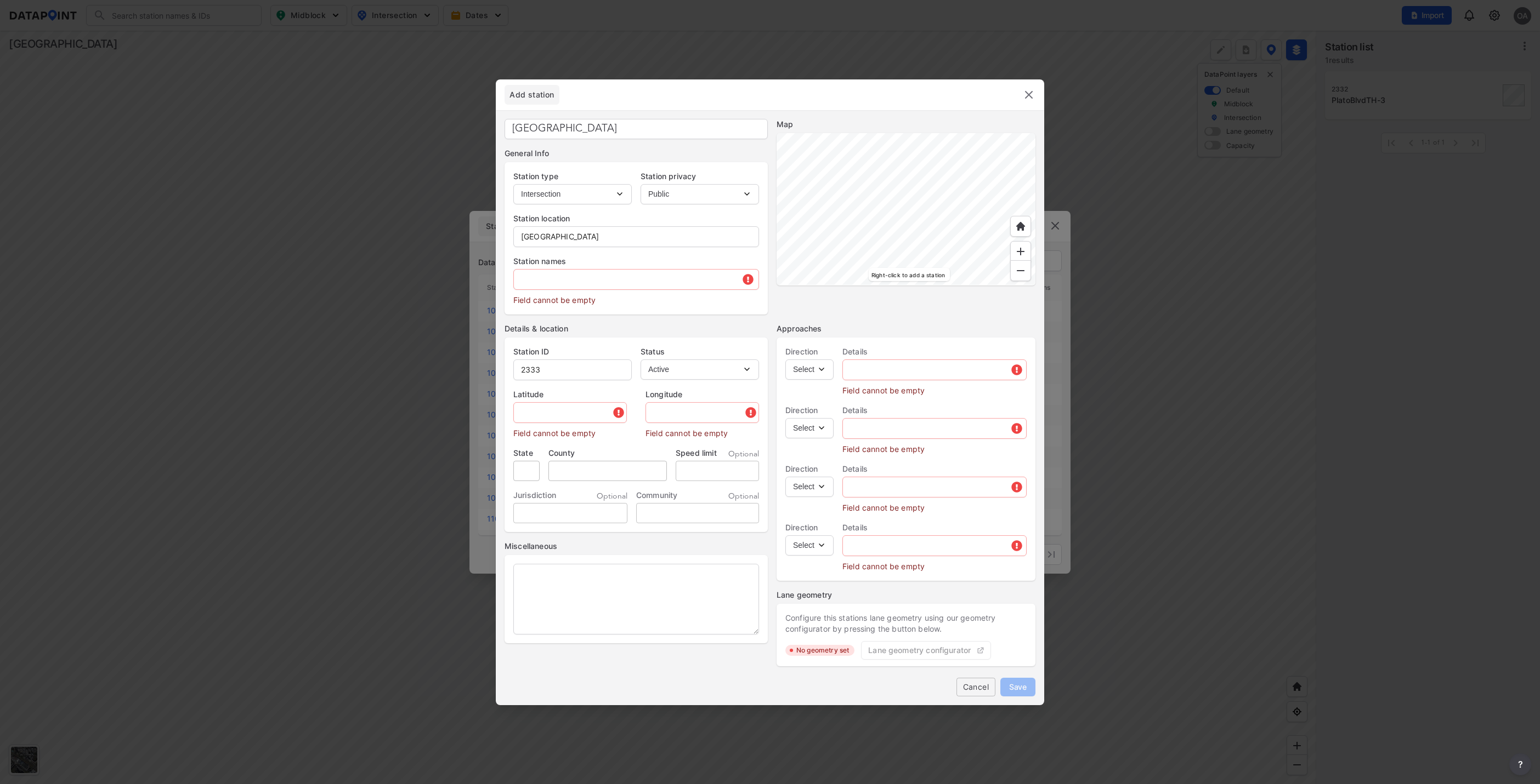
type input "Burns Ave & Hwy 61"
click at [547, 273] on input "text" at bounding box center [635, 280] width 245 height 22
paste input "Burns Ave & Hwy 61"
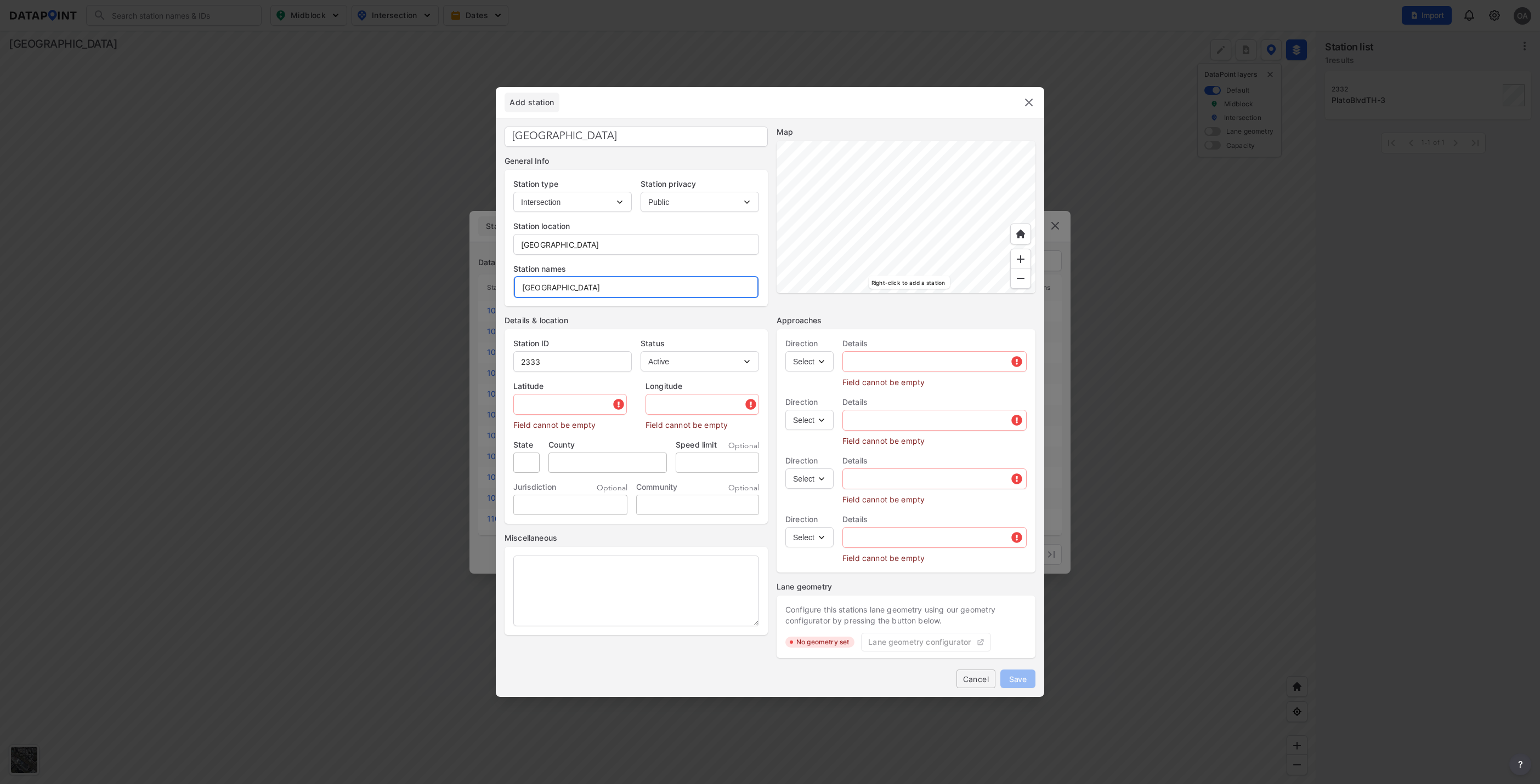
type input "Burns Ave & Hwy 61"
type input "44.948795"
type input "-93.040723"
type input "251 Birmingham St, St Paul, MN 55106, USA"
type input "MN"
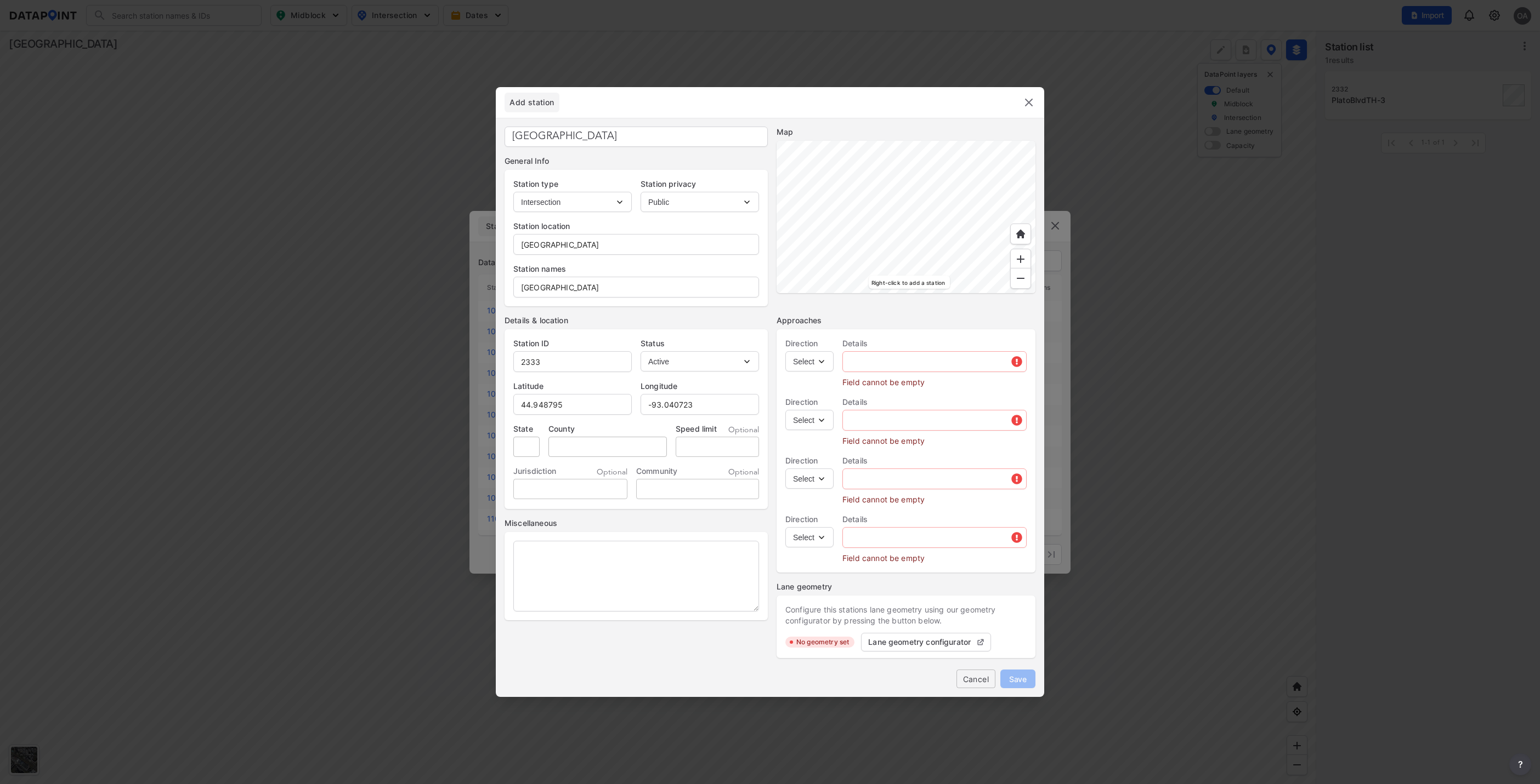
type input "US"
click at [688, 247] on input "251 Birmingham St, St Paul, MN 55106, USA" at bounding box center [635, 244] width 245 height 22
drag, startPoint x: 688, startPoint y: 247, endPoint x: 513, endPoint y: 235, distance: 175.4
click at [514, 235] on div "251 Birmingham St, St Paul, MN 55106, USA" at bounding box center [636, 244] width 246 height 21
paste input "Burns Ave & Hwy 61"
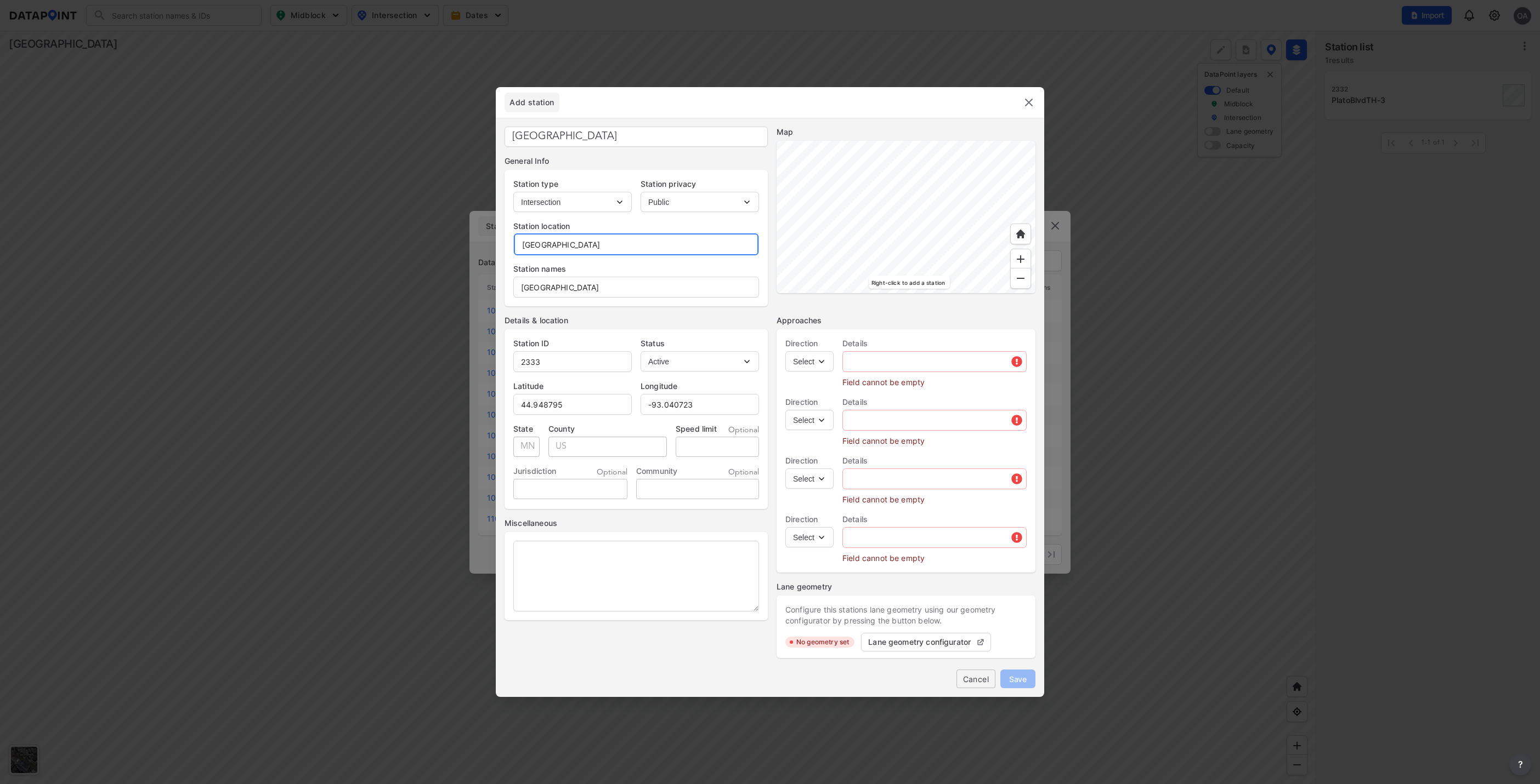
type input "Burns Ave & Hwy 61"
click at [823, 365] on select "Select EB NB SB WB" at bounding box center [809, 361] width 48 height 20
select select "NB"
click at [785, 351] on select "Select EB NB SB WB" at bounding box center [809, 361] width 48 height 20
click at [877, 361] on input "text" at bounding box center [934, 362] width 183 height 22
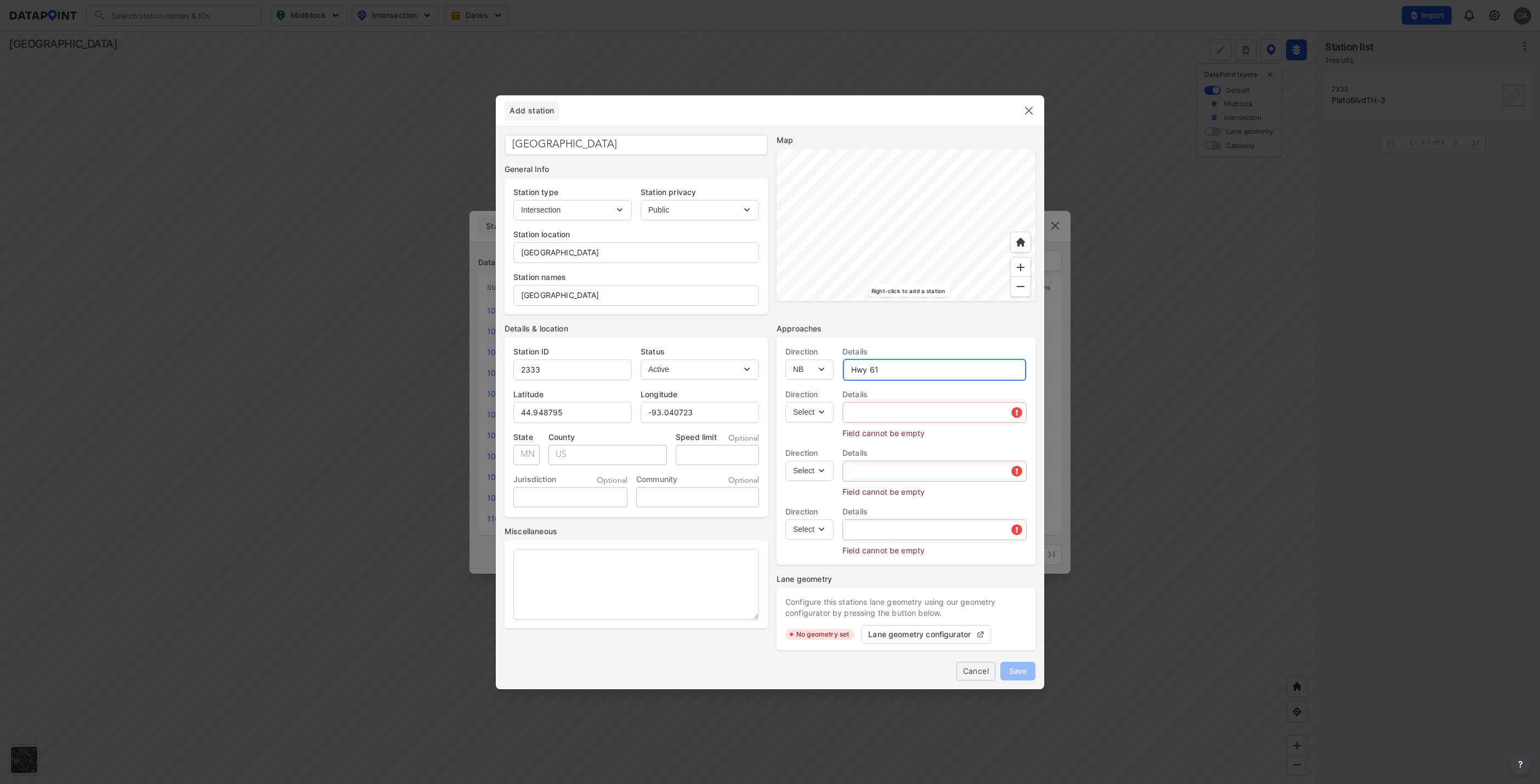
type input "Hwy 61"
click at [823, 413] on select "Select EB NB SB WB" at bounding box center [809, 412] width 48 height 20
select select "SB"
click at [785, 402] on select "Select EB NB SB WB" at bounding box center [809, 412] width 48 height 20
click at [867, 421] on input "text" at bounding box center [934, 412] width 183 height 22
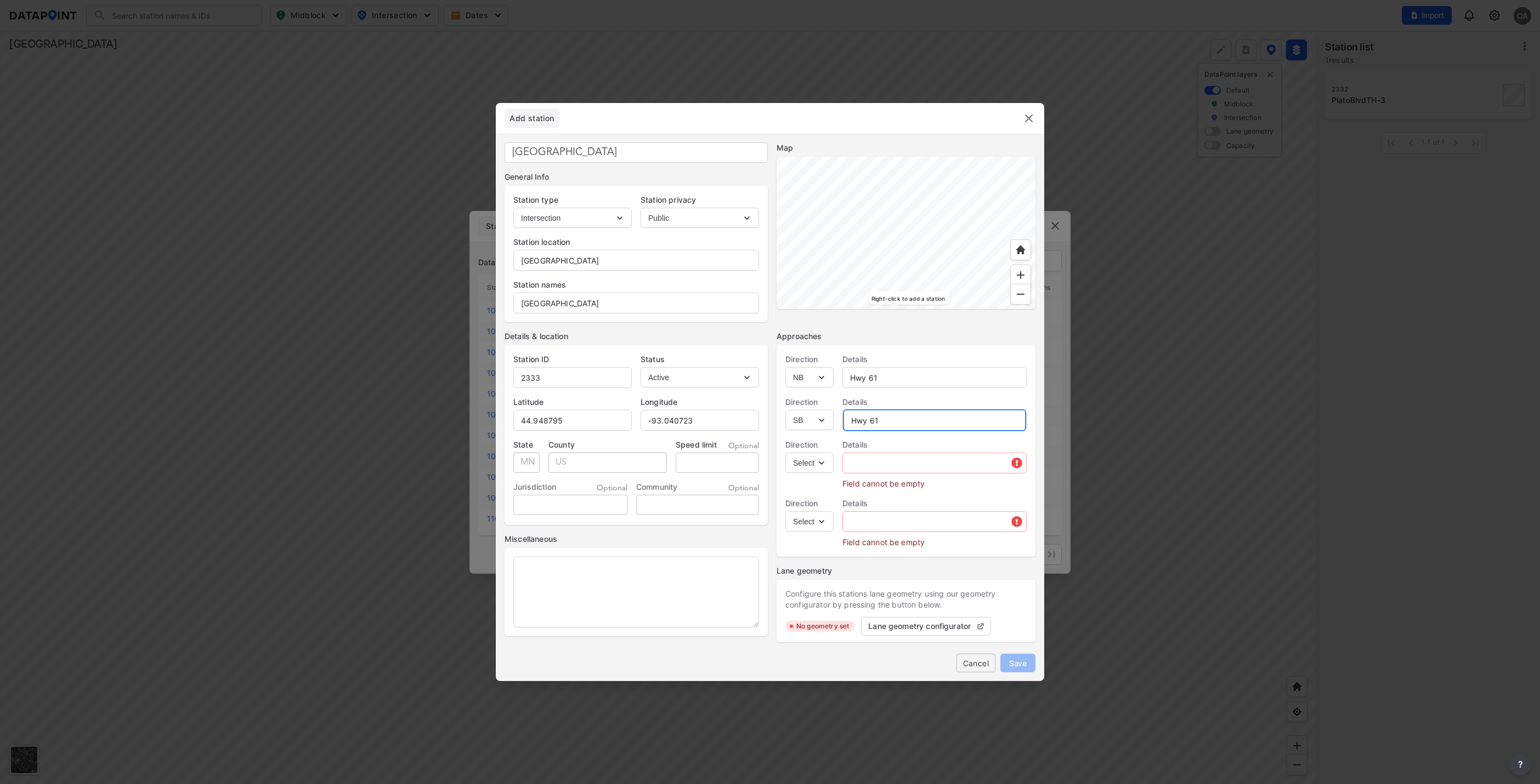
type input "Hwy 61"
click at [820, 467] on select "Select EB NB SB WB" at bounding box center [809, 463] width 48 height 20
select select "EB"
click at [785, 453] on select "Select EB NB SB WB" at bounding box center [809, 463] width 48 height 20
click at [869, 467] on input "text" at bounding box center [934, 463] width 183 height 22
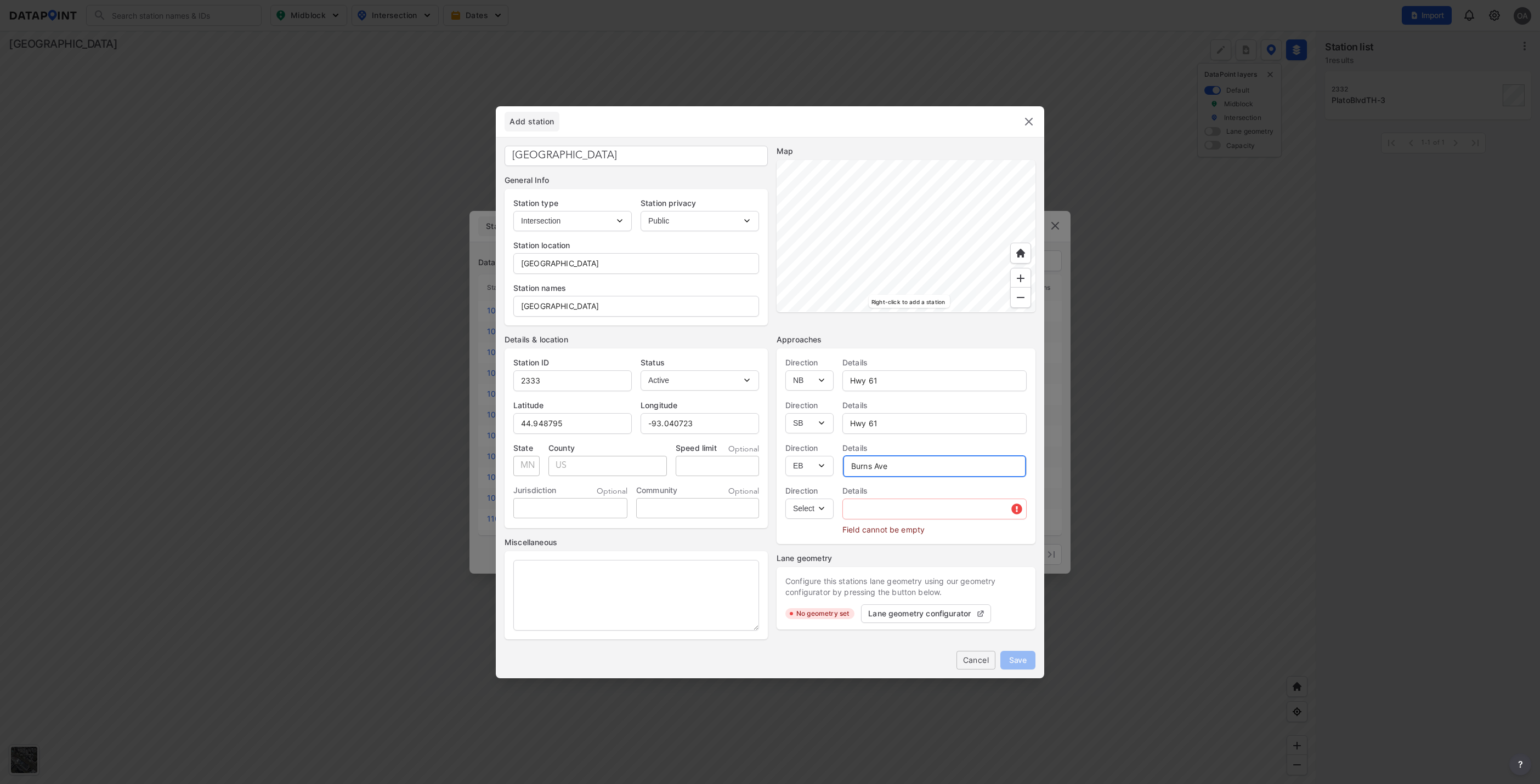
type input "Burns Ave"
click at [822, 510] on select "Select EB NB SB WB" at bounding box center [809, 509] width 48 height 20
select select "WB"
click at [785, 499] on select "Select EB NB SB WB" at bounding box center [809, 509] width 48 height 20
click at [867, 509] on input "text" at bounding box center [934, 509] width 183 height 22
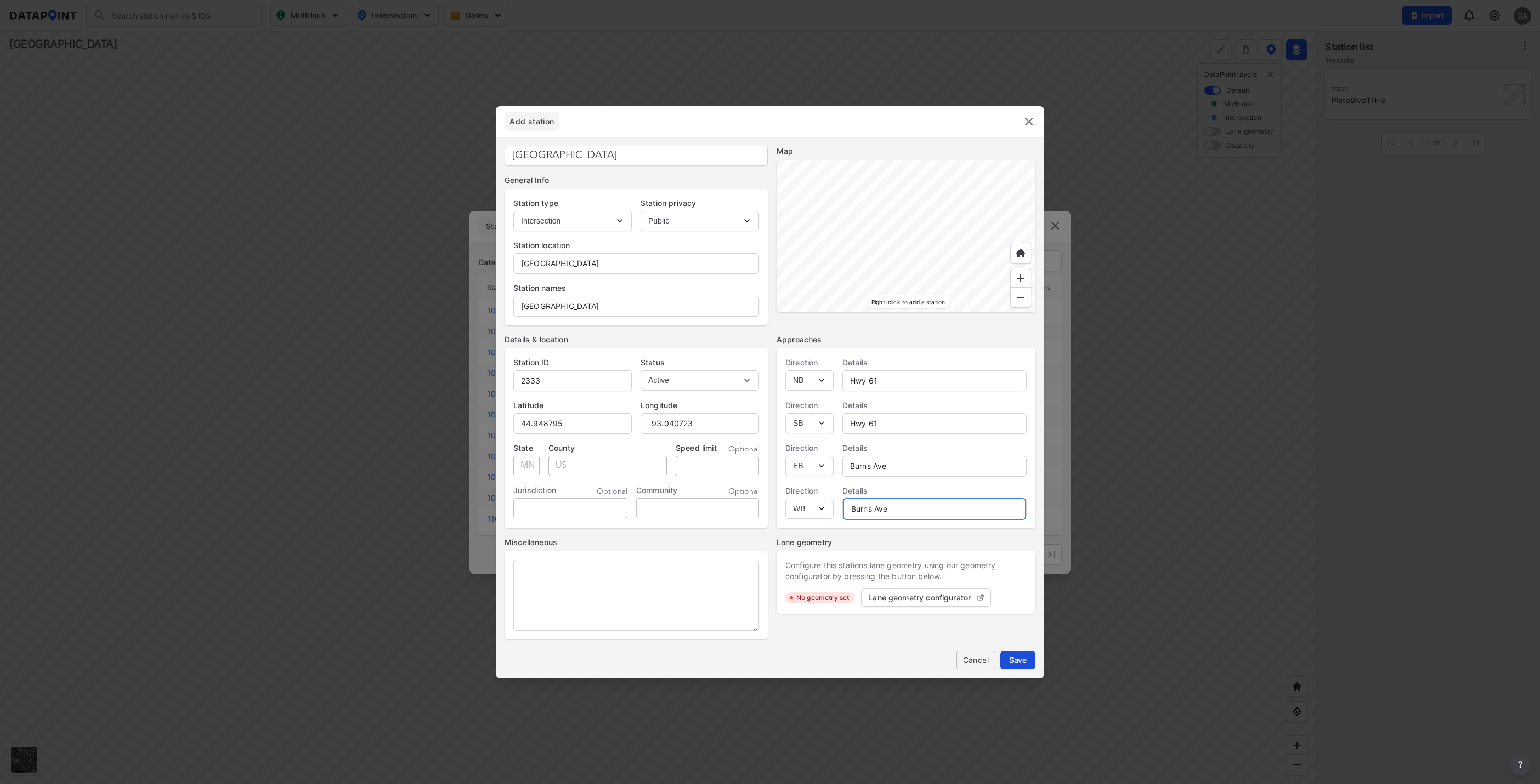
type input "Burns Ave"
click at [1021, 658] on span "Save" at bounding box center [1017, 659] width 17 height 12
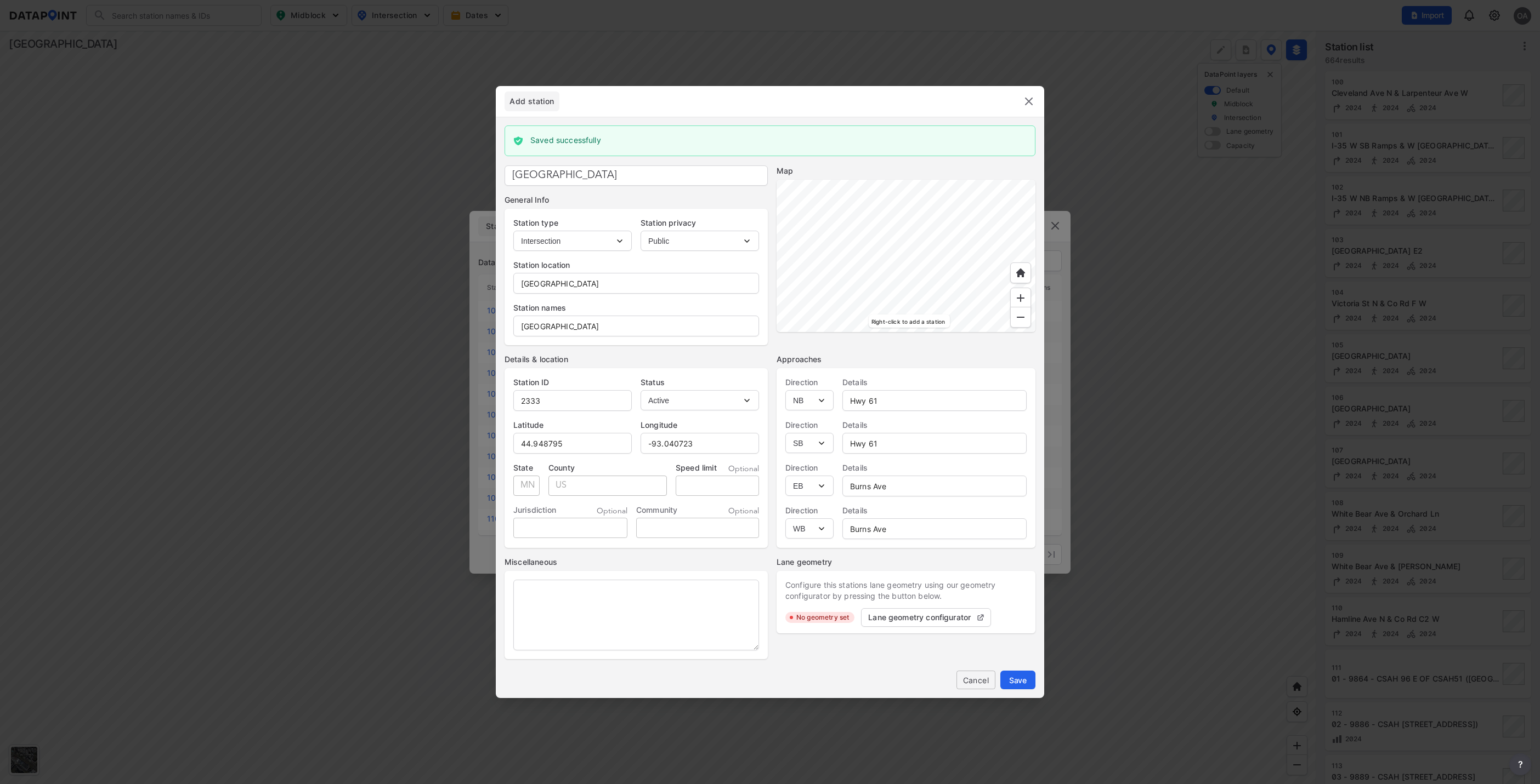
click at [1026, 104] on img at bounding box center [1029, 101] width 14 height 14
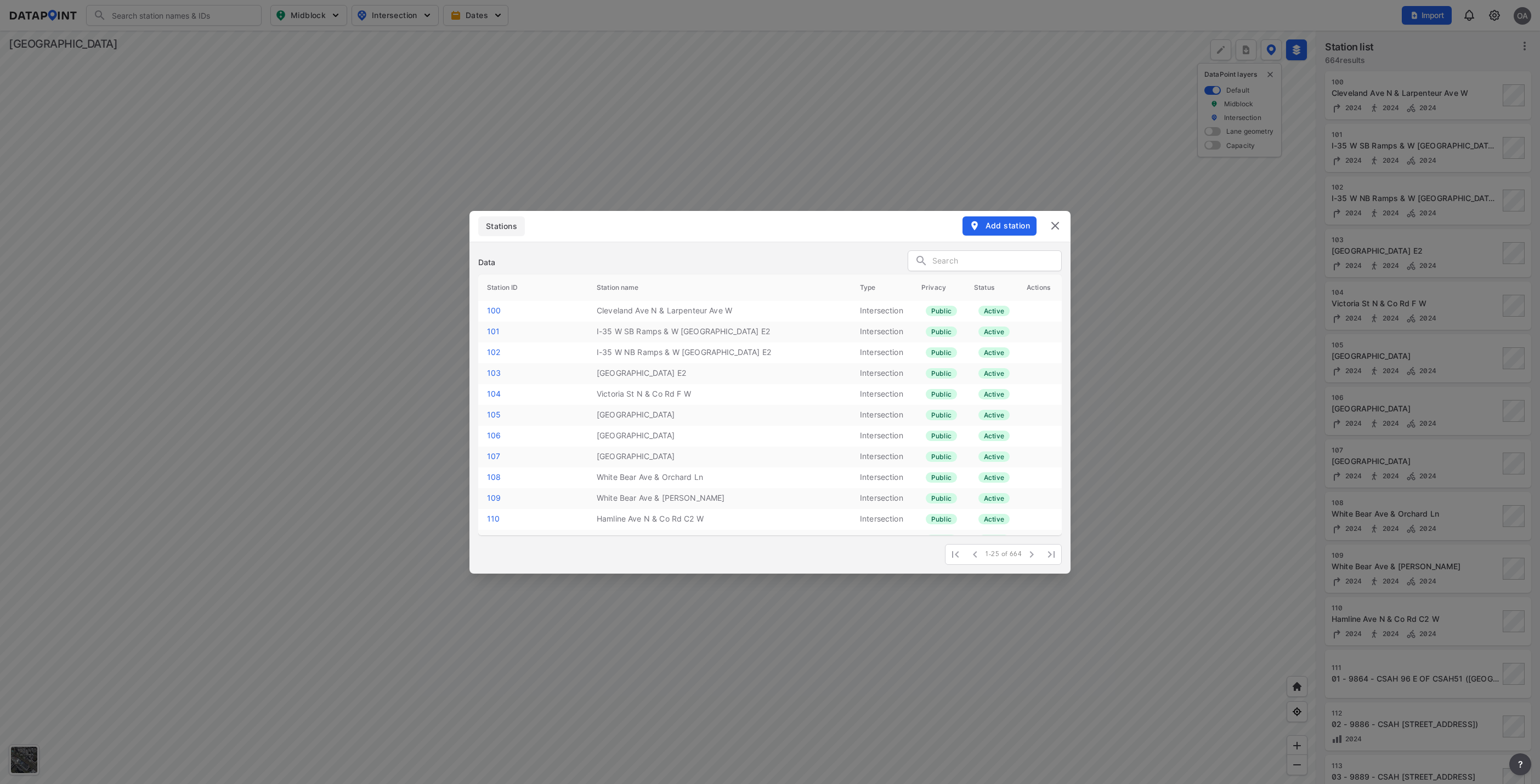
click at [1053, 227] on img at bounding box center [1055, 226] width 14 height 14
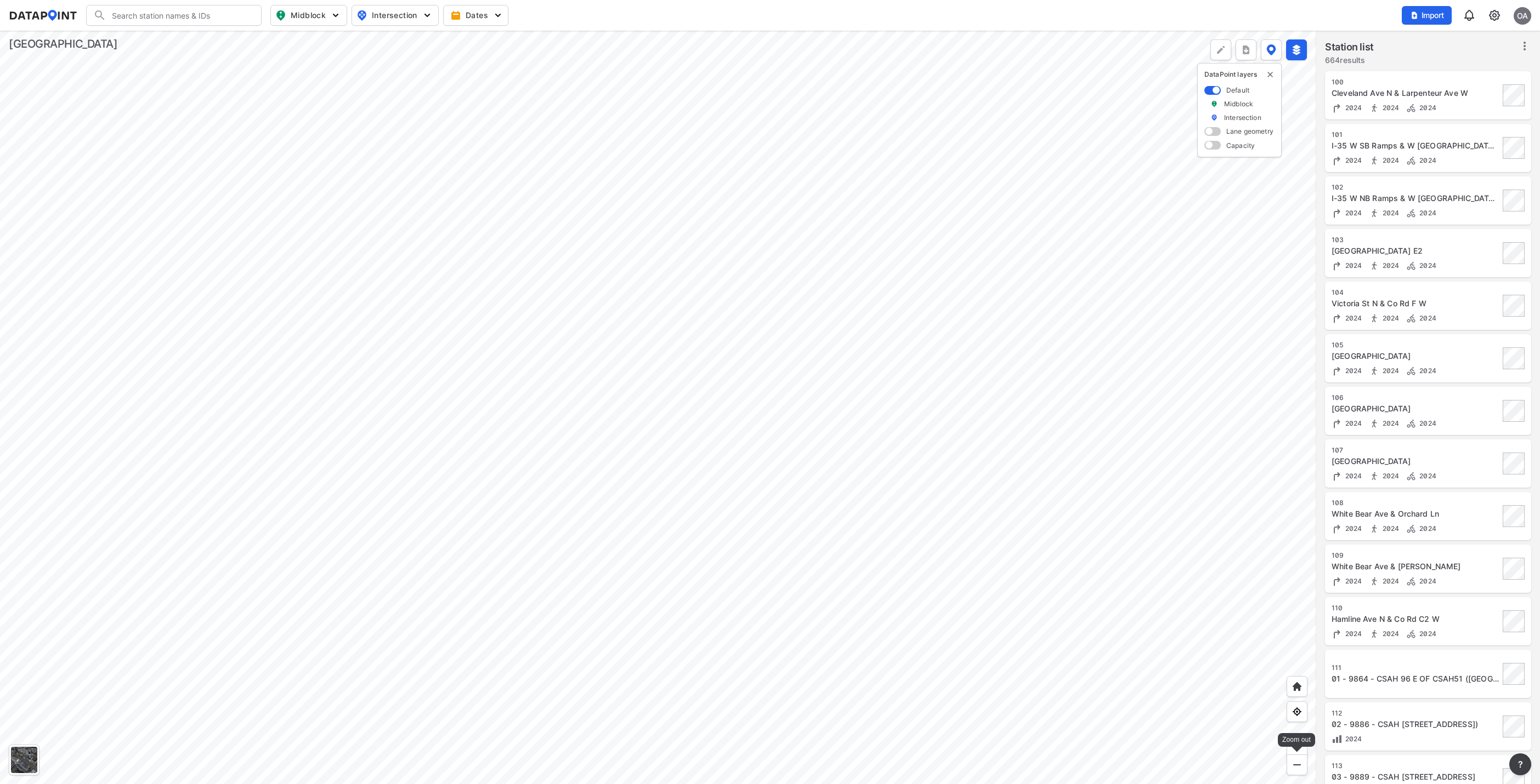
click at [1298, 759] on div at bounding box center [1296, 765] width 21 height 21
click at [162, 14] on input "Search" at bounding box center [181, 14] width 148 height 17
click at [148, 42] on li "( 2333 ) BurnsAveHwy61" at bounding box center [174, 38] width 175 height 20
type input "(2333) BurnsAveHwy61"
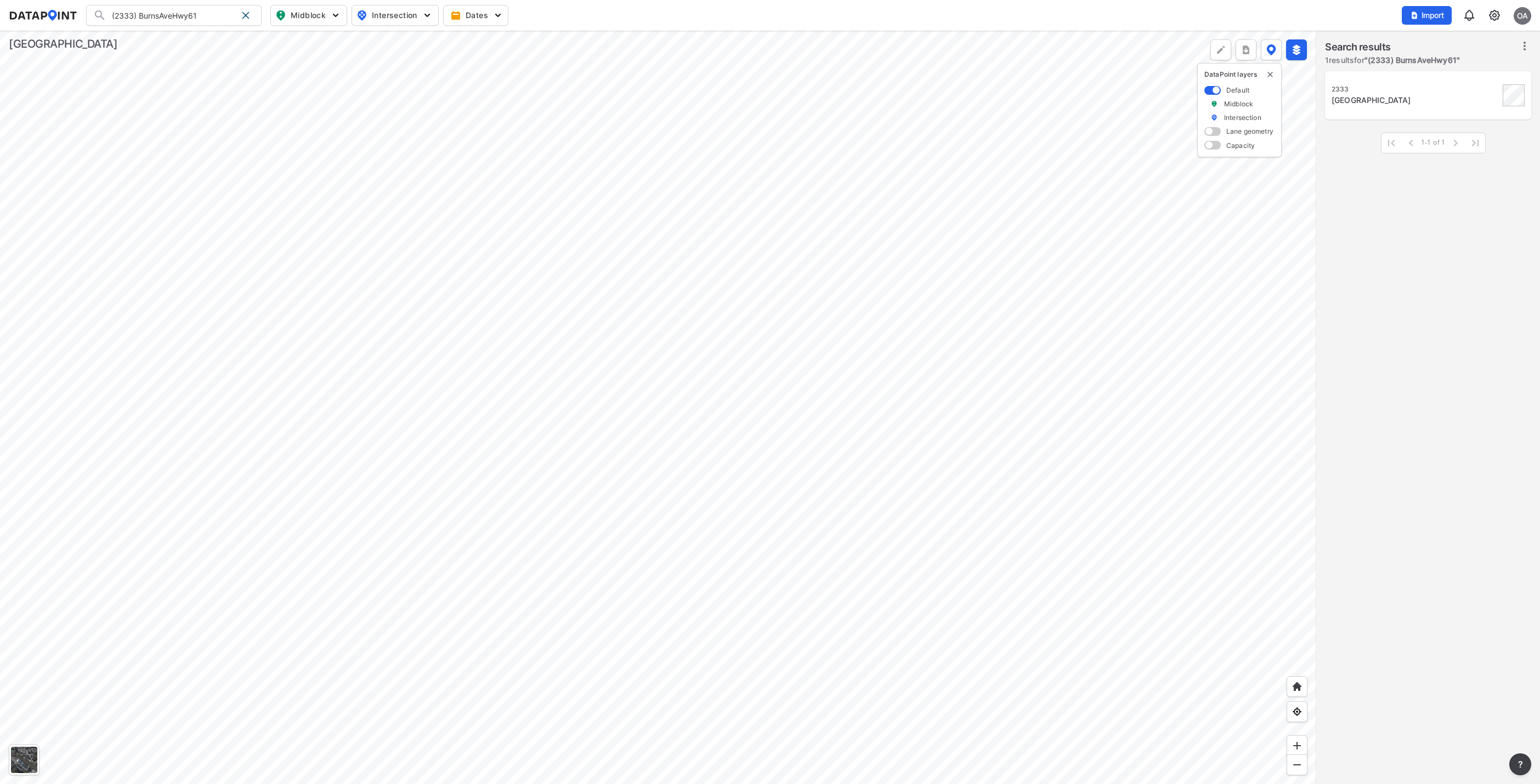
click at [1364, 103] on div "Burns Ave & Hwy 61" at bounding box center [1415, 100] width 168 height 11
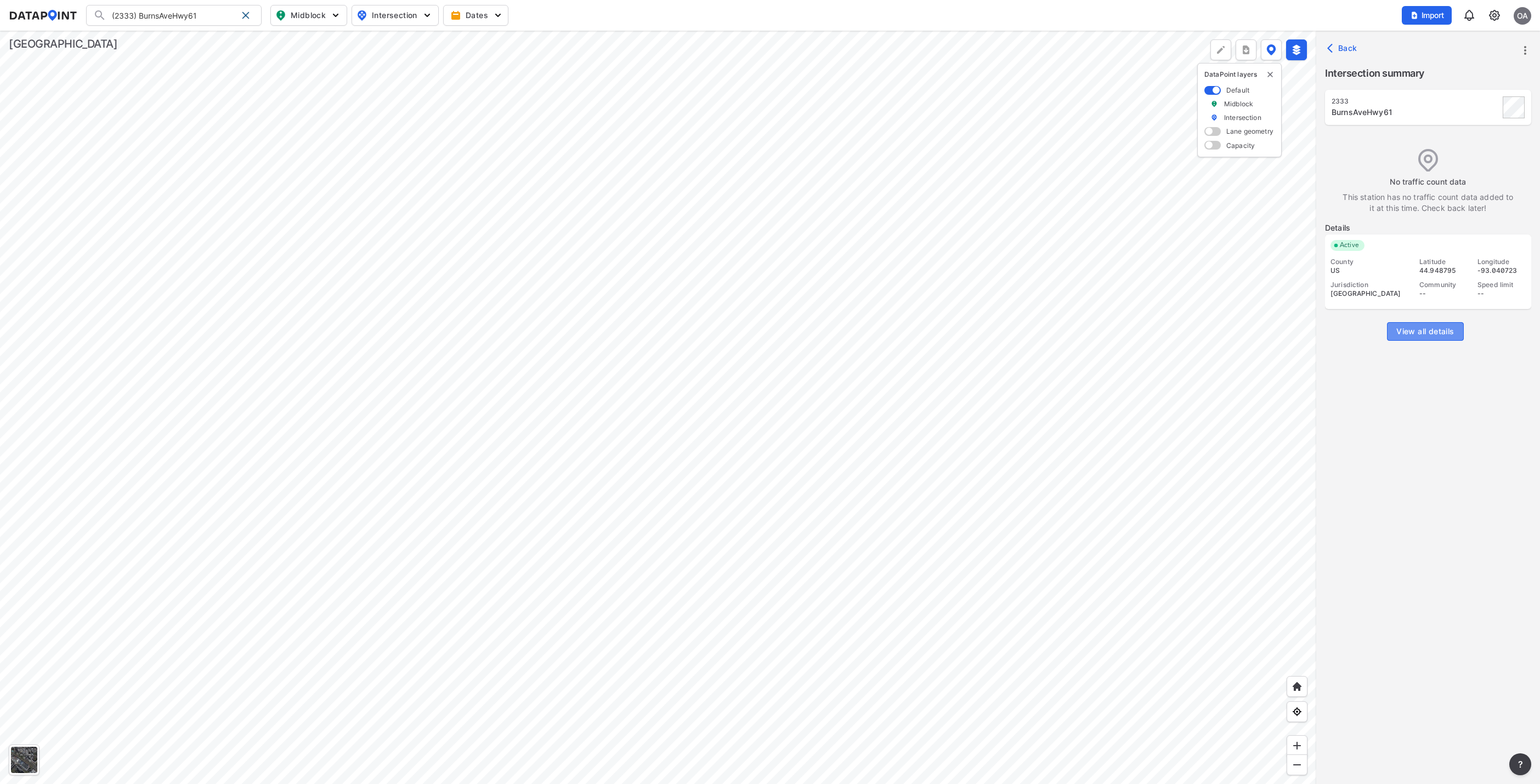
click at [1435, 329] on span "View all details" at bounding box center [1425, 332] width 58 height 11
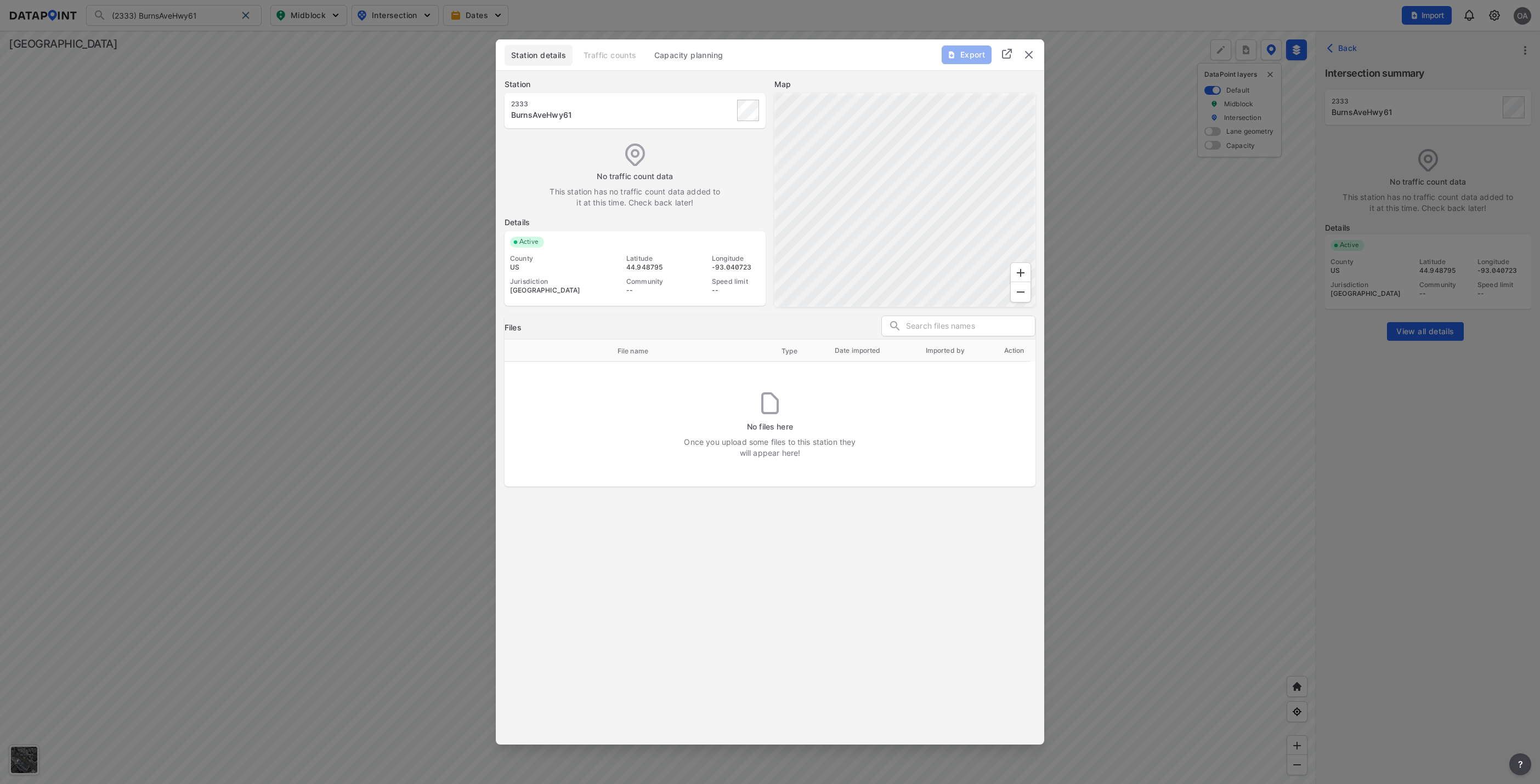
click at [1033, 57] on img "delete" at bounding box center [1029, 54] width 14 height 14
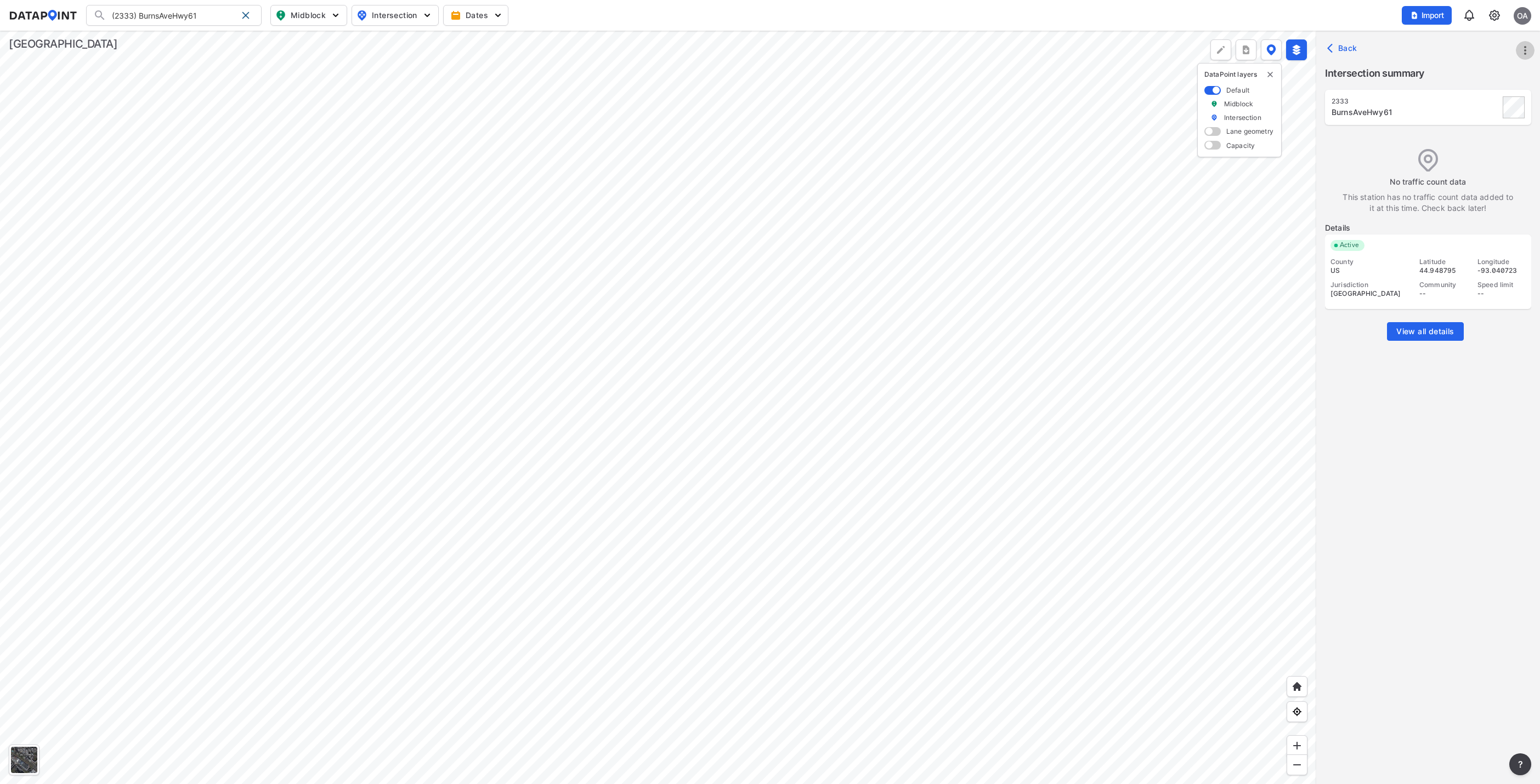
click at [1525, 56] on icon "more" at bounding box center [1525, 51] width 14 height 14
click at [1480, 78] on li "Import" at bounding box center [1479, 75] width 106 height 20
click at [1526, 48] on icon "more" at bounding box center [1525, 51] width 14 height 14
click at [1483, 74] on li "Import" at bounding box center [1479, 75] width 106 height 20
click at [1435, 15] on span "Import" at bounding box center [1426, 15] width 37 height 11
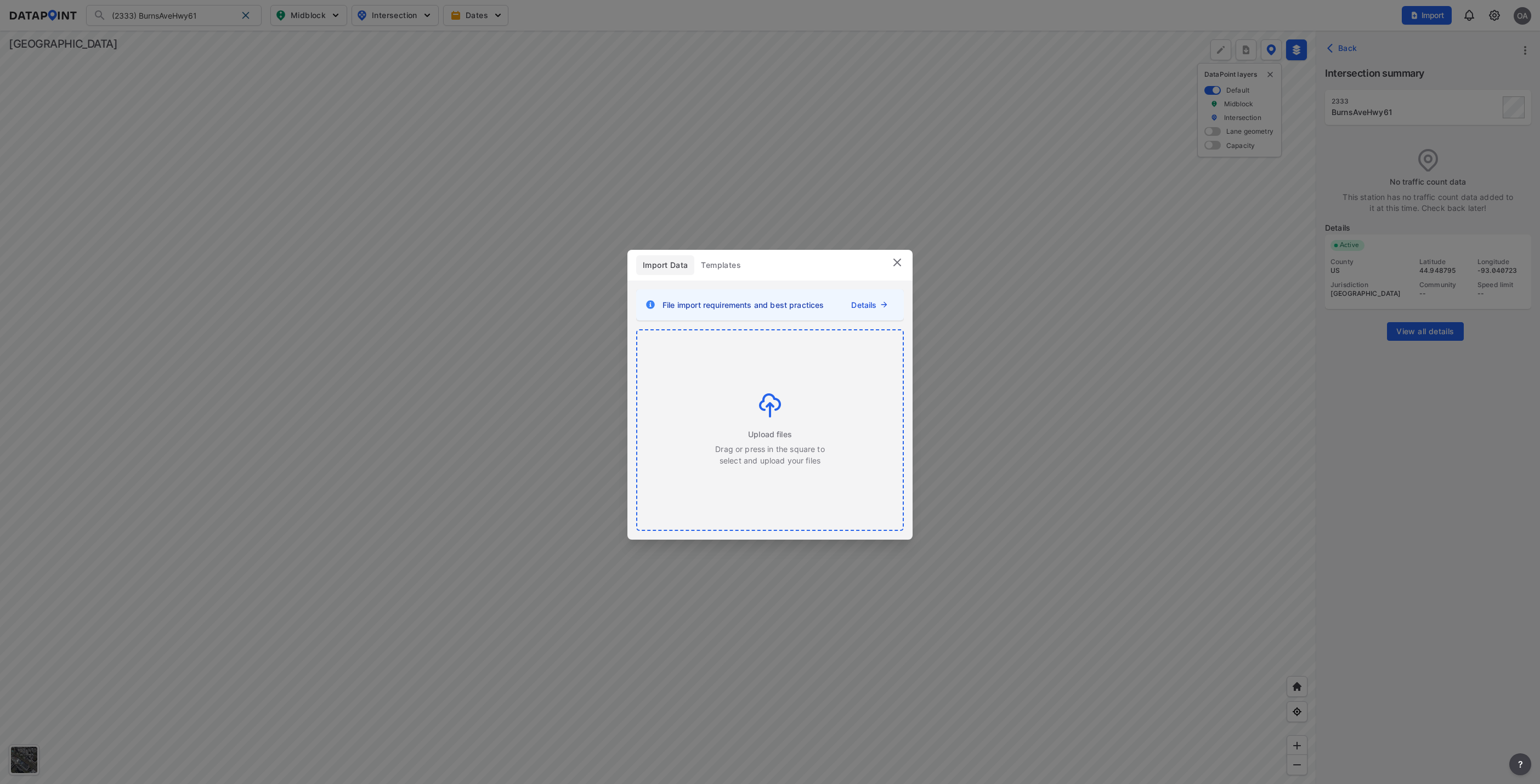
click at [766, 411] on img at bounding box center [770, 405] width 22 height 24
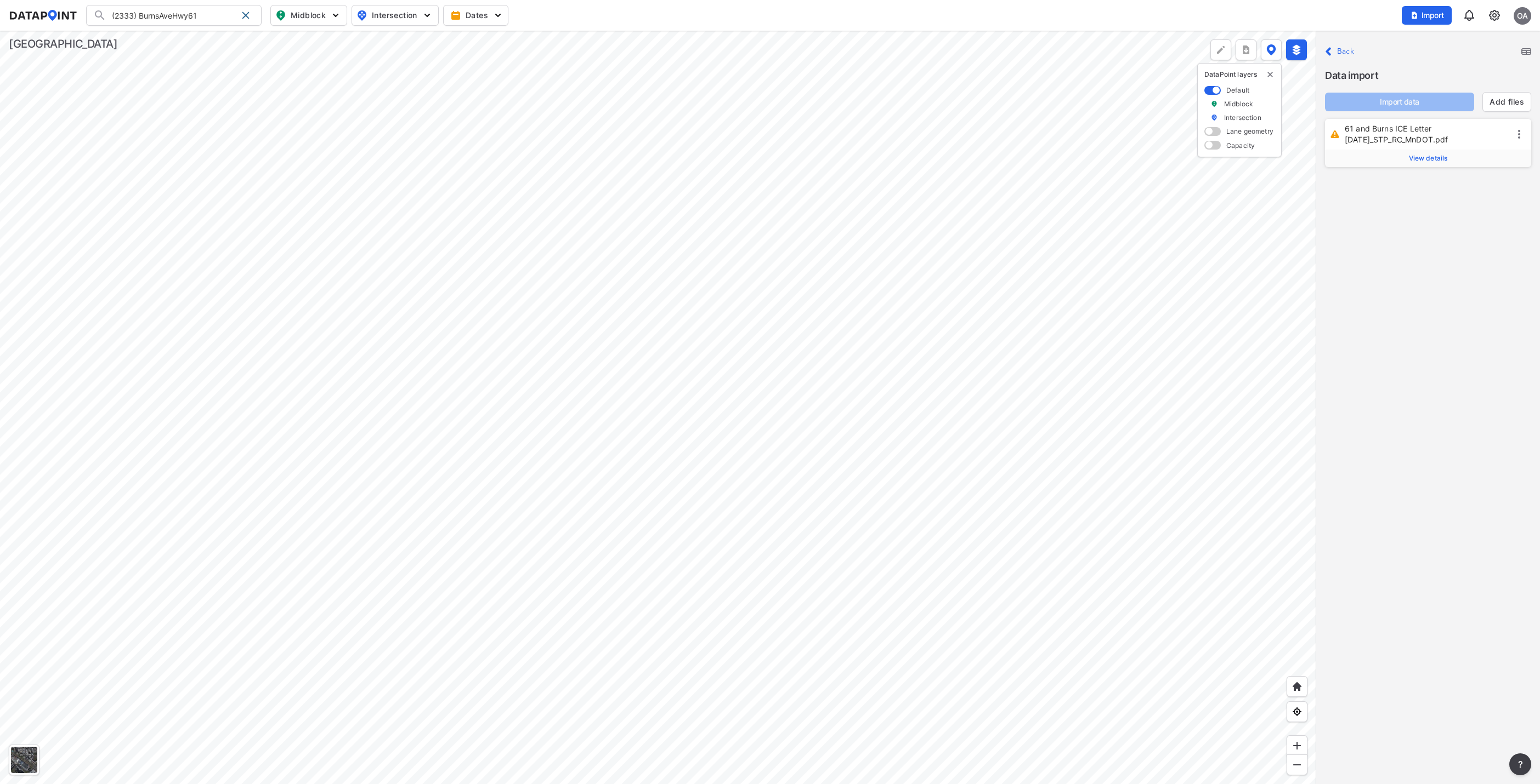
click at [1426, 159] on span "View details" at bounding box center [1428, 159] width 39 height 9
click at [1425, 188] on input "text" at bounding box center [1460, 186] width 114 height 17
type input "2333"
click at [1504, 186] on icon "Clear" at bounding box center [1509, 187] width 11 height 11
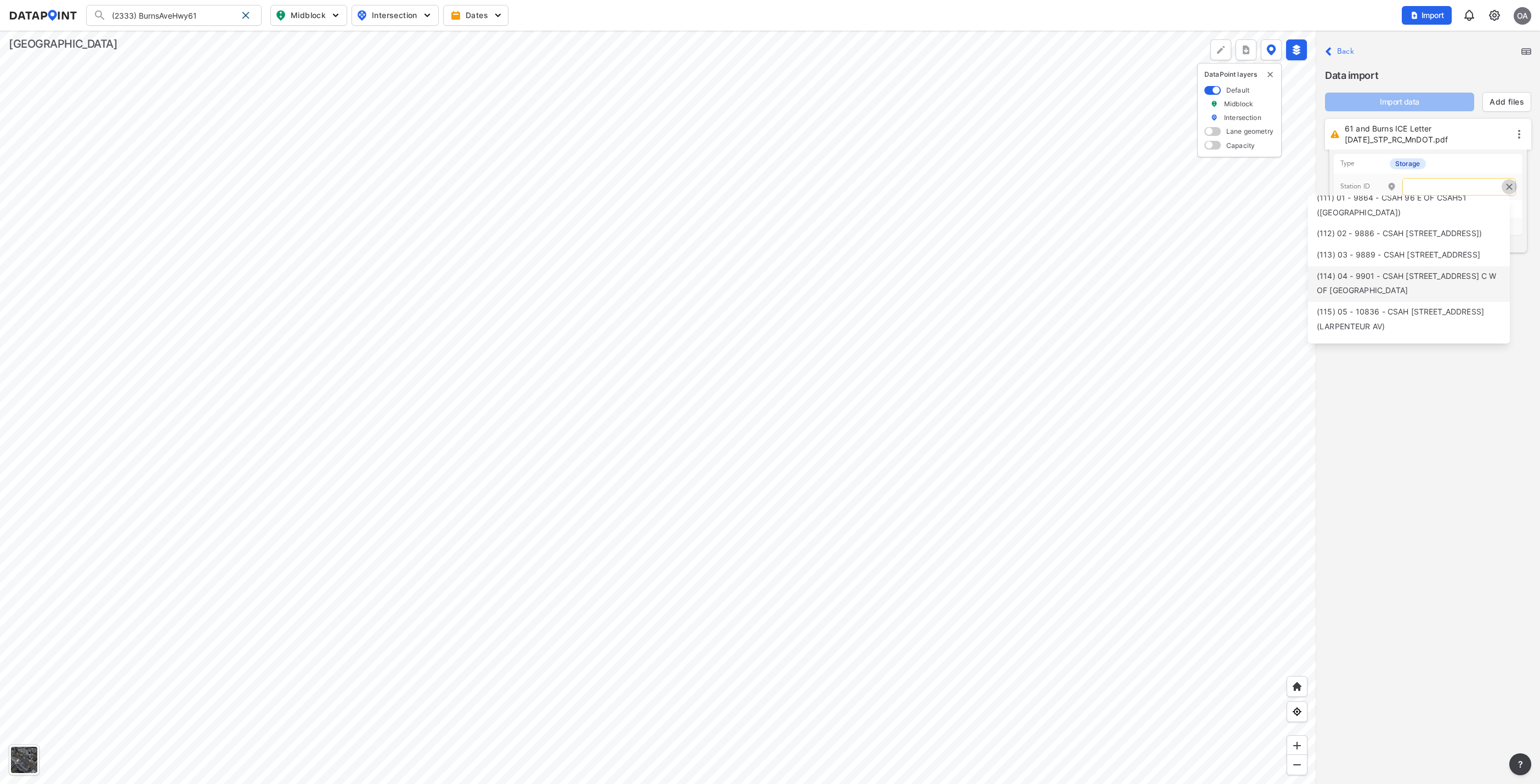
click at [1505, 182] on icon "Clear" at bounding box center [1509, 187] width 11 height 11
click at [1525, 219] on div "Type Storage Station ID Vendor Data type File Storage Collapse details" at bounding box center [1428, 201] width 198 height 103
click at [1518, 132] on icon at bounding box center [1519, 134] width 2 height 9
click at [1498, 143] on label "Delete" at bounding box center [1495, 143] width 23 height 11
click at [1339, 50] on label "Back" at bounding box center [1345, 51] width 17 height 8
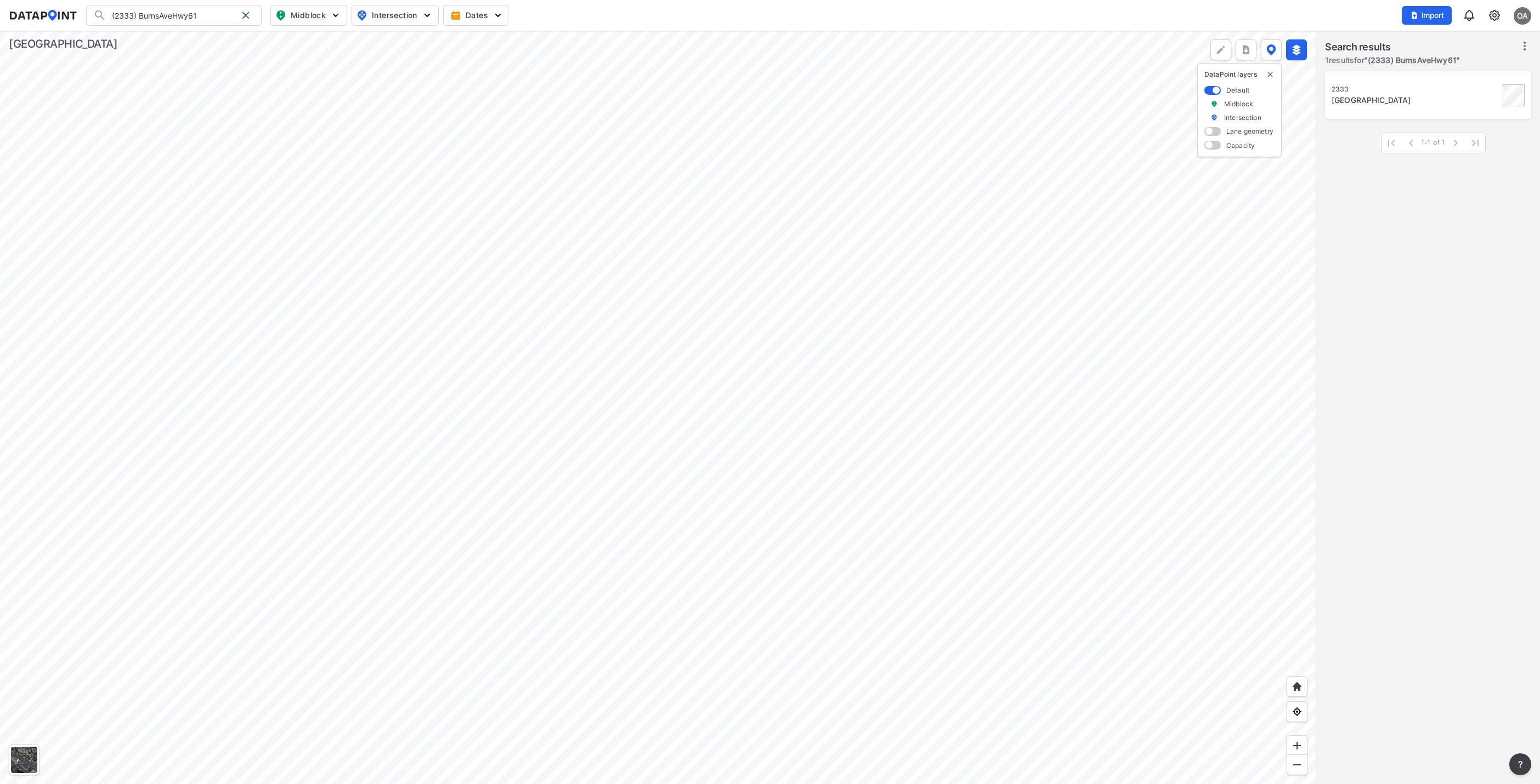
click at [1526, 47] on icon at bounding box center [1525, 46] width 2 height 9
click at [1491, 209] on div "2333 Burns Ave & Hwy 61 1-1 of 1 1-1 of 1" at bounding box center [1428, 429] width 224 height 721
click at [1375, 97] on div "Burns Ave & Hwy 61" at bounding box center [1415, 100] width 168 height 11
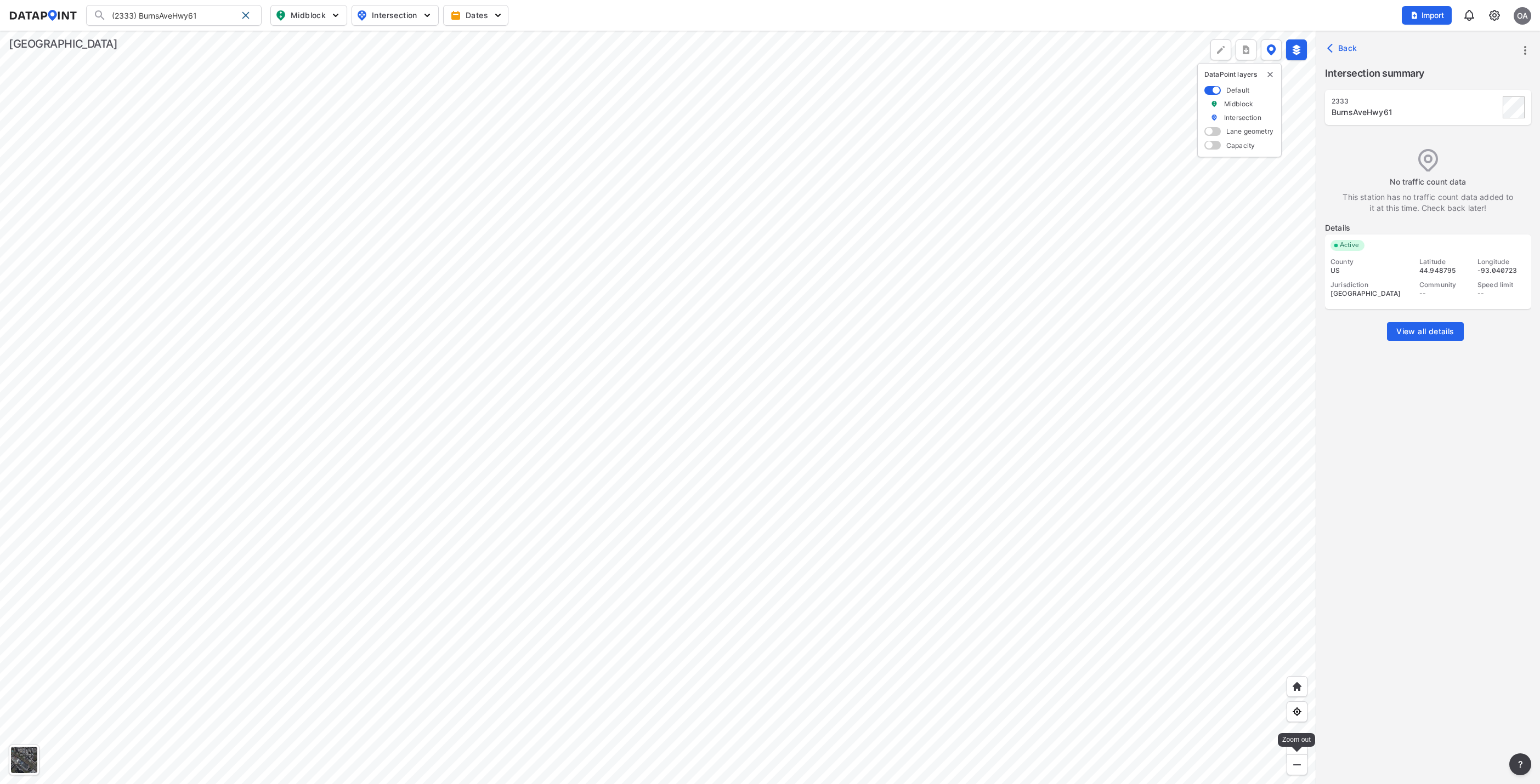
click at [1293, 771] on div at bounding box center [1296, 765] width 21 height 21
drag, startPoint x: 1293, startPoint y: 771, endPoint x: 1432, endPoint y: 643, distance: 189.0
click at [1432, 643] on div "2333 BurnsAveHwy61 No traffic count data This station has no traffic count data…" at bounding box center [1428, 432] width 206 height 685
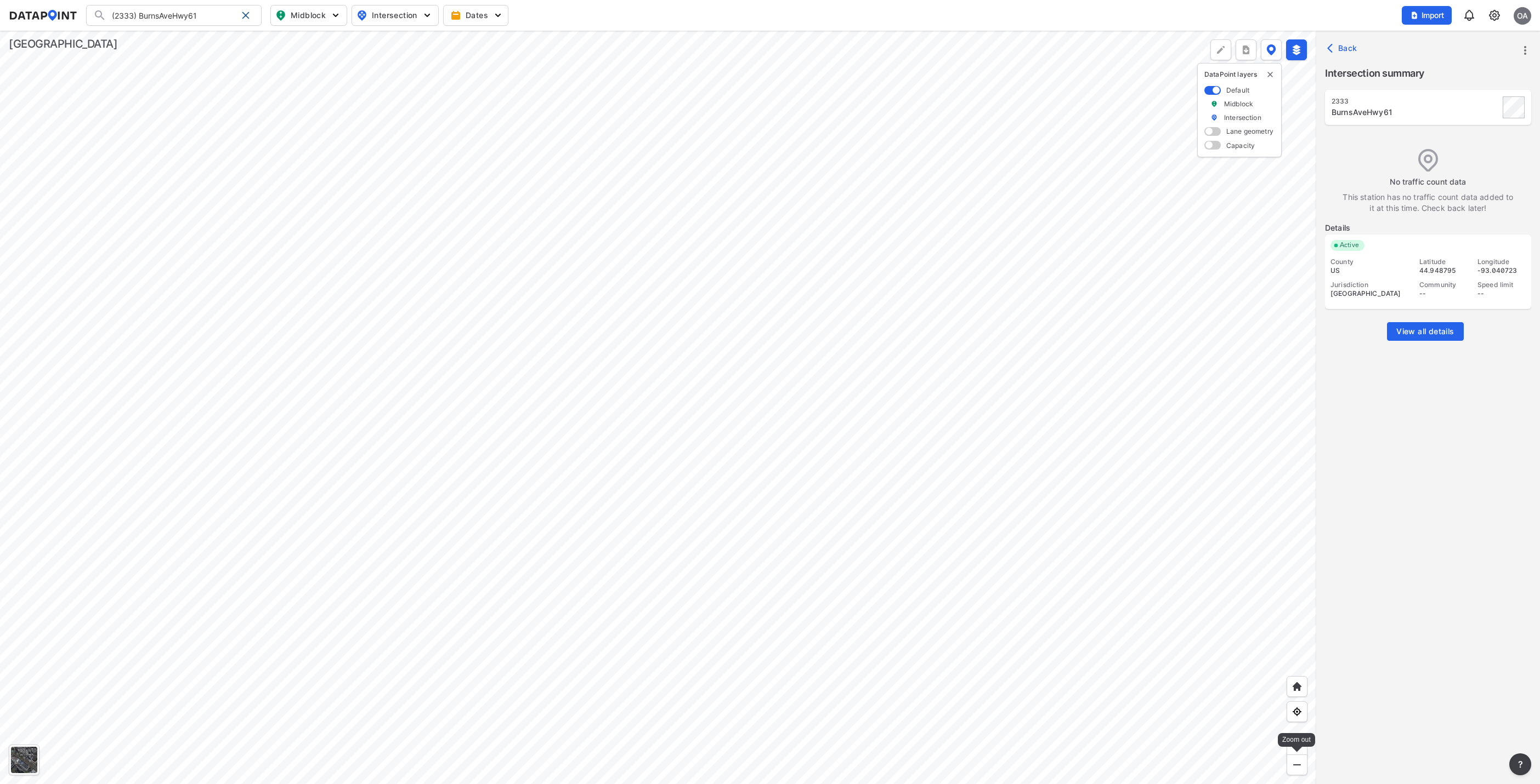
click at [1297, 763] on img at bounding box center [1297, 765] width 11 height 11
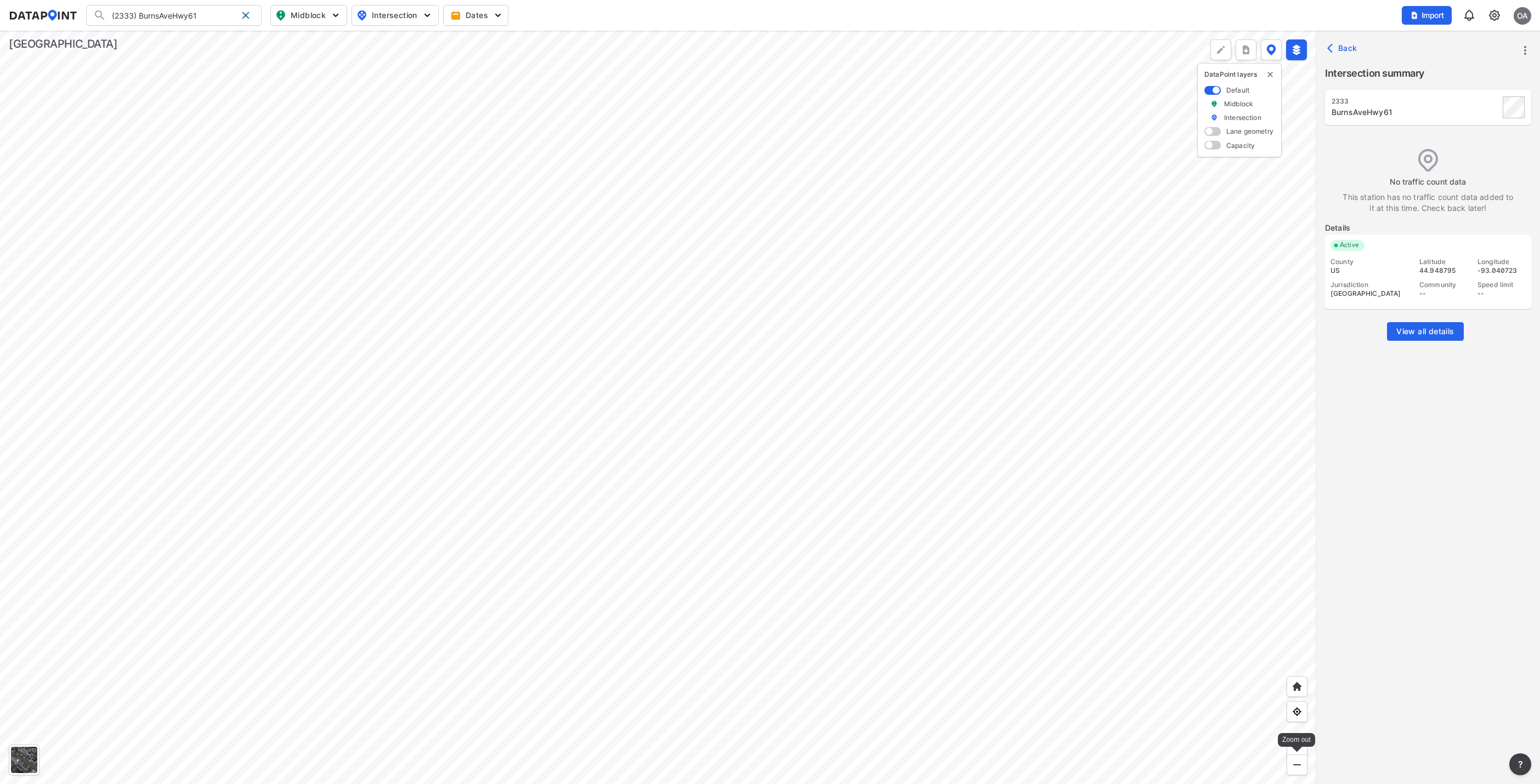
click at [1297, 763] on img at bounding box center [1297, 765] width 11 height 11
click at [1422, 335] on span "View all details" at bounding box center [1425, 332] width 58 height 11
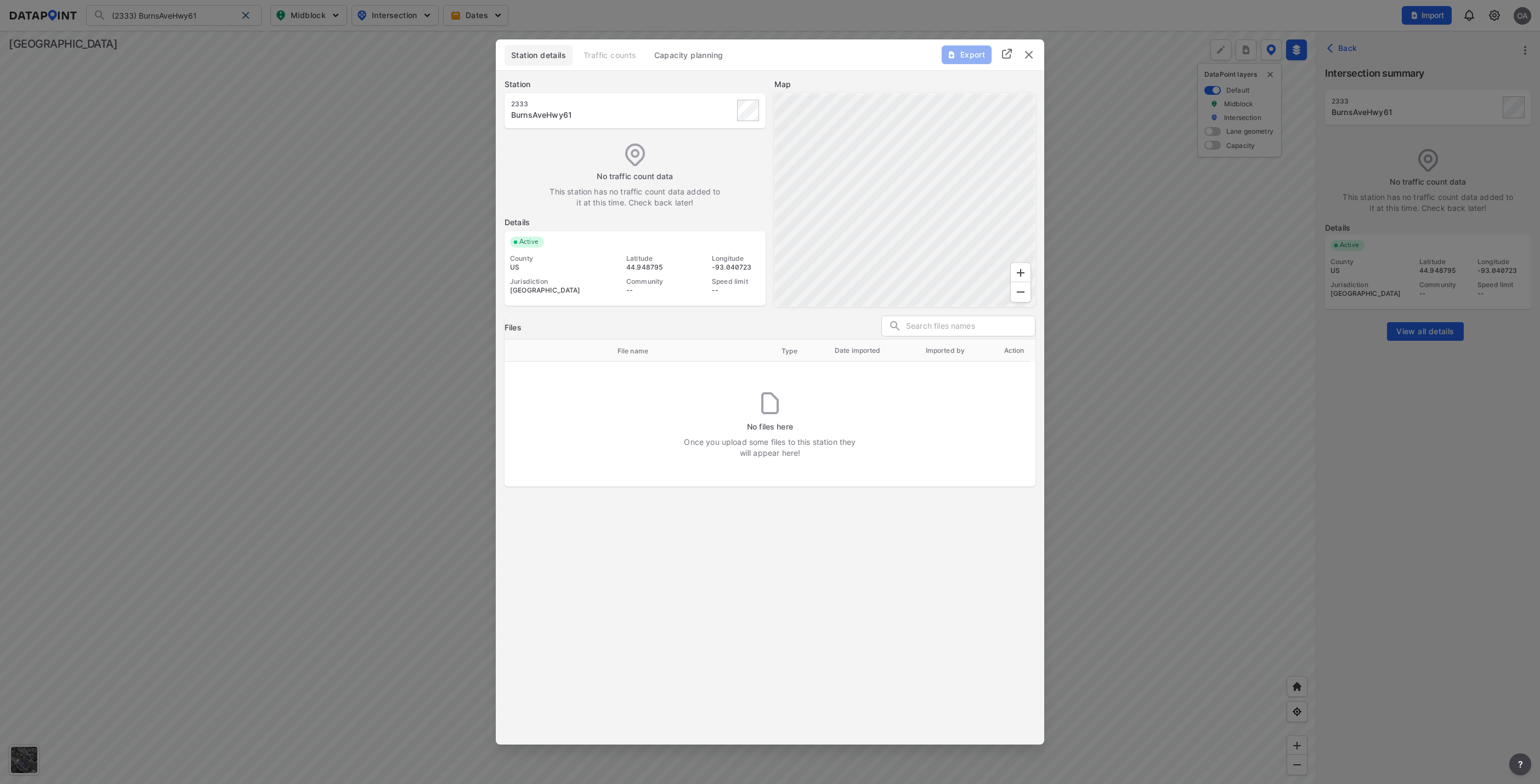
click at [1032, 53] on img "delete" at bounding box center [1029, 54] width 14 height 14
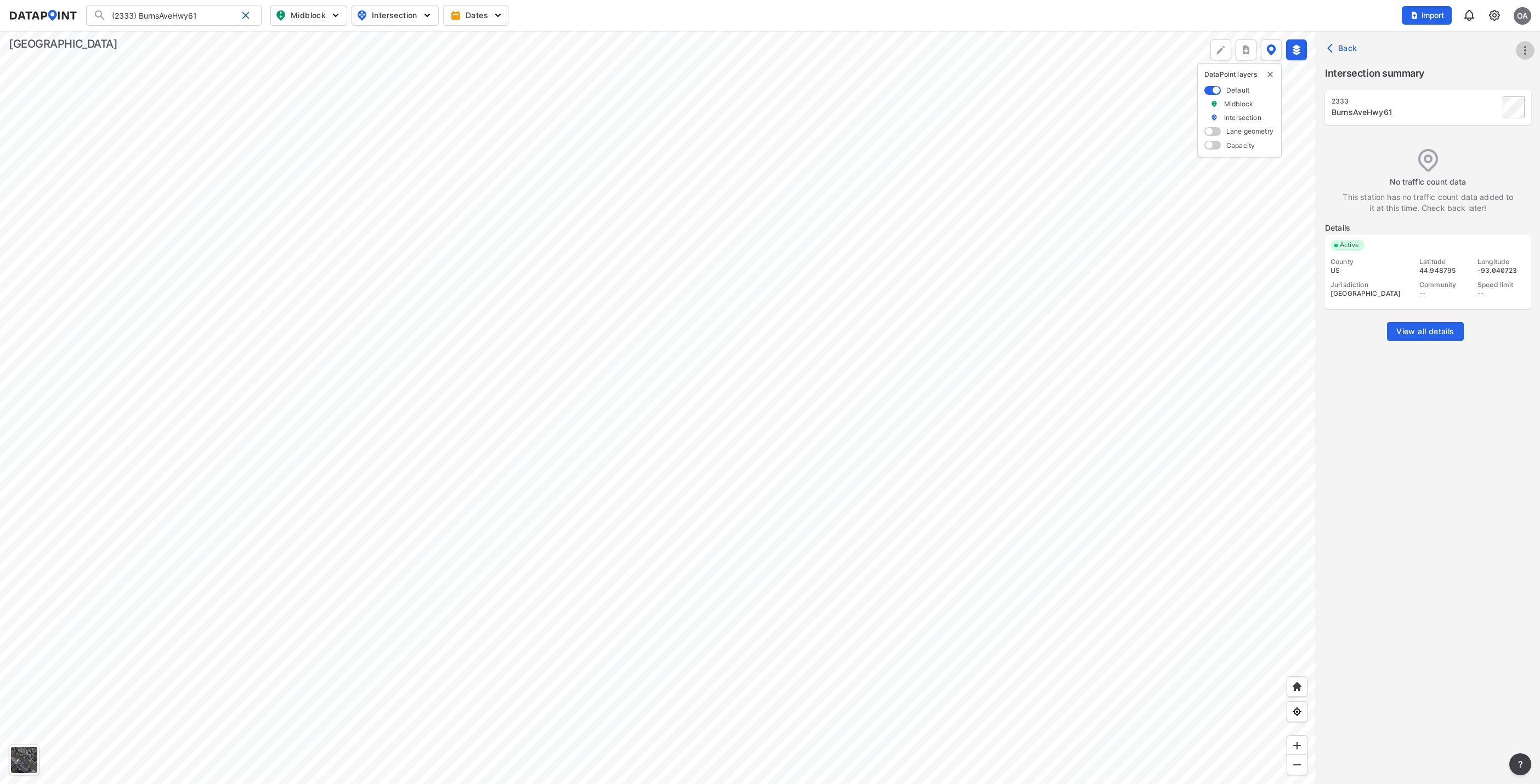
click at [1525, 52] on icon "more" at bounding box center [1525, 51] width 14 height 14
click at [1458, 69] on link "Import" at bounding box center [1456, 75] width 42 height 11
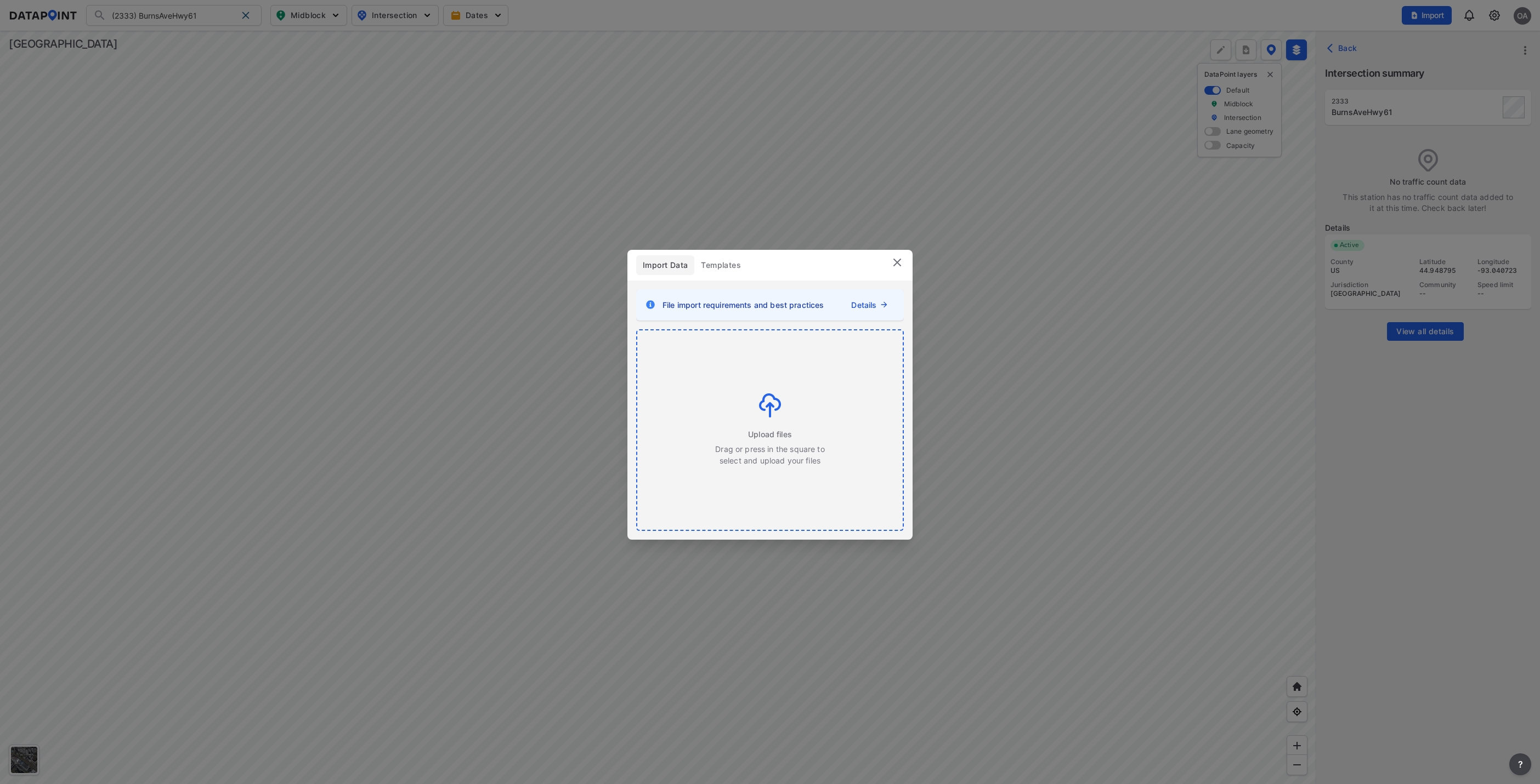
click at [773, 431] on span "Upload files" at bounding box center [770, 434] width 44 height 12
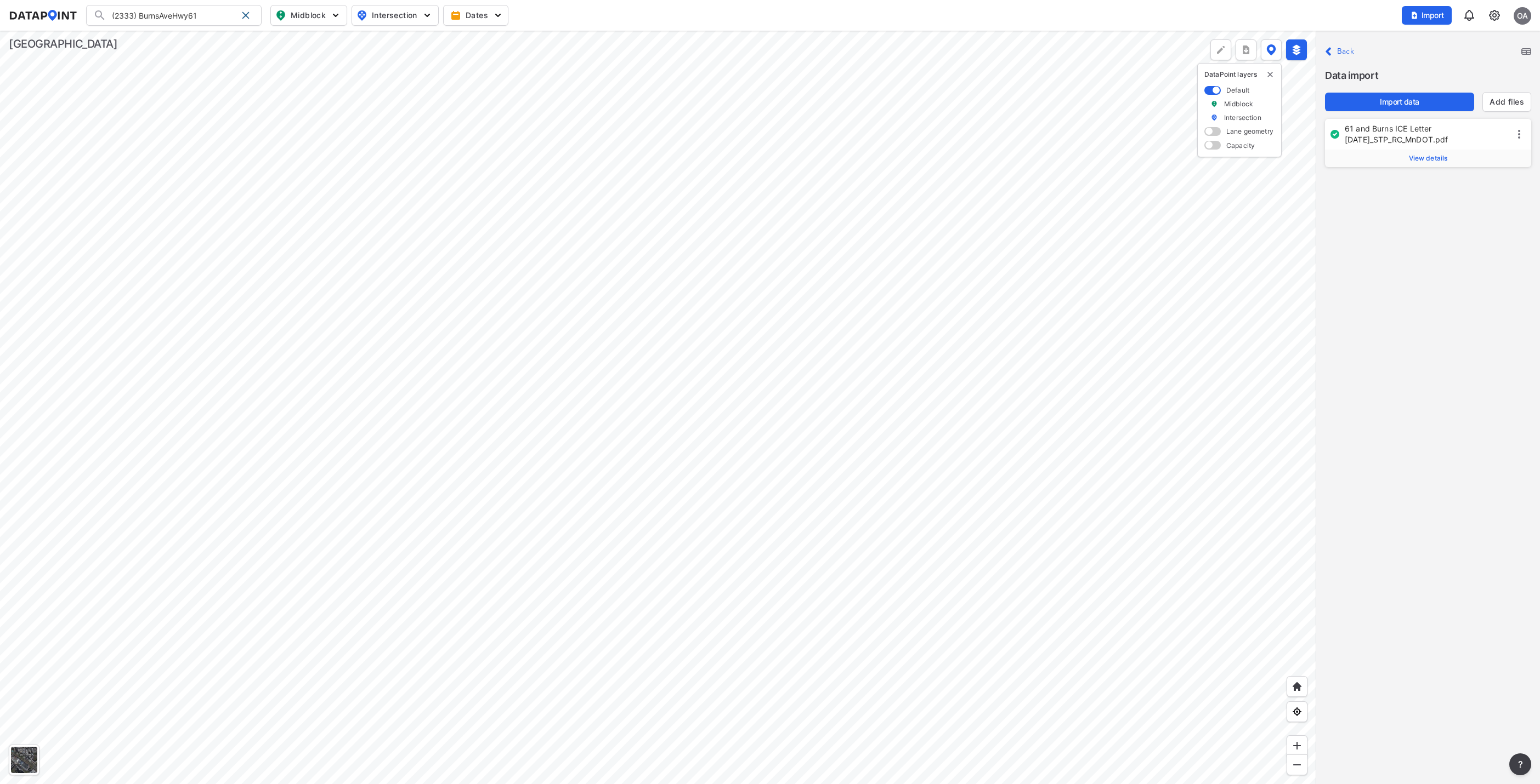
click at [1423, 154] on span "View details" at bounding box center [1428, 159] width 39 height 9
click at [1403, 97] on span "Import data" at bounding box center [1400, 102] width 132 height 11
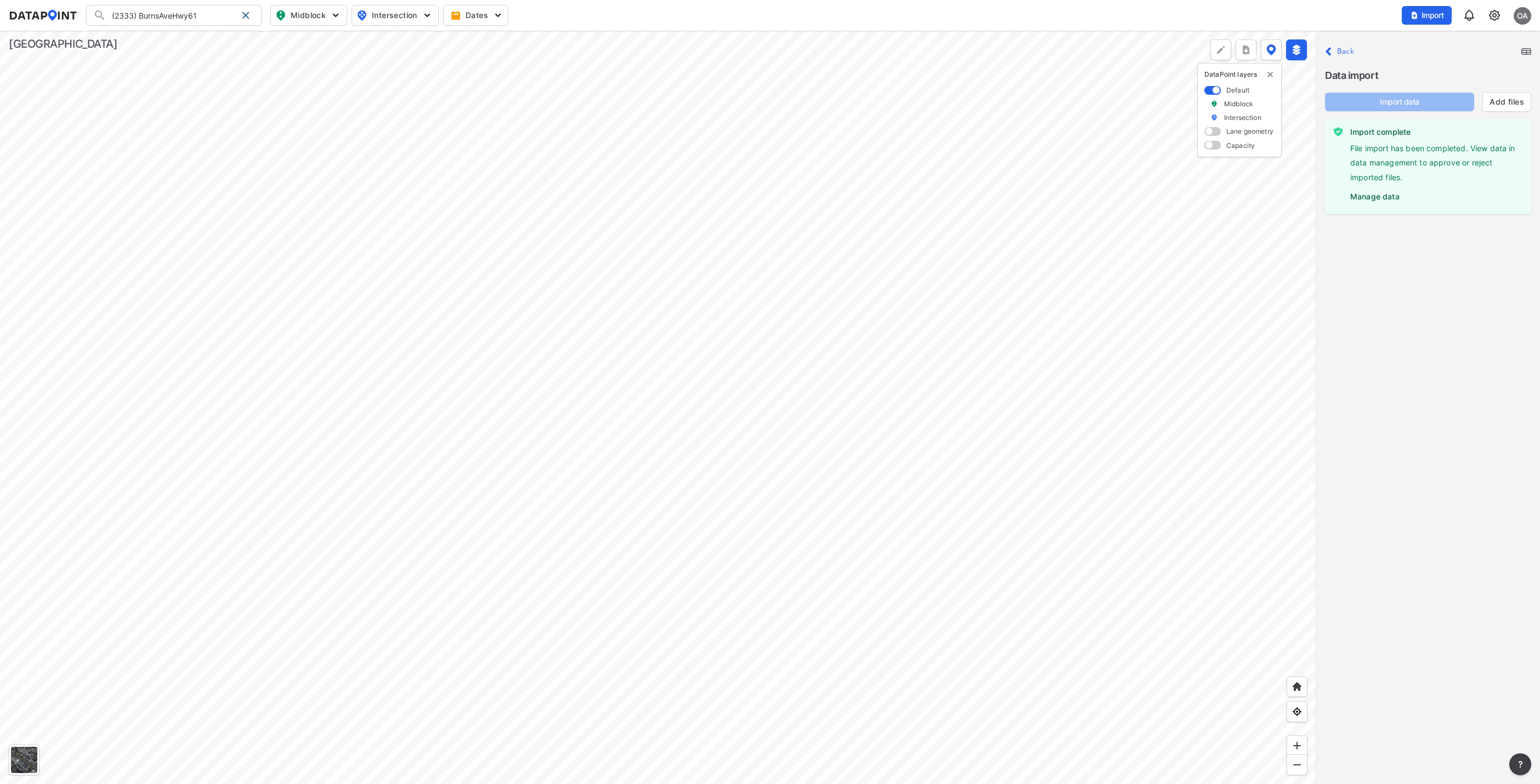
click at [1386, 195] on label "Manage data" at bounding box center [1436, 194] width 172 height 16
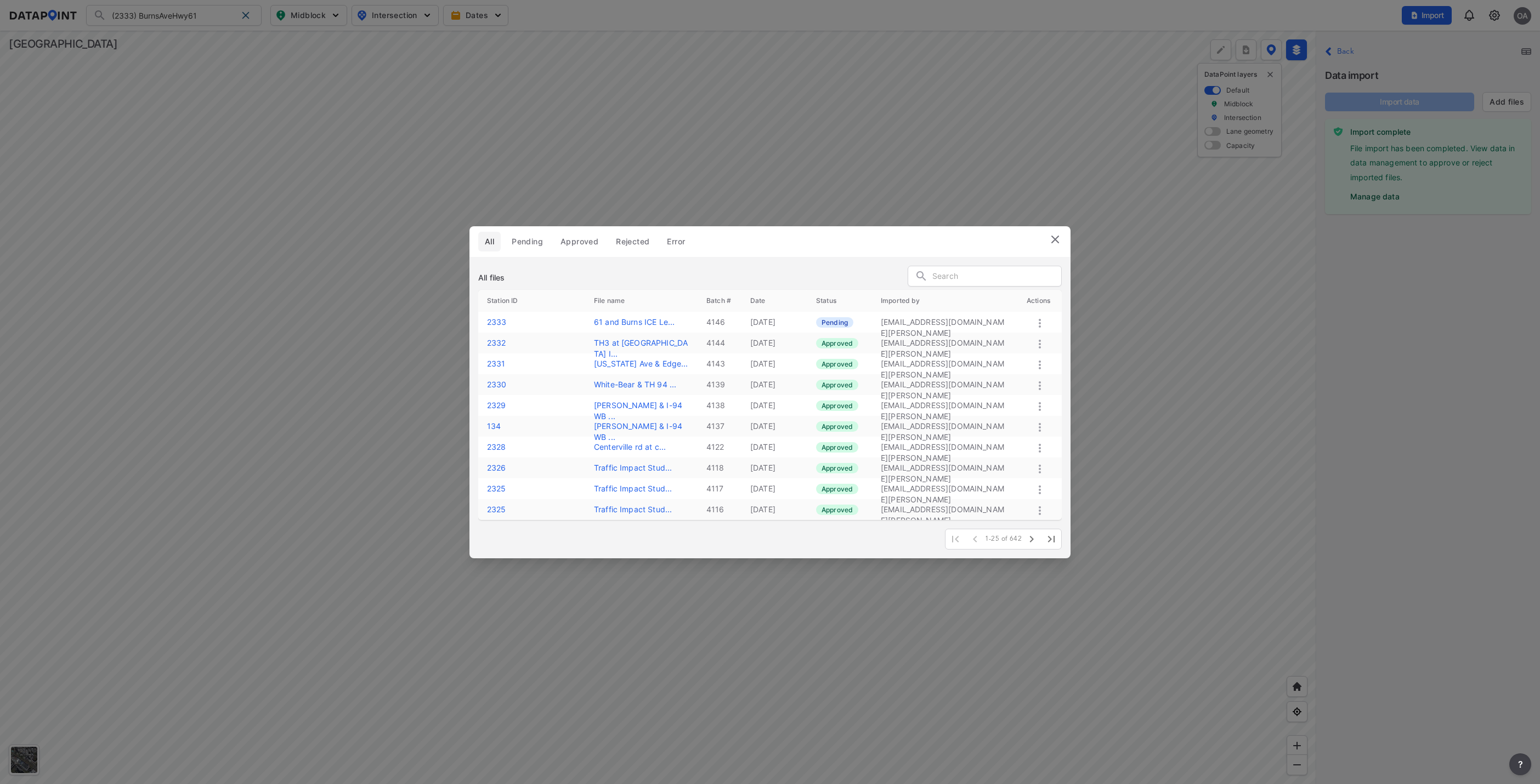
click at [1037, 327] on icon at bounding box center [1040, 323] width 14 height 14
click at [1017, 336] on label "Approve" at bounding box center [1022, 338] width 32 height 11
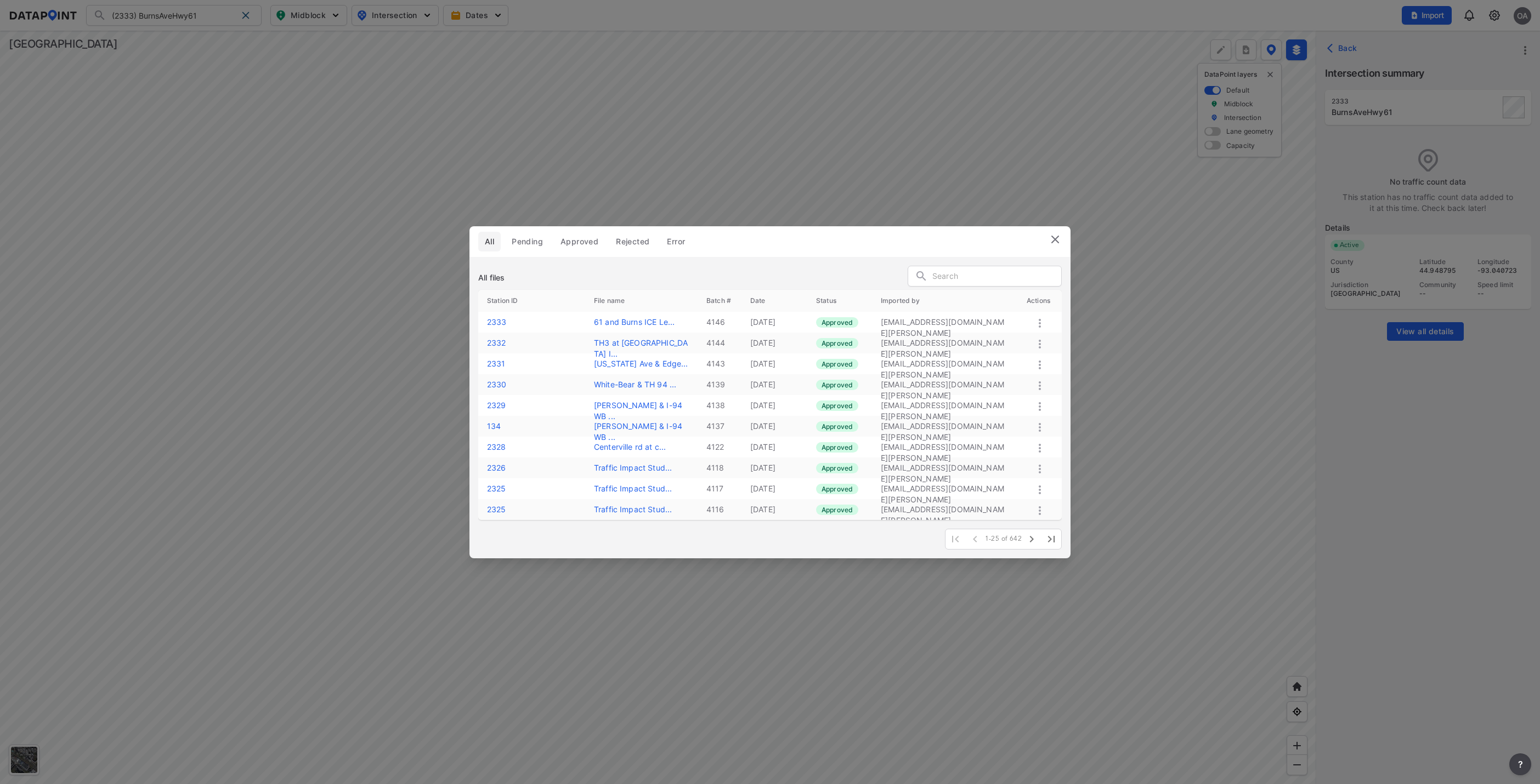
click at [1057, 240] on img at bounding box center [1055, 239] width 14 height 14
